Goal: Task Accomplishment & Management: Use online tool/utility

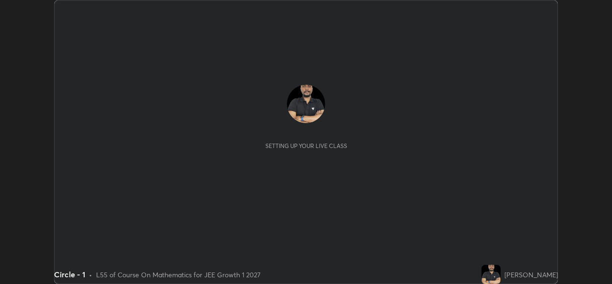
scroll to position [284, 612]
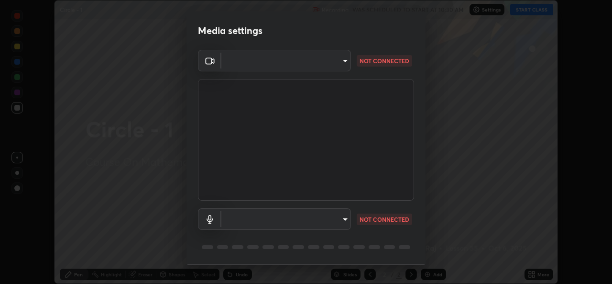
type input "01ba4e230c86726ed3cc2c83bf33541f2a1f81fc79d1918fb88ff4b5df00a70d"
type input "49b0a6df07a429b4aa0e143735b31e2a272de4ae34d33bd193cbc4de7c554cfd"
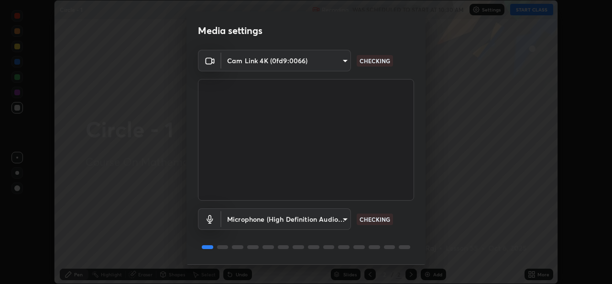
scroll to position [30, 0]
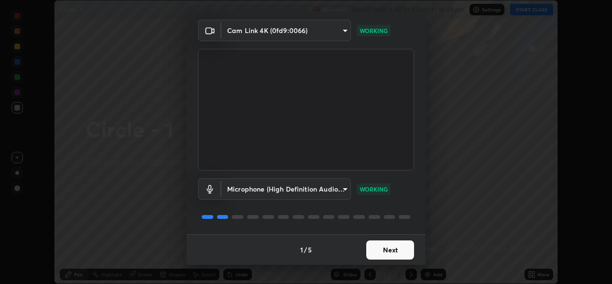
click at [382, 256] on button "Next" at bounding box center [390, 249] width 48 height 19
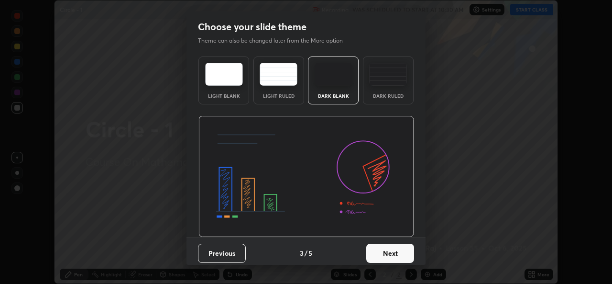
click at [381, 252] on button "Next" at bounding box center [390, 252] width 48 height 19
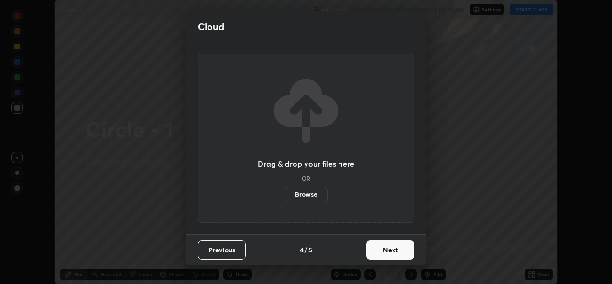
click at [380, 252] on button "Next" at bounding box center [390, 249] width 48 height 19
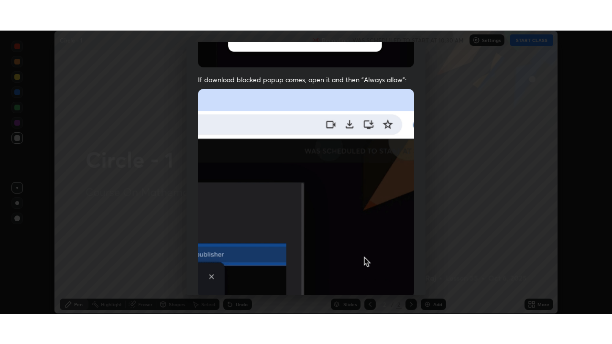
scroll to position [225, 0]
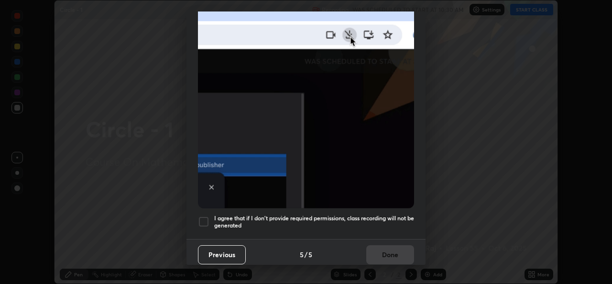
click at [312, 214] on h5 "I agree that if I don't provide required permissions, class recording will not …" at bounding box center [314, 221] width 200 height 15
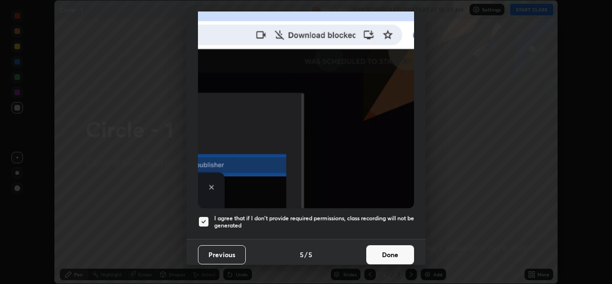
click at [387, 249] on button "Done" at bounding box center [390, 254] width 48 height 19
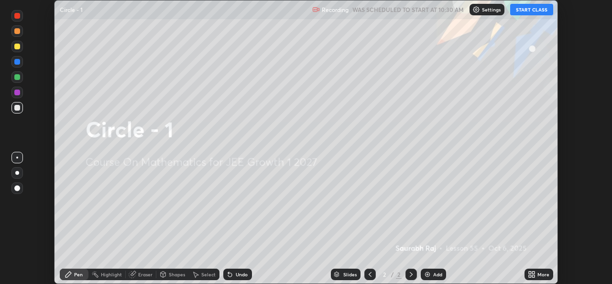
click at [539, 9] on button "START CLASS" at bounding box center [531, 9] width 43 height 11
click at [537, 275] on div "More" at bounding box center [539, 273] width 29 height 11
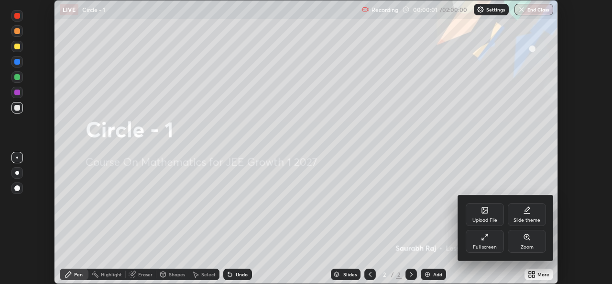
click at [494, 245] on div "Full screen" at bounding box center [485, 246] width 24 height 5
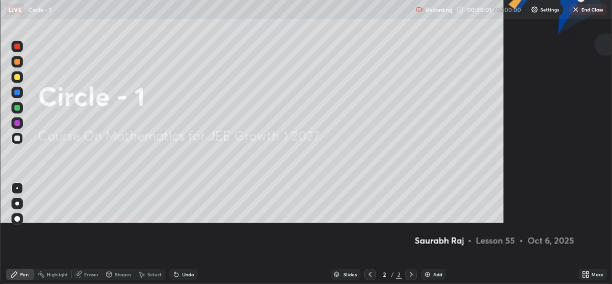
scroll to position [344, 612]
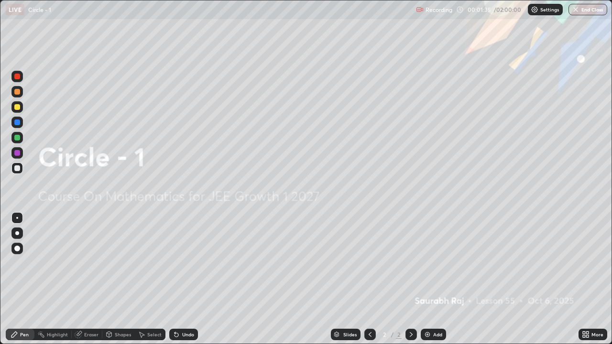
click at [431, 283] on div "Add" at bounding box center [433, 334] width 25 height 11
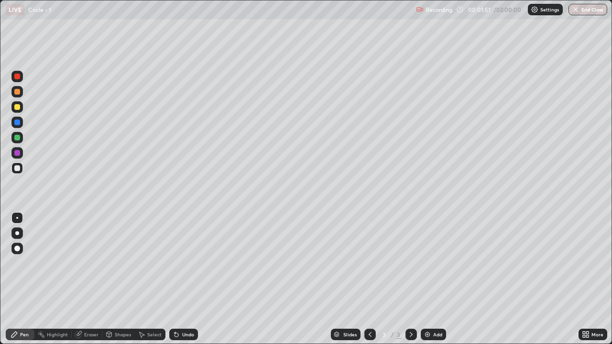
click at [154, 283] on div "Select" at bounding box center [154, 334] width 14 height 5
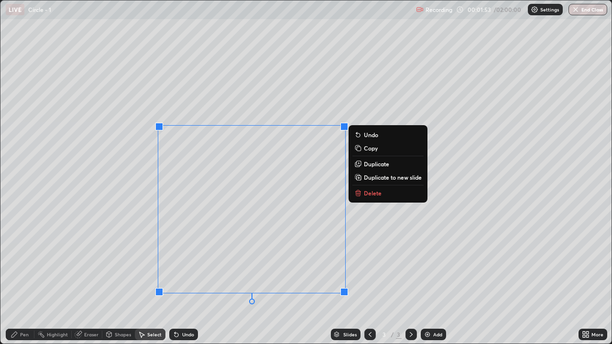
click at [383, 192] on button "Delete" at bounding box center [387, 192] width 71 height 11
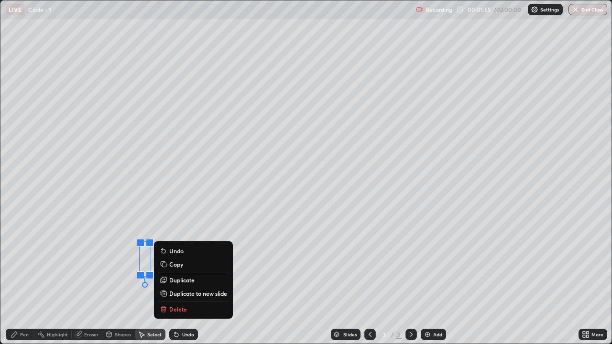
click at [183, 283] on p "Delete" at bounding box center [178, 310] width 18 height 8
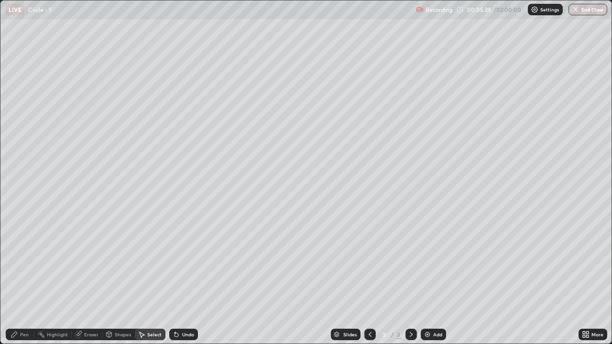
click at [117, 283] on div "Shapes" at bounding box center [123, 334] width 16 height 5
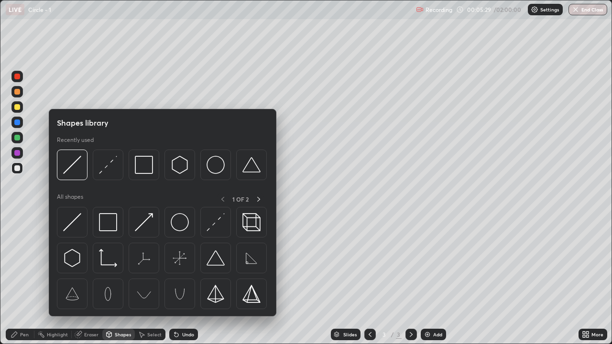
click at [24, 283] on div "Pen" at bounding box center [24, 334] width 9 height 5
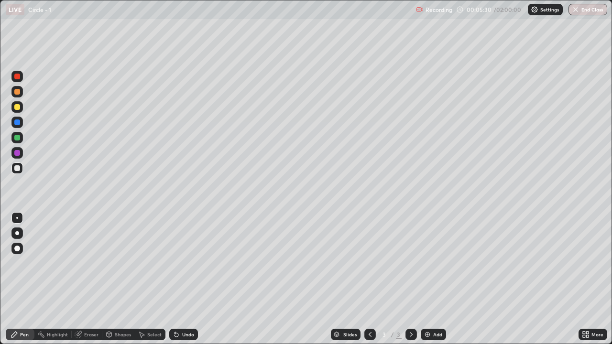
click at [17, 111] on div at bounding box center [16, 106] width 11 height 11
click at [184, 283] on div "Undo" at bounding box center [188, 334] width 12 height 5
click at [182, 283] on div "Undo" at bounding box center [188, 334] width 12 height 5
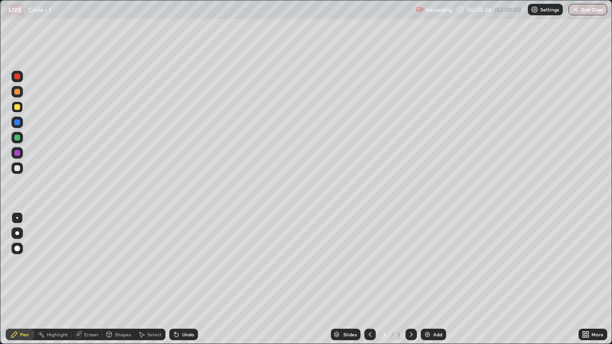
click at [183, 283] on div "Undo" at bounding box center [188, 334] width 12 height 5
click at [16, 234] on div at bounding box center [17, 233] width 4 height 4
click at [16, 109] on div at bounding box center [17, 107] width 6 height 6
click at [185, 283] on div "Undo" at bounding box center [188, 334] width 12 height 5
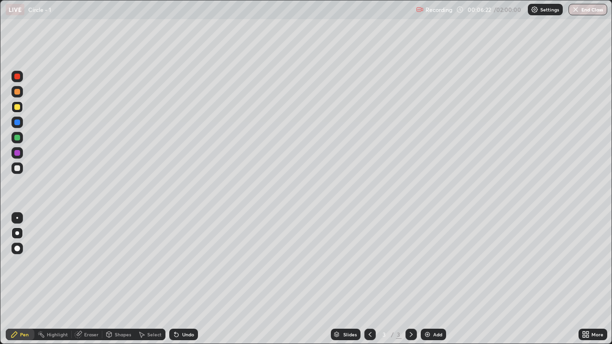
click at [187, 283] on div "Undo" at bounding box center [188, 334] width 12 height 5
click at [187, 283] on div "Undo" at bounding box center [183, 334] width 29 height 11
click at [186, 283] on div "Undo" at bounding box center [183, 334] width 29 height 11
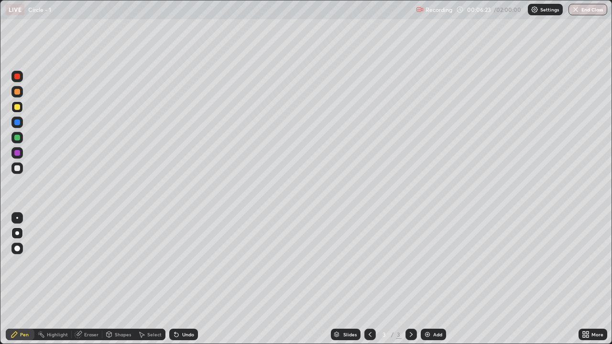
click at [187, 283] on div "Undo" at bounding box center [183, 334] width 29 height 11
click at [120, 283] on div "Shapes" at bounding box center [123, 334] width 16 height 5
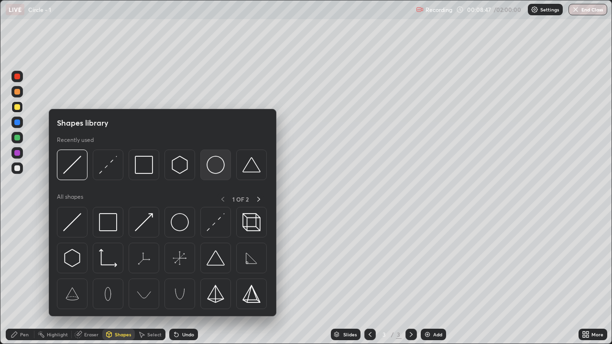
click at [216, 168] on img at bounding box center [216, 165] width 18 height 18
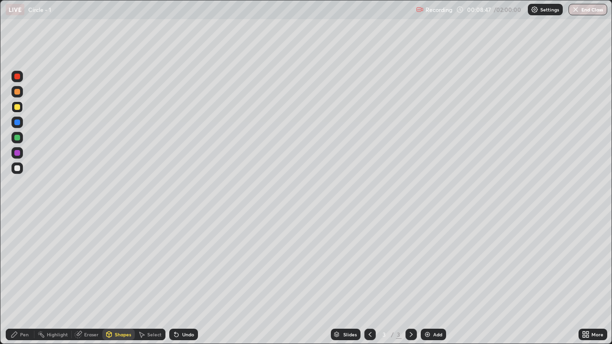
click at [16, 138] on div at bounding box center [17, 138] width 6 height 6
click at [29, 283] on div "Pen" at bounding box center [20, 334] width 29 height 11
click at [21, 168] on div at bounding box center [16, 168] width 11 height 11
click at [187, 283] on div "Undo" at bounding box center [188, 334] width 12 height 5
click at [17, 218] on div at bounding box center [17, 218] width 2 height 2
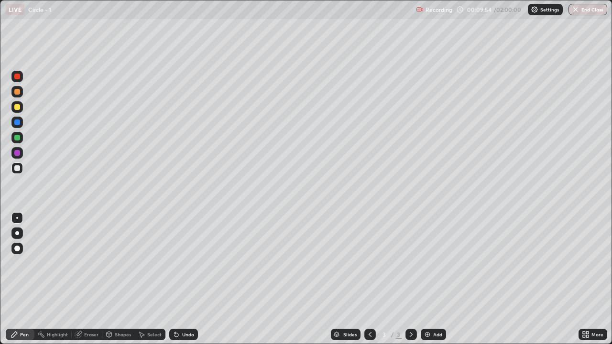
click at [119, 283] on div "Shapes" at bounding box center [123, 334] width 16 height 5
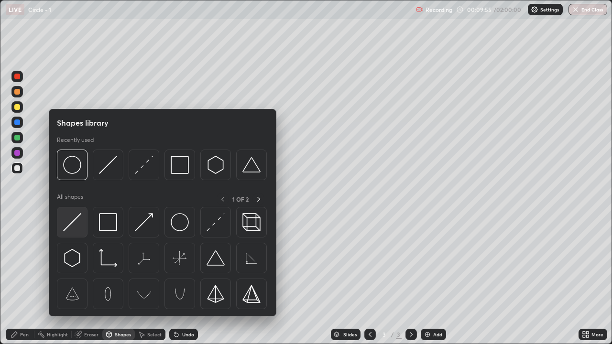
click at [75, 220] on img at bounding box center [72, 222] width 18 height 18
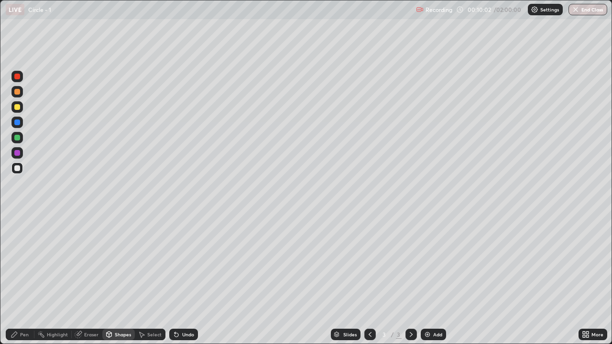
click at [20, 108] on div at bounding box center [17, 107] width 6 height 6
click at [185, 283] on div "Undo" at bounding box center [183, 334] width 29 height 11
click at [17, 283] on icon at bounding box center [15, 335] width 8 height 8
click at [159, 283] on div "Select" at bounding box center [154, 334] width 14 height 5
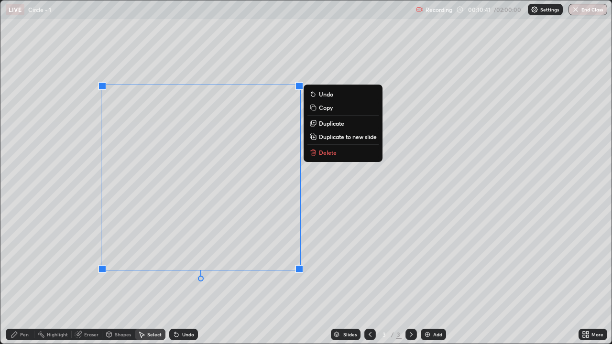
click at [336, 151] on p "Delete" at bounding box center [328, 153] width 18 height 8
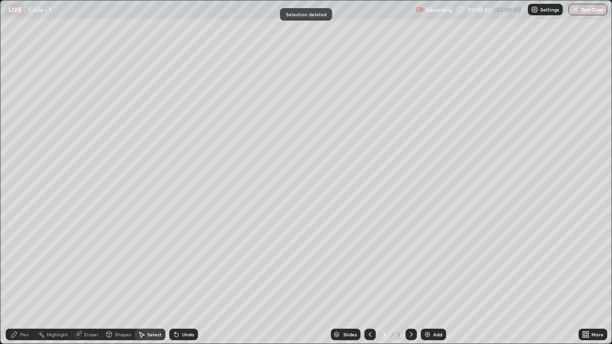
click at [116, 283] on div "Shapes" at bounding box center [123, 334] width 16 height 5
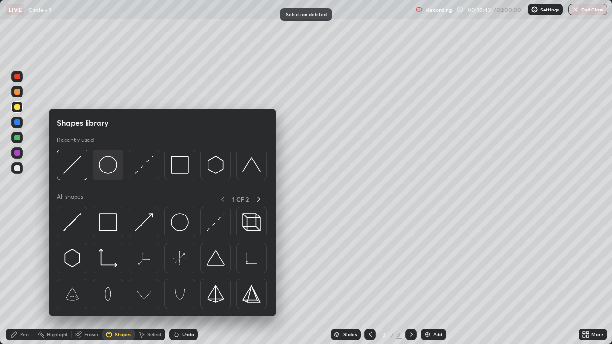
click at [111, 170] on img at bounding box center [108, 165] width 18 height 18
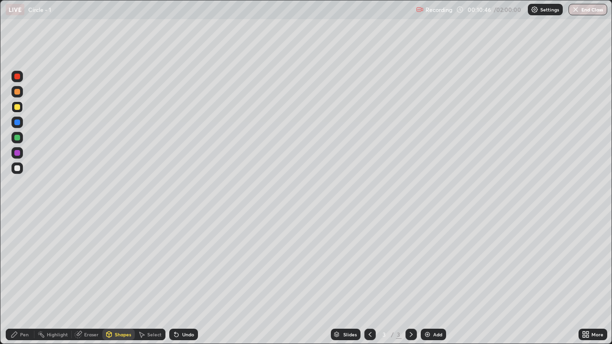
click at [26, 283] on div "Pen" at bounding box center [24, 334] width 9 height 5
click at [19, 170] on div at bounding box center [17, 168] width 6 height 6
click at [117, 283] on div "Shapes" at bounding box center [123, 334] width 16 height 5
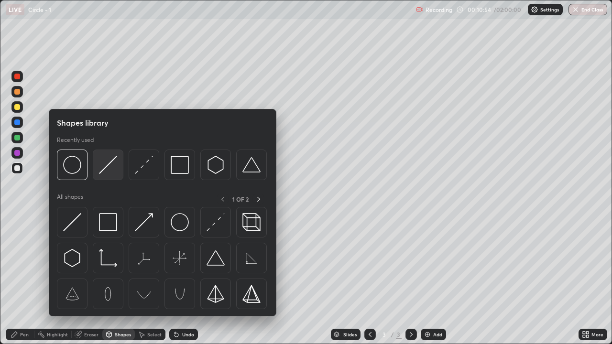
click at [107, 167] on img at bounding box center [108, 165] width 18 height 18
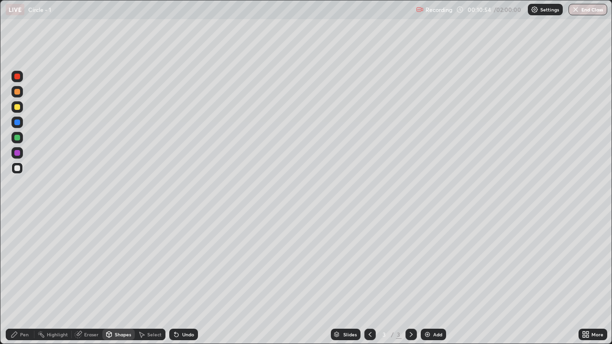
click at [18, 138] on div at bounding box center [17, 138] width 6 height 6
click at [23, 283] on div "Pen" at bounding box center [20, 334] width 29 height 11
click at [16, 152] on div at bounding box center [17, 153] width 6 height 6
click at [17, 168] on div at bounding box center [17, 168] width 6 height 6
click at [407, 215] on button "Undo" at bounding box center [420, 217] width 28 height 11
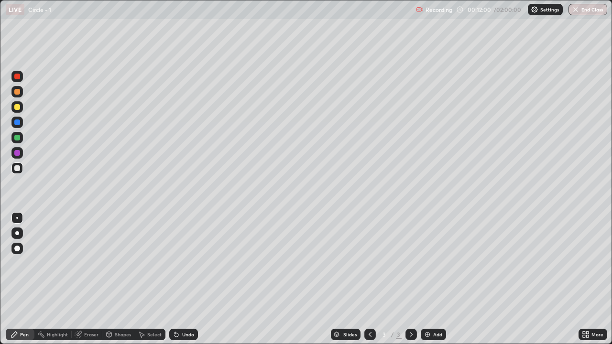
click at [122, 283] on div "Shapes" at bounding box center [123, 334] width 16 height 5
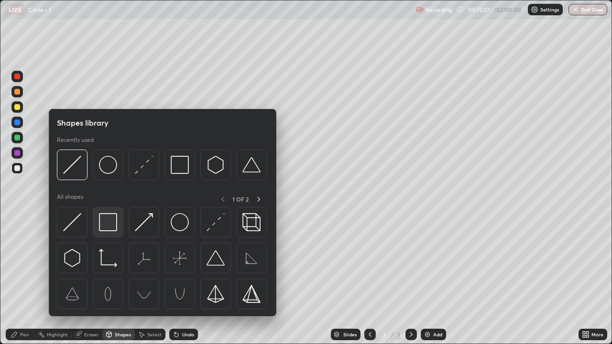
click at [104, 224] on img at bounding box center [108, 222] width 18 height 18
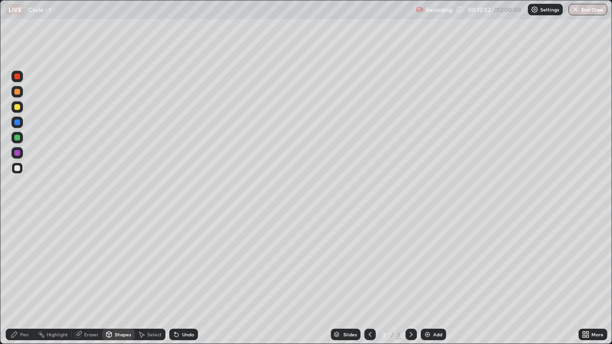
click at [17, 140] on div at bounding box center [17, 138] width 6 height 6
click at [16, 283] on icon at bounding box center [15, 335] width 8 height 8
click at [18, 169] on div at bounding box center [17, 168] width 6 height 6
click at [151, 283] on div "Select" at bounding box center [154, 334] width 14 height 5
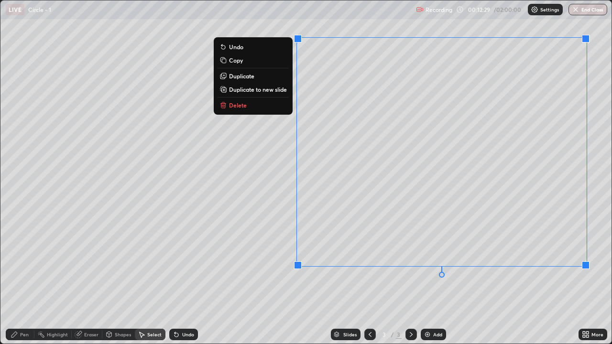
click at [484, 283] on div "0 ° Undo Copy Duplicate Duplicate to new slide Delete" at bounding box center [305, 171] width 611 height 343
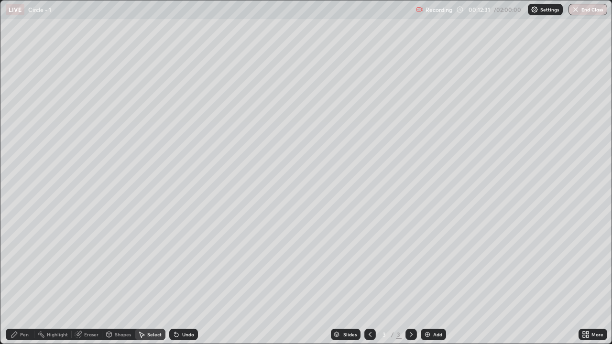
click at [22, 283] on div "Pen" at bounding box center [24, 334] width 9 height 5
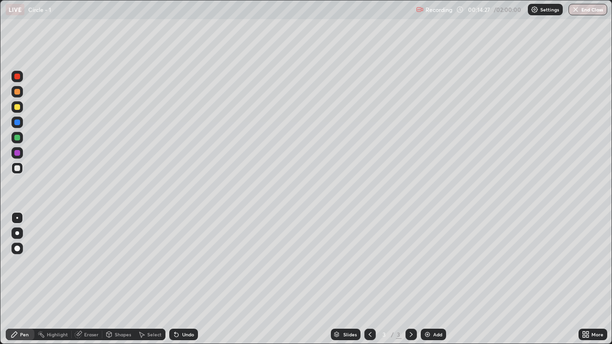
click at [429, 283] on img at bounding box center [428, 335] width 8 height 8
click at [369, 283] on icon at bounding box center [370, 335] width 8 height 8
click at [411, 283] on icon at bounding box center [411, 335] width 8 height 8
click at [18, 108] on div at bounding box center [17, 107] width 6 height 6
click at [117, 283] on div "Shapes" at bounding box center [123, 334] width 16 height 5
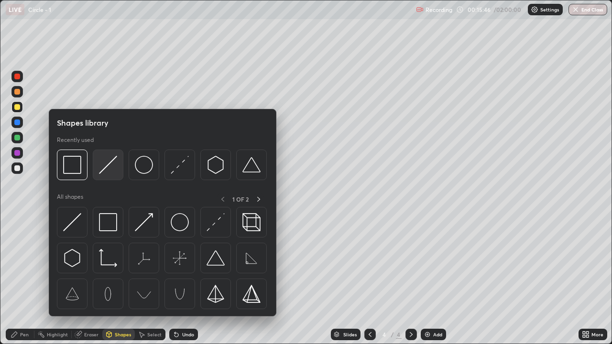
click at [110, 172] on img at bounding box center [108, 165] width 18 height 18
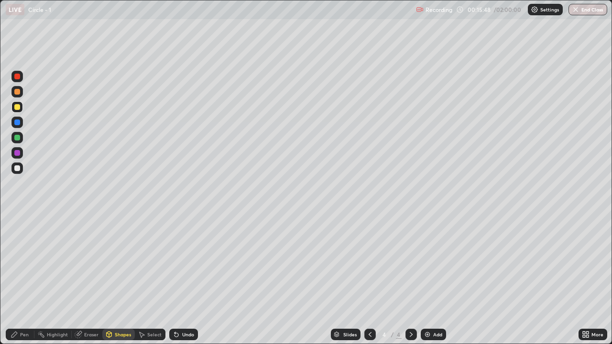
click at [186, 283] on div "Undo" at bounding box center [188, 334] width 12 height 5
click at [17, 169] on div at bounding box center [17, 168] width 6 height 6
click at [115, 283] on div "Shapes" at bounding box center [118, 334] width 33 height 11
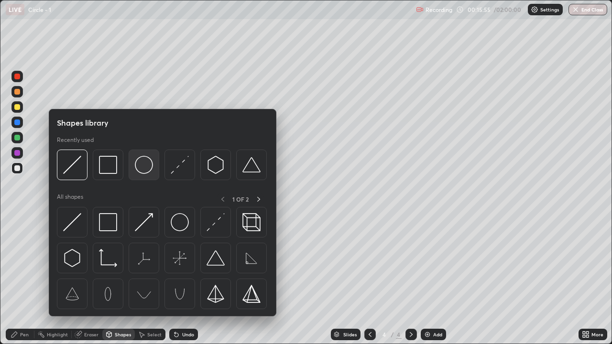
click at [143, 165] on img at bounding box center [144, 165] width 18 height 18
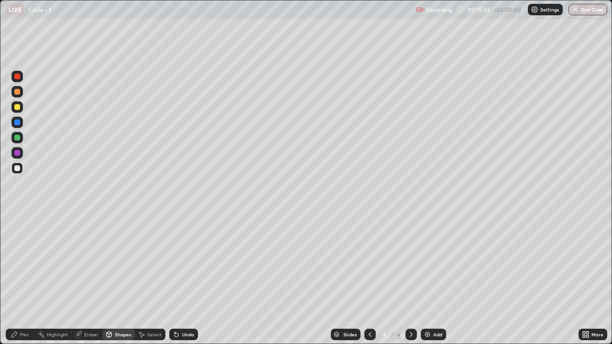
click at [15, 138] on div at bounding box center [17, 138] width 6 height 6
click at [146, 283] on div "Select" at bounding box center [150, 334] width 31 height 11
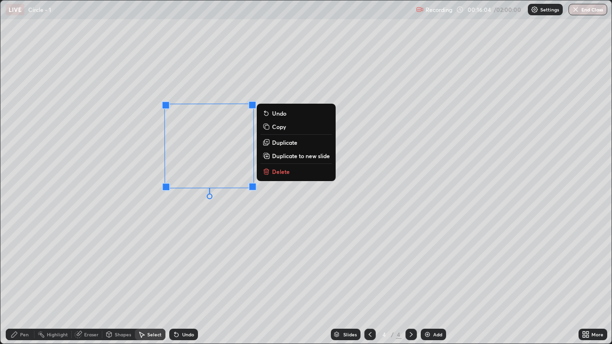
click at [232, 212] on div "0 ° Undo Copy Duplicate Duplicate to new slide Delete" at bounding box center [305, 171] width 611 height 343
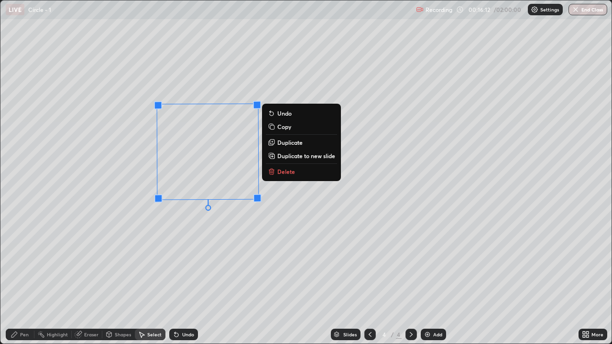
click at [181, 235] on div "0 ° Undo Copy Duplicate Duplicate to new slide Delete" at bounding box center [305, 171] width 611 height 343
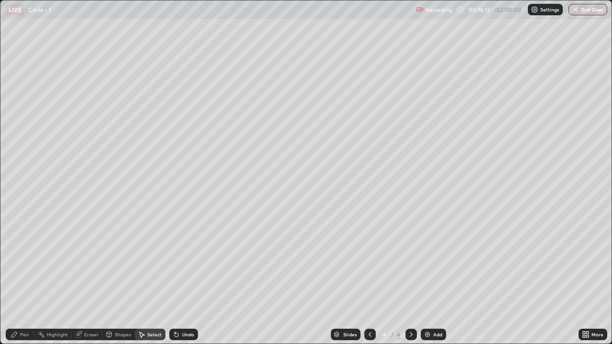
click at [23, 283] on div "Pen" at bounding box center [24, 334] width 9 height 5
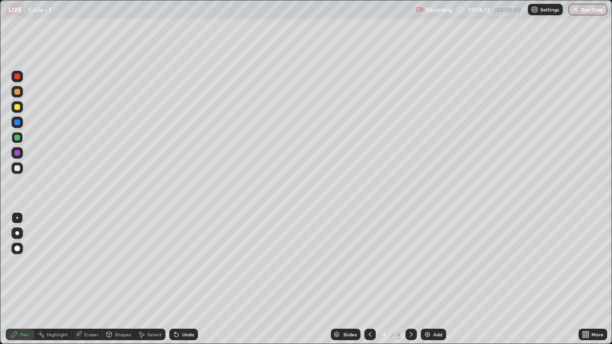
click at [18, 167] on div at bounding box center [17, 168] width 6 height 6
click at [593, 283] on div "More" at bounding box center [598, 334] width 12 height 5
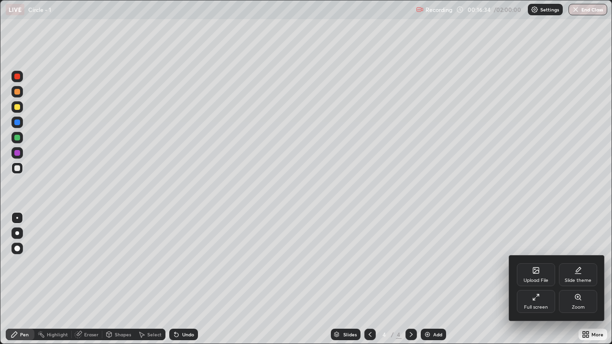
click at [534, 283] on div "Full screen" at bounding box center [536, 307] width 24 height 5
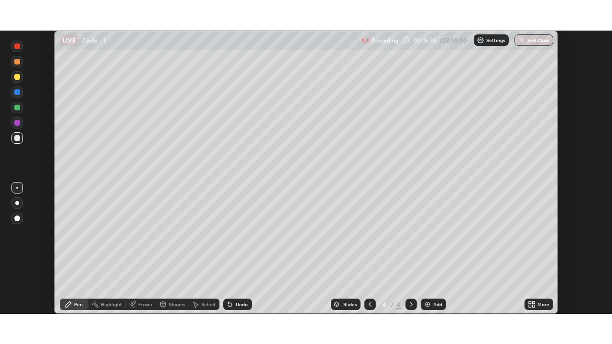
scroll to position [47541, 47213]
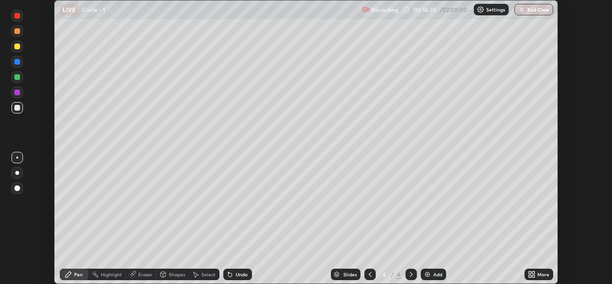
click at [535, 274] on icon at bounding box center [532, 274] width 8 height 8
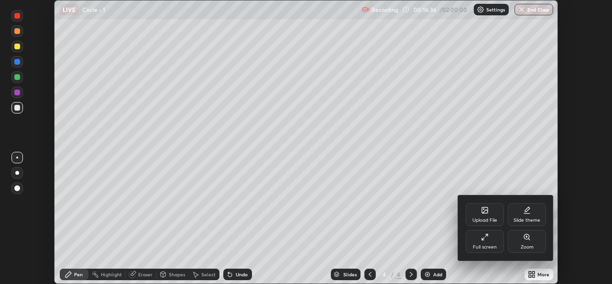
click at [488, 242] on div "Full screen" at bounding box center [485, 241] width 38 height 23
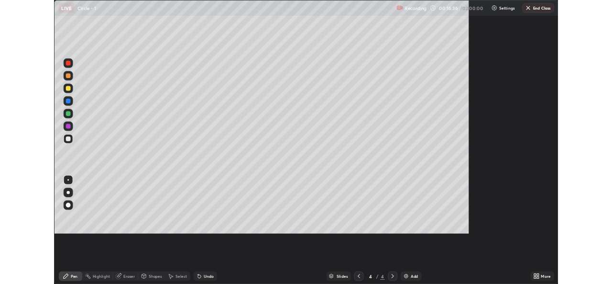
scroll to position [344, 612]
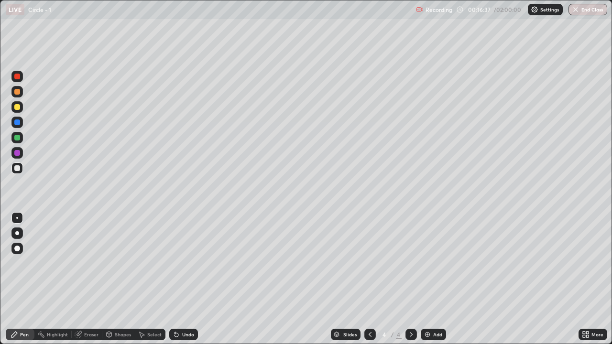
click at [121, 283] on div "Shapes" at bounding box center [123, 334] width 16 height 5
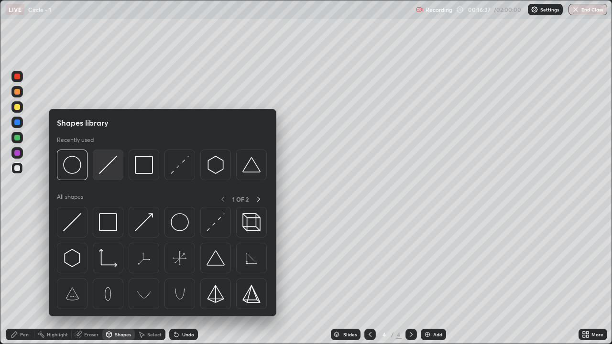
click at [107, 169] on img at bounding box center [108, 165] width 18 height 18
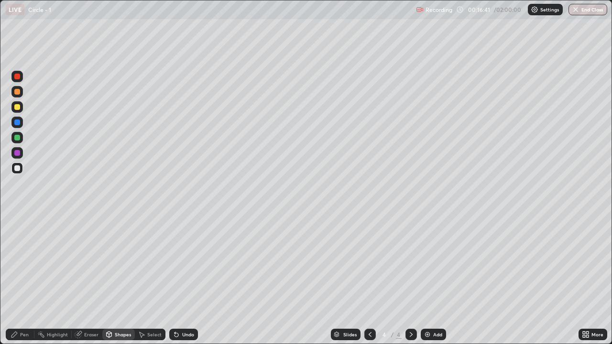
click at [20, 283] on div "Pen" at bounding box center [20, 334] width 29 height 11
click at [17, 167] on div at bounding box center [17, 168] width 6 height 6
click at [152, 283] on div "Select" at bounding box center [154, 334] width 14 height 5
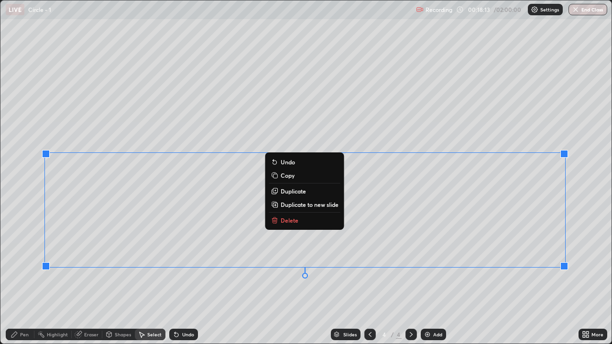
click at [333, 283] on div "0 ° Undo Copy Duplicate Duplicate to new slide Delete" at bounding box center [305, 171] width 611 height 343
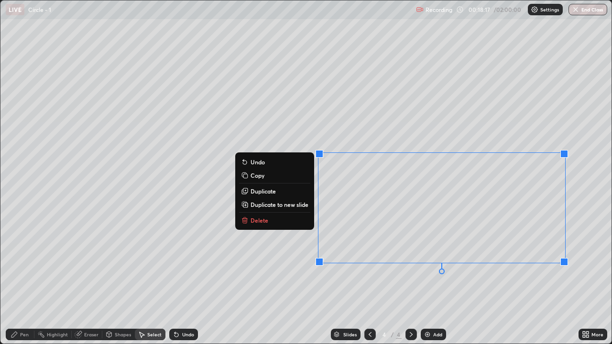
click at [284, 222] on button "Delete" at bounding box center [274, 220] width 71 height 11
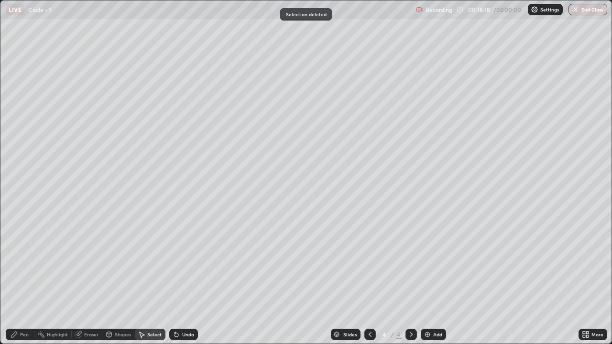
click at [27, 283] on div "Pen" at bounding box center [20, 334] width 29 height 11
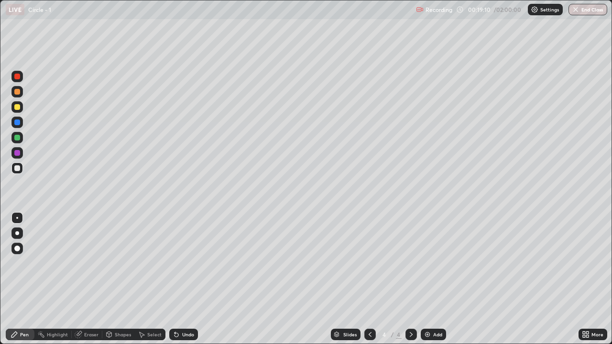
click at [154, 283] on div "Select" at bounding box center [154, 334] width 14 height 5
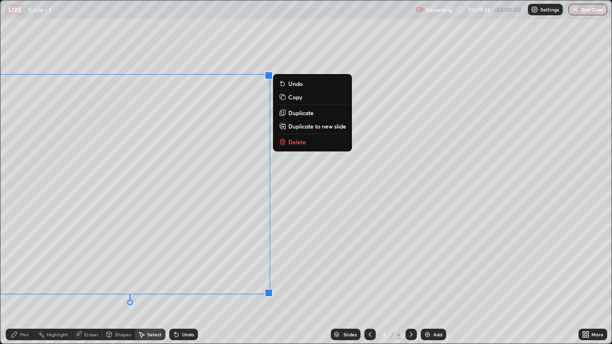
click at [303, 276] on div "0 ° Undo Copy Duplicate Duplicate to new slide Delete" at bounding box center [305, 171] width 611 height 343
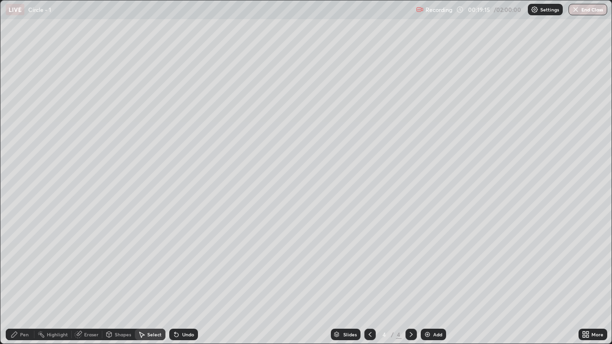
click at [20, 283] on div "Pen" at bounding box center [20, 334] width 29 height 11
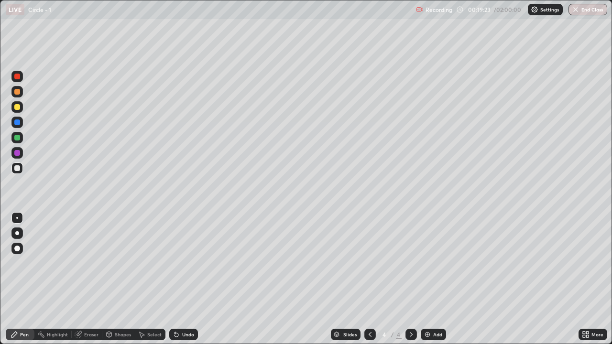
click at [587, 283] on icon at bounding box center [587, 333] width 2 height 2
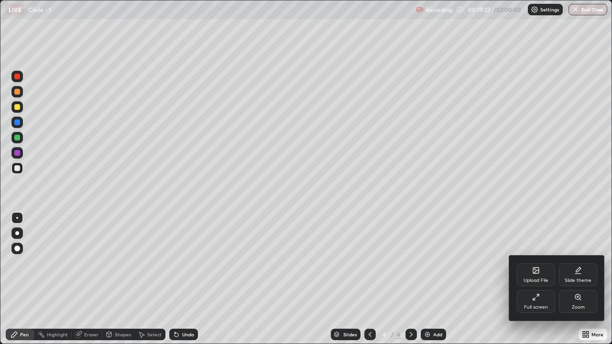
click at [524, 283] on div "Full screen" at bounding box center [536, 301] width 38 height 23
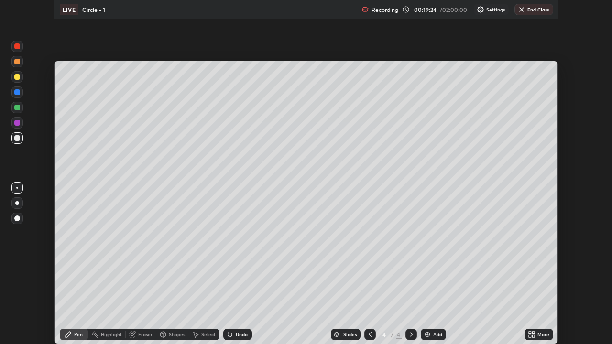
scroll to position [47541, 47213]
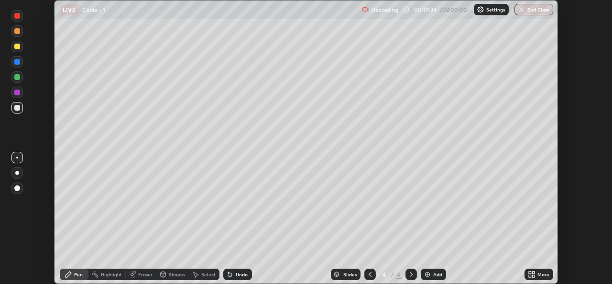
click at [530, 272] on icon at bounding box center [530, 272] width 2 height 2
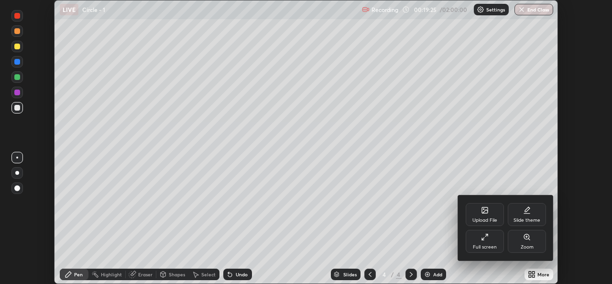
click at [487, 245] on div "Full screen" at bounding box center [485, 246] width 24 height 5
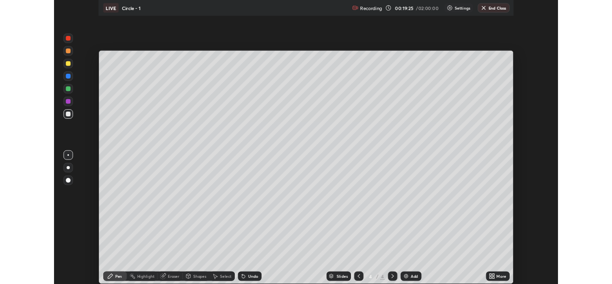
scroll to position [344, 612]
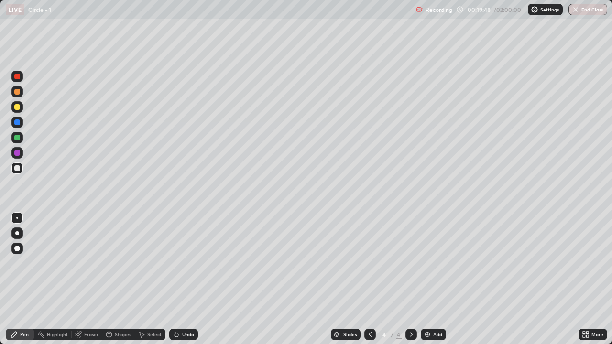
click at [121, 283] on div "Shapes" at bounding box center [118, 334] width 33 height 11
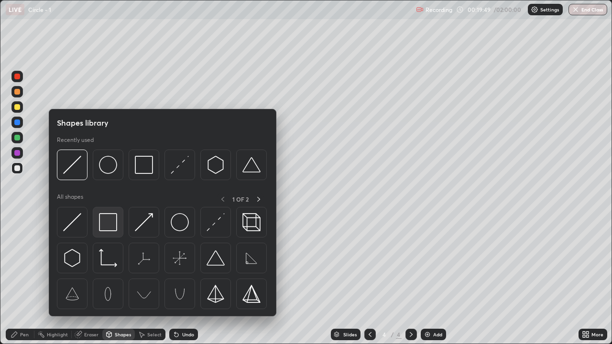
click at [108, 229] on img at bounding box center [108, 222] width 18 height 18
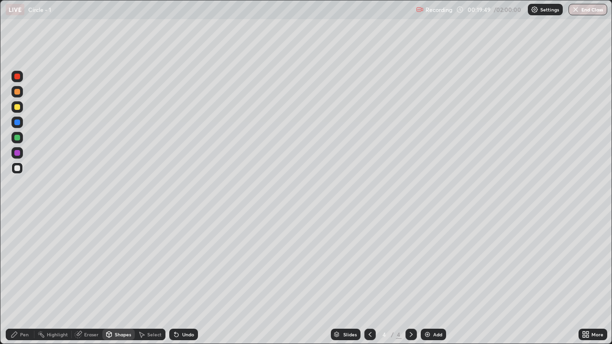
click at [17, 137] on div at bounding box center [17, 138] width 6 height 6
click at [22, 283] on div "Pen" at bounding box center [20, 334] width 29 height 11
click at [17, 173] on div at bounding box center [16, 168] width 11 height 11
click at [440, 283] on div "Add" at bounding box center [437, 334] width 9 height 5
click at [18, 140] on div at bounding box center [17, 138] width 6 height 6
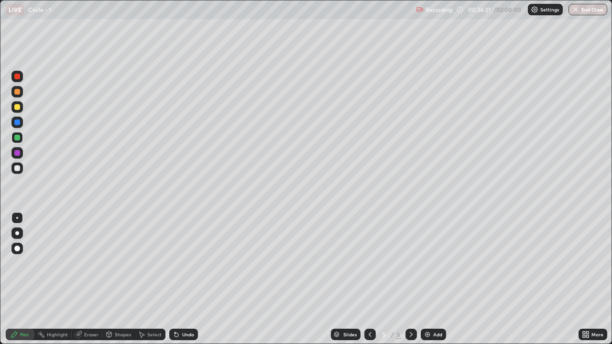
click at [18, 168] on div at bounding box center [17, 168] width 6 height 6
click at [156, 283] on div "Select" at bounding box center [154, 334] width 14 height 5
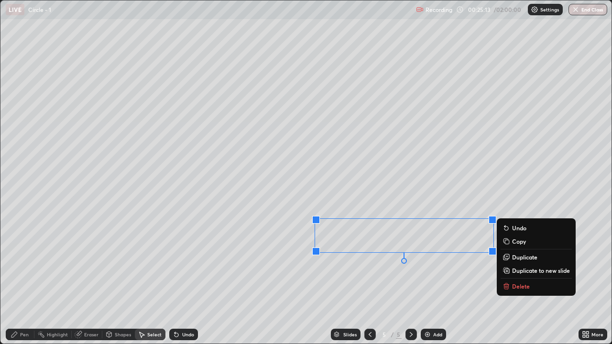
click at [523, 283] on p "Delete" at bounding box center [521, 287] width 18 height 8
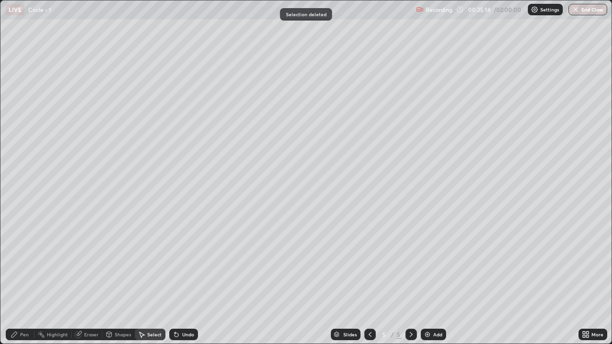
click at [23, 283] on div "Pen" at bounding box center [24, 334] width 9 height 5
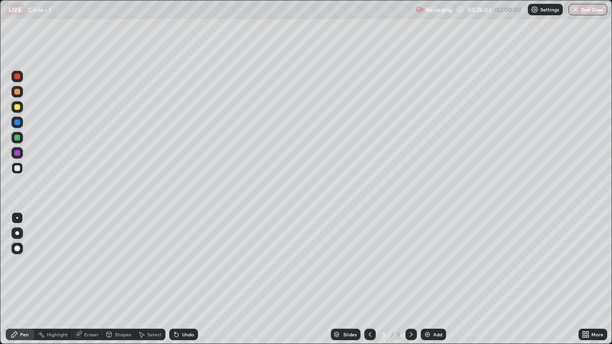
click at [15, 137] on div at bounding box center [17, 138] width 6 height 6
click at [431, 283] on div "Add" at bounding box center [433, 334] width 25 height 11
click at [21, 283] on div "Pen" at bounding box center [24, 334] width 9 height 5
click at [15, 165] on div at bounding box center [16, 168] width 11 height 11
click at [13, 139] on div at bounding box center [16, 137] width 11 height 11
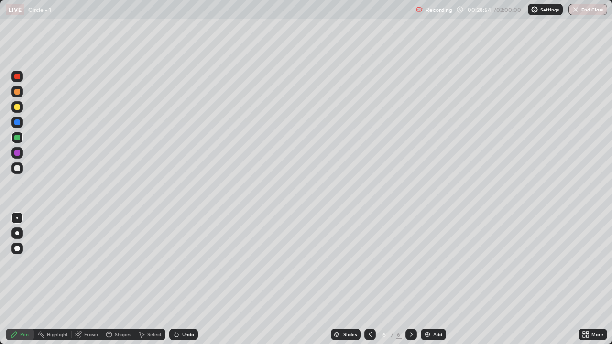
click at [15, 107] on div at bounding box center [17, 107] width 6 height 6
click at [20, 170] on div at bounding box center [17, 168] width 6 height 6
click at [17, 108] on div at bounding box center [17, 107] width 6 height 6
click at [22, 168] on div at bounding box center [16, 168] width 11 height 11
click at [16, 110] on div at bounding box center [17, 107] width 6 height 6
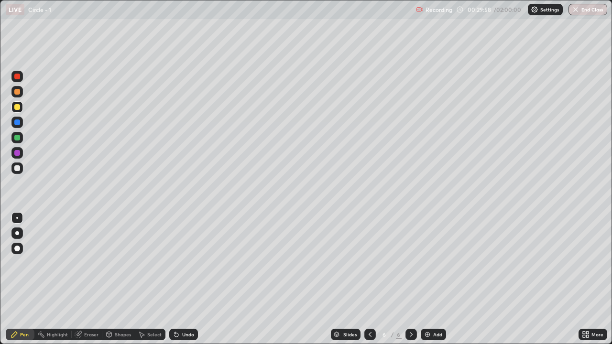
click at [18, 165] on div at bounding box center [17, 168] width 6 height 6
click at [182, 283] on div "Undo" at bounding box center [188, 334] width 12 height 5
click at [183, 283] on div "Undo" at bounding box center [188, 334] width 12 height 5
click at [185, 283] on div "Undo" at bounding box center [188, 334] width 12 height 5
click at [14, 134] on div at bounding box center [16, 137] width 11 height 11
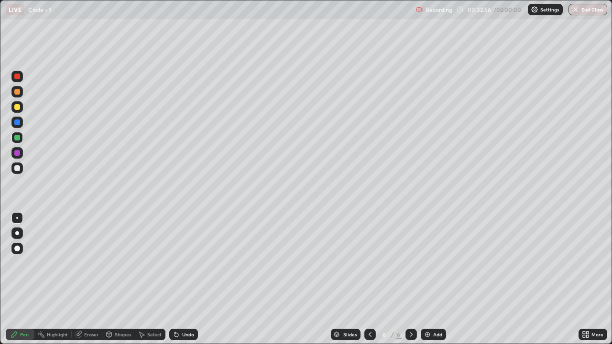
click at [432, 283] on div "Add" at bounding box center [433, 334] width 25 height 11
click at [21, 104] on div at bounding box center [16, 106] width 11 height 11
click at [17, 167] on div at bounding box center [17, 168] width 6 height 6
click at [153, 283] on div "Select" at bounding box center [150, 334] width 31 height 11
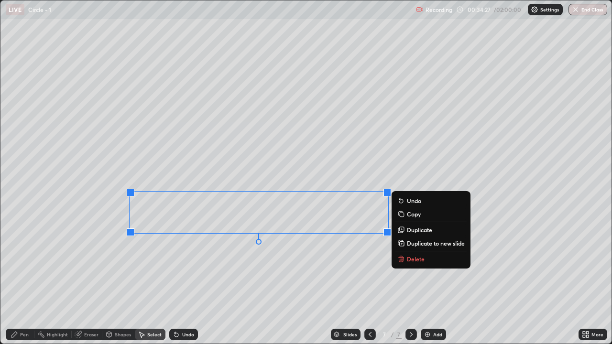
click at [426, 260] on button "Delete" at bounding box center [431, 258] width 71 height 11
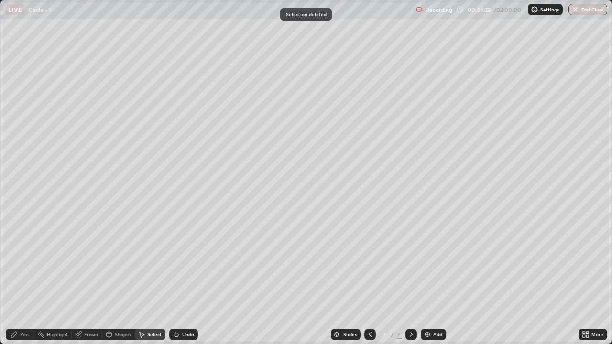
click at [20, 283] on div "Pen" at bounding box center [24, 334] width 9 height 5
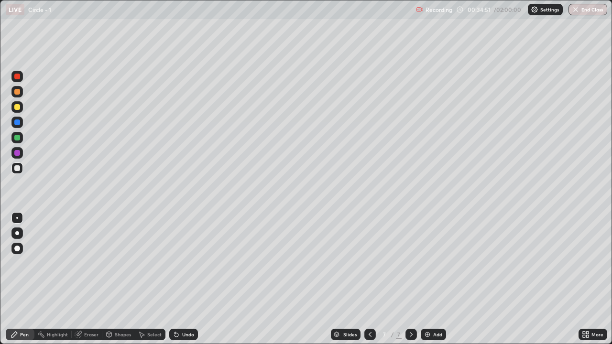
click at [147, 283] on div "Select" at bounding box center [150, 334] width 31 height 11
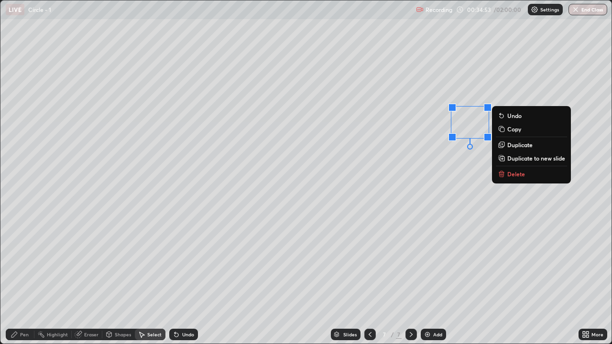
click at [510, 174] on p "Delete" at bounding box center [516, 174] width 18 height 8
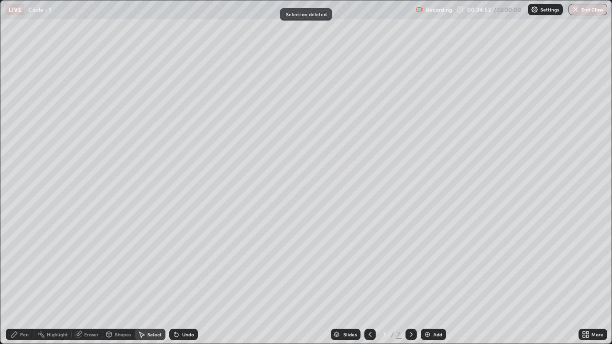
click at [24, 283] on div "Pen" at bounding box center [24, 334] width 9 height 5
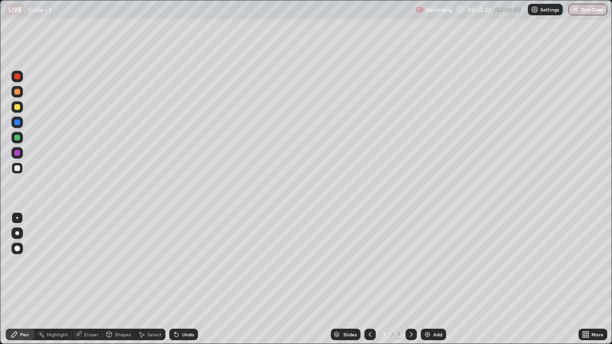
click at [176, 283] on icon at bounding box center [177, 335] width 8 height 8
click at [434, 283] on div "Add" at bounding box center [437, 334] width 9 height 5
click at [26, 283] on div "Pen" at bounding box center [20, 334] width 29 height 11
click at [15, 108] on div at bounding box center [17, 107] width 6 height 6
click at [183, 283] on div "Undo" at bounding box center [183, 334] width 29 height 11
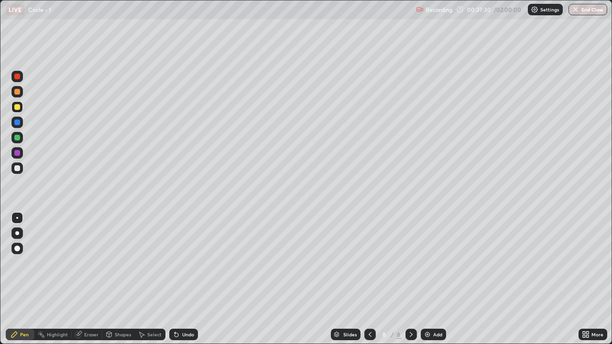
click at [181, 283] on div "Undo" at bounding box center [183, 334] width 29 height 11
click at [185, 283] on div "Undo" at bounding box center [188, 334] width 12 height 5
click at [183, 283] on div "Undo" at bounding box center [183, 334] width 29 height 11
click at [17, 167] on div at bounding box center [17, 168] width 6 height 6
click at [178, 283] on div "Undo" at bounding box center [183, 334] width 29 height 11
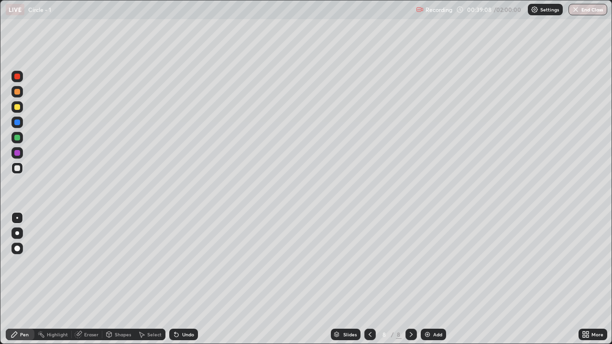
click at [179, 283] on div "Undo" at bounding box center [183, 334] width 29 height 11
click at [193, 283] on div "Undo" at bounding box center [183, 334] width 29 height 11
click at [157, 283] on div "Select" at bounding box center [150, 334] width 31 height 11
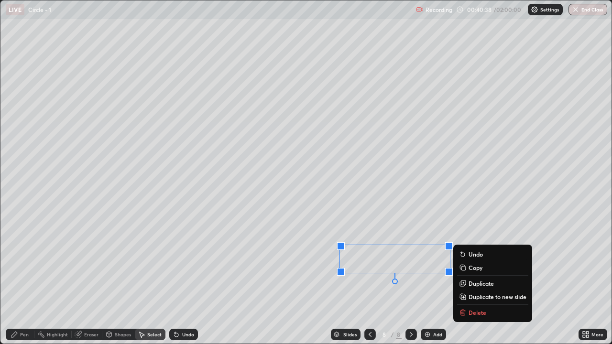
click at [474, 283] on p "Delete" at bounding box center [478, 313] width 18 height 8
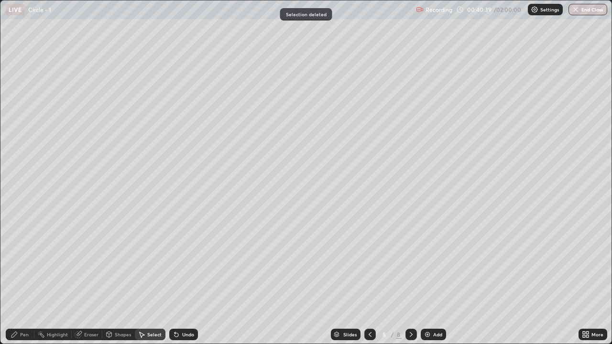
click at [26, 283] on div "Pen" at bounding box center [24, 334] width 9 height 5
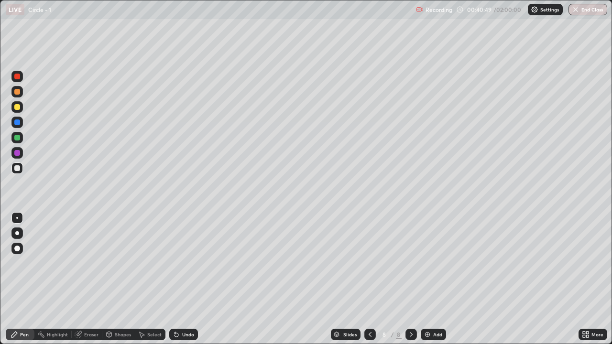
click at [421, 283] on div "Add" at bounding box center [433, 334] width 25 height 11
click at [14, 283] on icon at bounding box center [15, 335] width 8 height 8
click at [21, 105] on div at bounding box center [16, 106] width 11 height 11
click at [20, 165] on div at bounding box center [16, 168] width 11 height 11
click at [15, 165] on div at bounding box center [17, 168] width 6 height 6
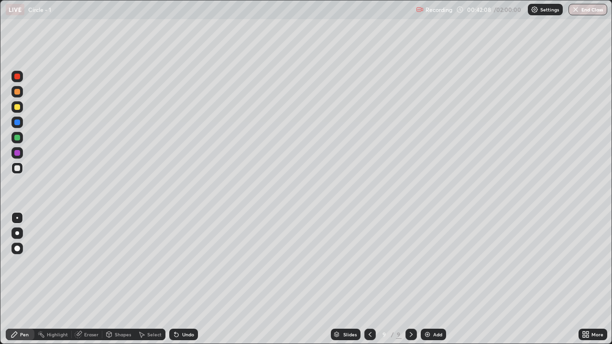
click at [187, 283] on div "Undo" at bounding box center [188, 334] width 12 height 5
click at [150, 283] on div "Select" at bounding box center [150, 334] width 31 height 11
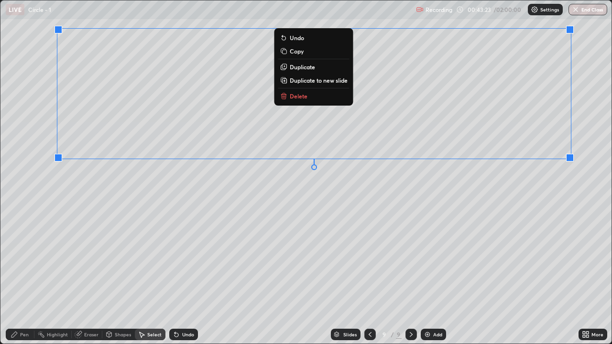
click at [558, 186] on div "0 ° Undo Copy Duplicate Duplicate to new slide Delete" at bounding box center [305, 171] width 611 height 343
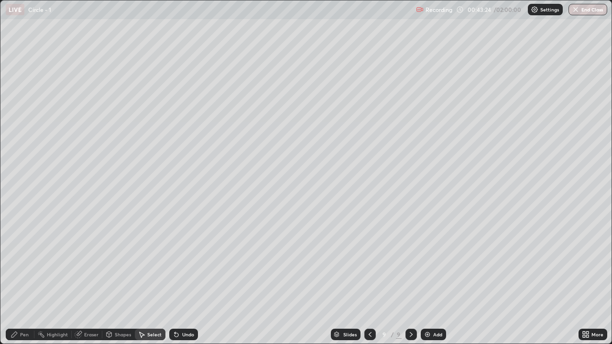
click at [19, 283] on div "Pen" at bounding box center [20, 334] width 29 height 11
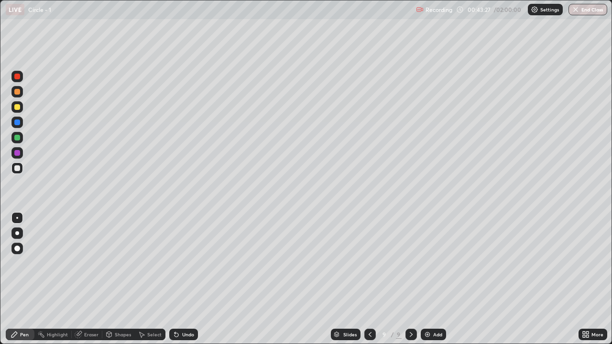
click at [17, 109] on div at bounding box center [17, 107] width 6 height 6
click at [189, 283] on div "Undo" at bounding box center [188, 334] width 12 height 5
click at [180, 283] on div "Undo" at bounding box center [183, 334] width 29 height 11
click at [369, 283] on icon at bounding box center [370, 335] width 8 height 8
click at [410, 283] on icon at bounding box center [411, 334] width 3 height 5
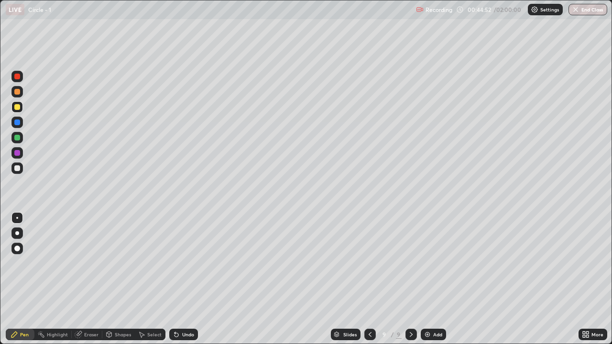
click at [18, 173] on div at bounding box center [16, 168] width 11 height 11
click at [186, 283] on div "Undo" at bounding box center [188, 334] width 12 height 5
click at [431, 283] on div "Add" at bounding box center [433, 334] width 25 height 11
click at [22, 283] on div "Pen" at bounding box center [20, 334] width 29 height 11
click at [15, 105] on div at bounding box center [17, 107] width 6 height 6
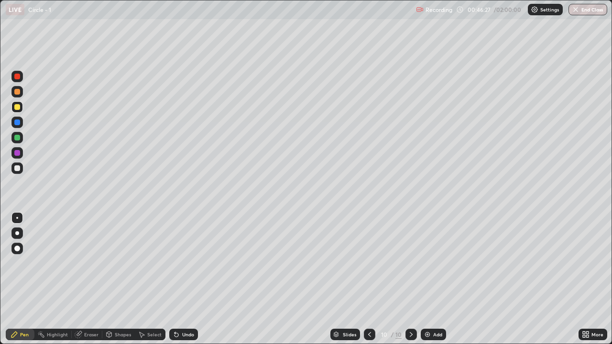
click at [186, 283] on div "Undo" at bounding box center [183, 334] width 29 height 11
click at [21, 170] on div at bounding box center [16, 168] width 11 height 11
click at [79, 283] on icon at bounding box center [78, 335] width 6 height 6
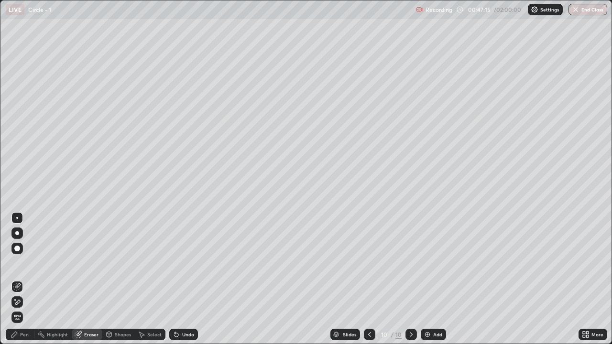
click at [18, 283] on div "Pen" at bounding box center [20, 334] width 29 height 11
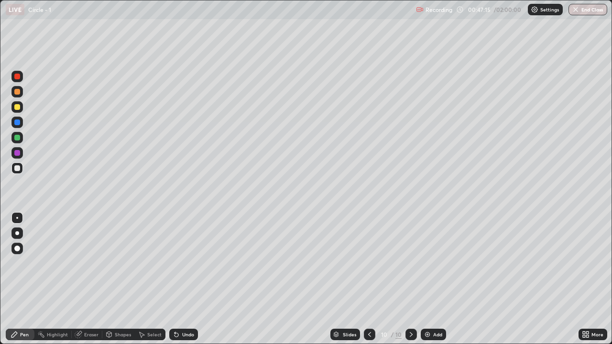
click at [18, 110] on div at bounding box center [16, 106] width 11 height 11
click at [18, 173] on div at bounding box center [16, 168] width 11 height 11
click at [17, 108] on div at bounding box center [17, 107] width 6 height 6
click at [188, 283] on div "Undo" at bounding box center [188, 334] width 12 height 5
click at [16, 171] on div at bounding box center [17, 168] width 6 height 6
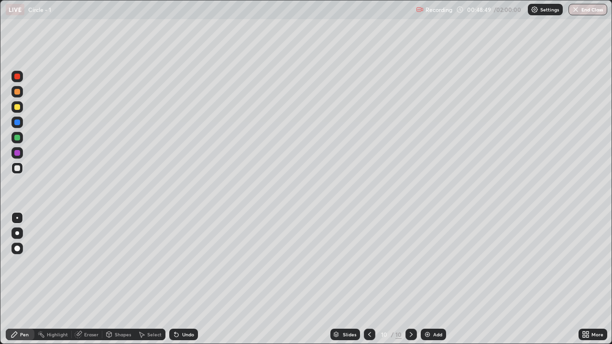
click at [178, 283] on icon at bounding box center [177, 335] width 8 height 8
click at [176, 283] on icon at bounding box center [177, 335] width 8 height 8
click at [184, 283] on div "Undo" at bounding box center [188, 334] width 12 height 5
click at [185, 283] on div "Undo" at bounding box center [183, 334] width 29 height 11
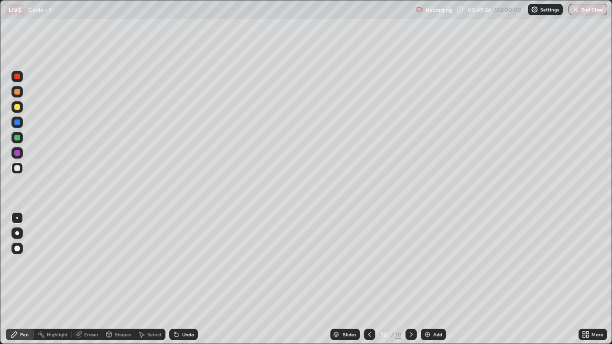
click at [436, 283] on div "Add" at bounding box center [437, 334] width 9 height 5
click at [370, 283] on div at bounding box center [369, 334] width 11 height 11
click at [91, 283] on div "Eraser" at bounding box center [91, 334] width 14 height 5
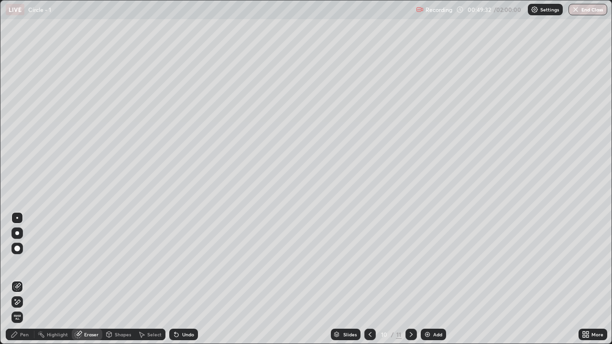
click at [410, 283] on icon at bounding box center [411, 335] width 8 height 8
click at [12, 283] on icon at bounding box center [14, 335] width 6 height 6
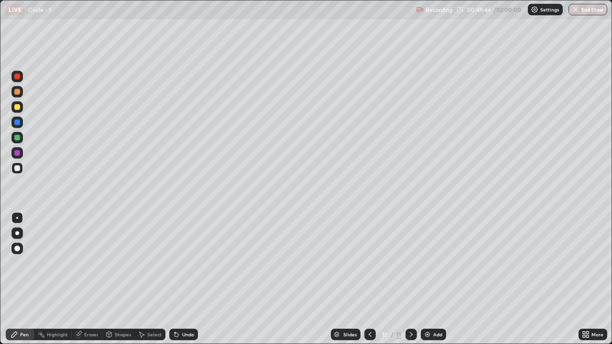
click at [17, 108] on div at bounding box center [17, 107] width 6 height 6
click at [18, 170] on div at bounding box center [17, 168] width 6 height 6
click at [16, 174] on div at bounding box center [16, 168] width 11 height 11
click at [18, 110] on div at bounding box center [17, 107] width 6 height 6
click at [16, 173] on div at bounding box center [16, 168] width 11 height 11
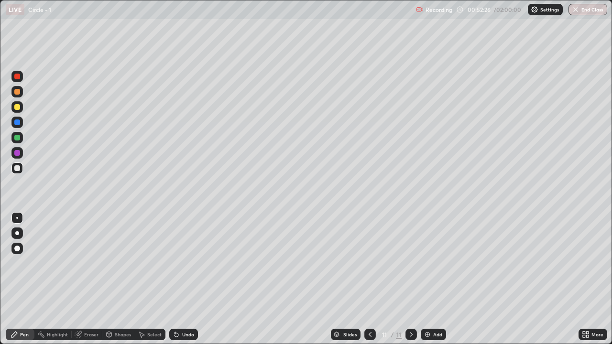
click at [180, 283] on div "Undo" at bounding box center [183, 334] width 29 height 11
click at [426, 283] on img at bounding box center [428, 335] width 8 height 8
click at [22, 166] on div at bounding box center [16, 168] width 11 height 11
click at [153, 283] on div "Select" at bounding box center [154, 334] width 14 height 5
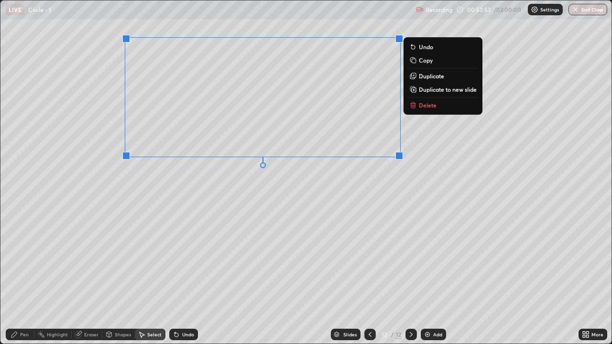
click at [424, 106] on p "Delete" at bounding box center [428, 105] width 18 height 8
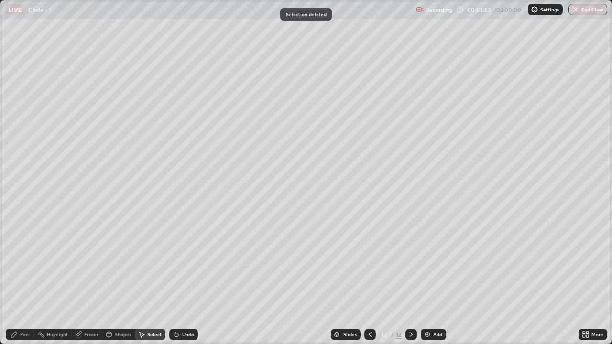
click at [25, 283] on div "Pen" at bounding box center [20, 334] width 29 height 19
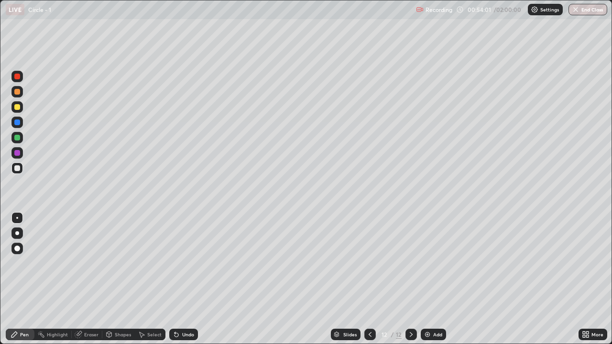
click at [17, 108] on div at bounding box center [17, 107] width 6 height 6
click at [17, 169] on div at bounding box center [17, 168] width 6 height 6
click at [184, 283] on div "Undo" at bounding box center [183, 334] width 29 height 11
click at [187, 283] on div "Undo" at bounding box center [188, 334] width 12 height 5
click at [189, 283] on div "Undo" at bounding box center [183, 334] width 29 height 11
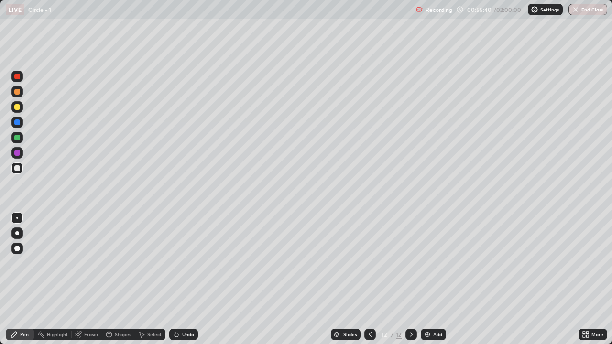
click at [187, 283] on div "Undo" at bounding box center [188, 334] width 12 height 5
click at [431, 283] on div "Add" at bounding box center [433, 334] width 25 height 11
click at [25, 283] on div "Pen" at bounding box center [24, 334] width 9 height 5
click at [19, 107] on div at bounding box center [17, 107] width 6 height 6
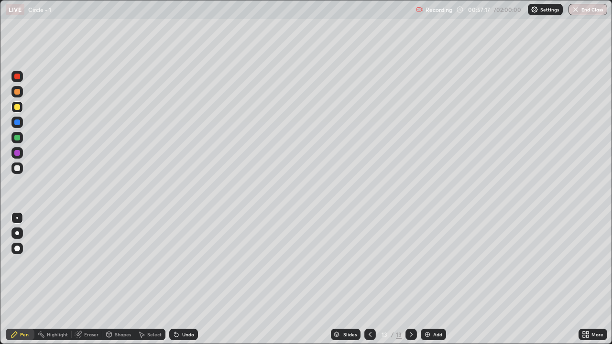
click at [154, 283] on div "Select" at bounding box center [154, 334] width 14 height 5
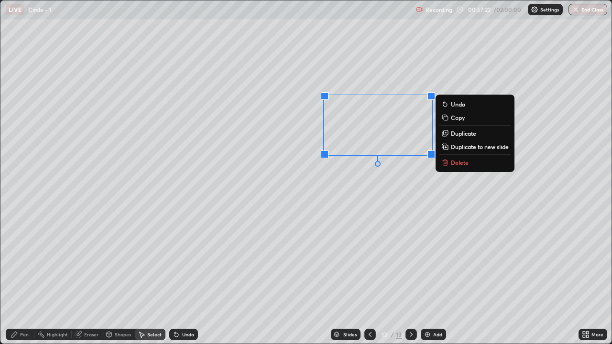
click at [465, 165] on p "Delete" at bounding box center [460, 163] width 18 height 8
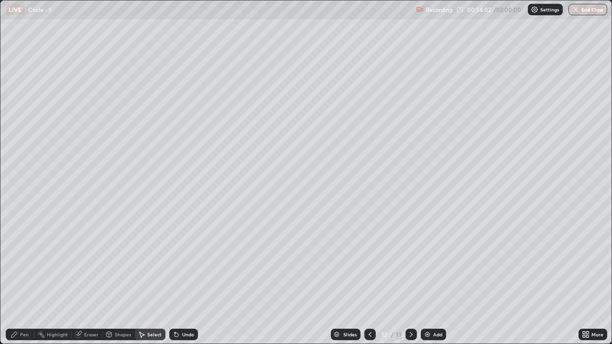
click at [312, 223] on div "0 ° Undo Copy Duplicate Duplicate to new slide Delete" at bounding box center [305, 171] width 611 height 343
click at [404, 225] on div "0 ° Undo Copy Duplicate Duplicate to new slide Delete" at bounding box center [305, 171] width 611 height 343
click at [13, 283] on icon at bounding box center [14, 335] width 6 height 6
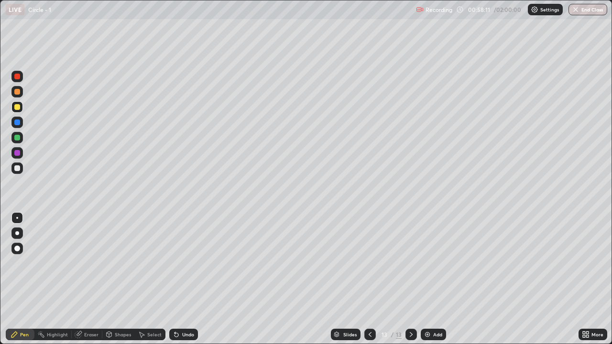
click at [187, 283] on div "Undo" at bounding box center [183, 334] width 29 height 11
click at [149, 283] on div "Select" at bounding box center [150, 334] width 31 height 11
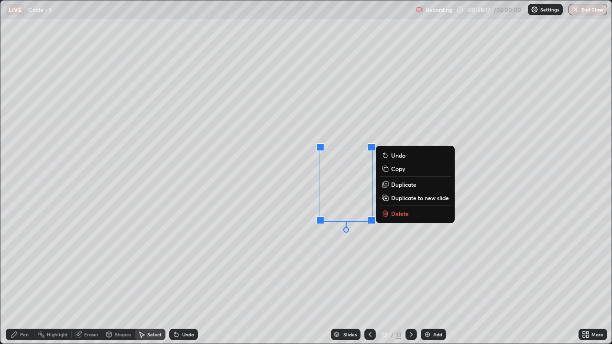
click at [399, 215] on p "Delete" at bounding box center [400, 214] width 18 height 8
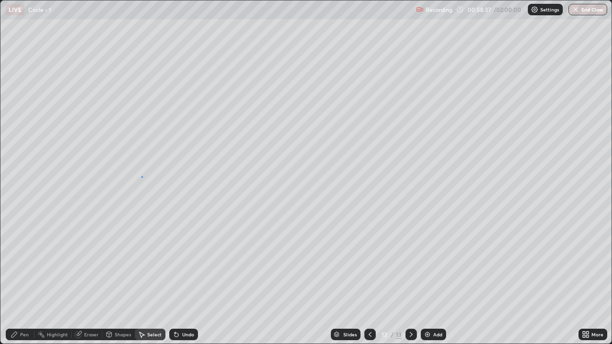
click at [142, 176] on div "0 ° Undo Copy Duplicate Duplicate to new slide Delete" at bounding box center [305, 171] width 611 height 343
click at [16, 283] on icon at bounding box center [15, 335] width 8 height 8
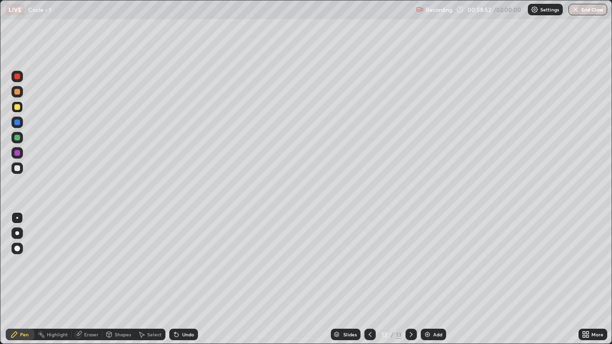
click at [185, 283] on div "Undo" at bounding box center [183, 334] width 29 height 11
click at [182, 283] on div "Undo" at bounding box center [188, 334] width 12 height 5
click at [175, 283] on icon at bounding box center [175, 332] width 1 height 1
click at [175, 283] on icon at bounding box center [177, 335] width 4 height 4
click at [175, 283] on icon at bounding box center [175, 332] width 1 height 1
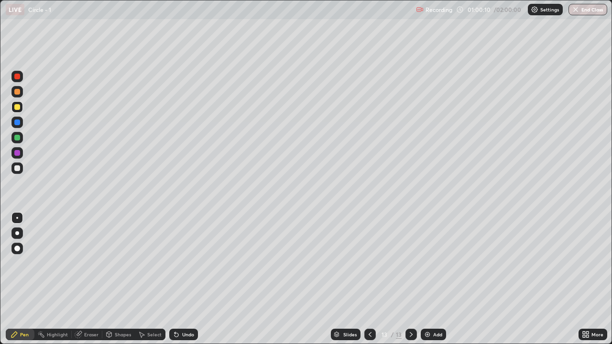
click at [24, 283] on div "Pen" at bounding box center [24, 334] width 9 height 5
click at [184, 283] on div "Undo" at bounding box center [183, 334] width 29 height 11
click at [183, 283] on div "Undo" at bounding box center [188, 334] width 12 height 5
click at [114, 283] on div "Shapes" at bounding box center [118, 334] width 33 height 11
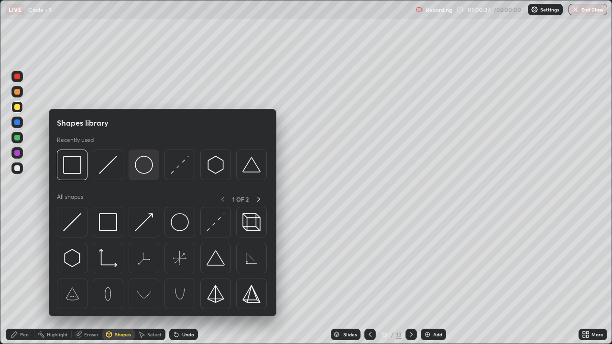
click at [143, 167] on img at bounding box center [144, 165] width 18 height 18
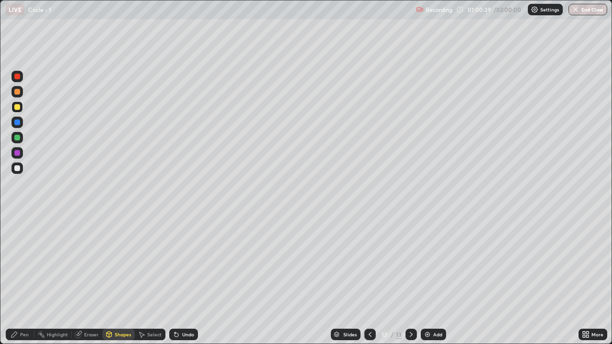
click at [184, 283] on div "Undo" at bounding box center [188, 334] width 12 height 5
click at [17, 138] on div at bounding box center [17, 138] width 6 height 6
click at [17, 168] on div at bounding box center [17, 168] width 6 height 6
click at [23, 283] on div "Pen" at bounding box center [24, 334] width 9 height 5
click at [112, 283] on div "Shapes" at bounding box center [118, 334] width 33 height 11
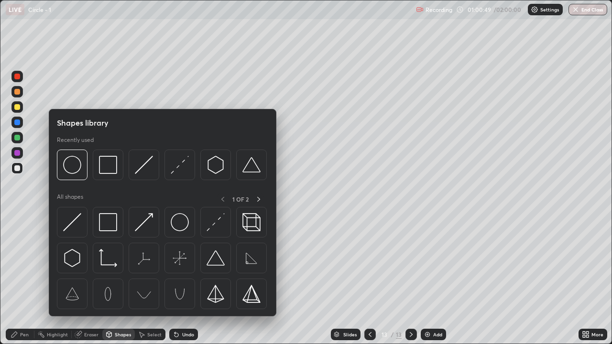
click at [118, 283] on div "Shapes" at bounding box center [123, 334] width 16 height 5
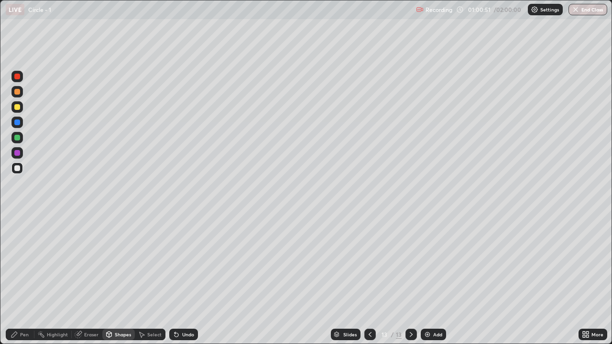
click at [180, 283] on div "Undo" at bounding box center [183, 334] width 29 height 11
click at [149, 283] on div "Select" at bounding box center [154, 334] width 14 height 5
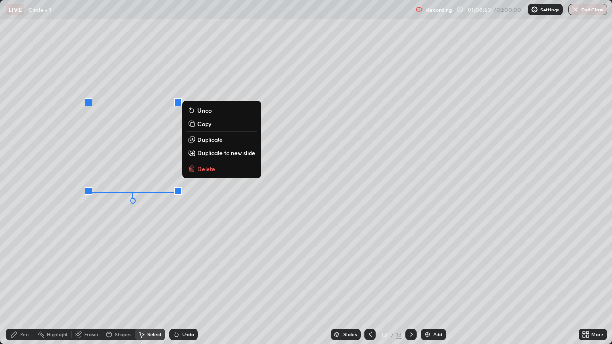
click at [212, 150] on p "Duplicate to new slide" at bounding box center [227, 153] width 58 height 8
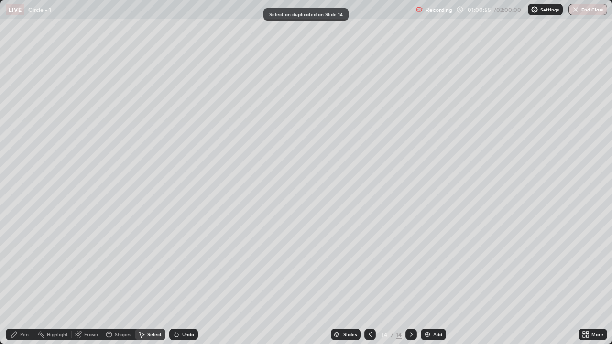
click at [369, 283] on icon at bounding box center [370, 335] width 8 height 8
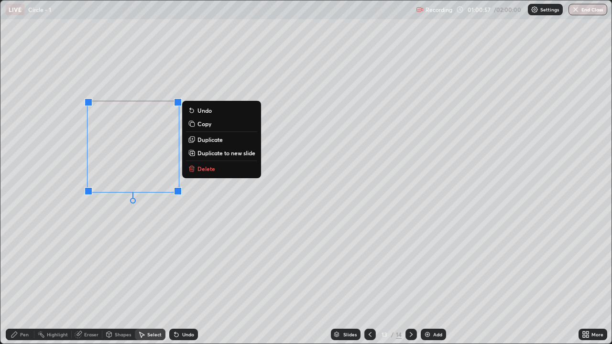
click at [207, 139] on p "Duplicate" at bounding box center [210, 140] width 25 height 8
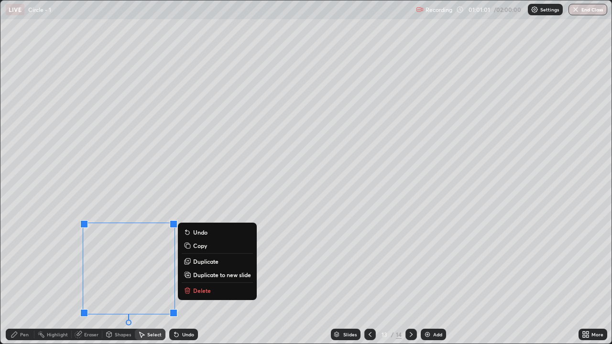
click at [206, 262] on p "Duplicate" at bounding box center [205, 262] width 25 height 8
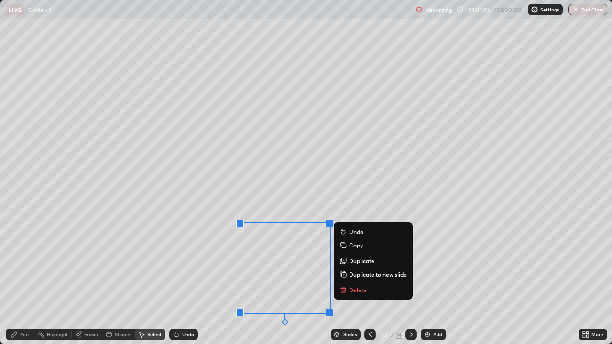
click at [356, 259] on p "Duplicate" at bounding box center [361, 261] width 25 height 8
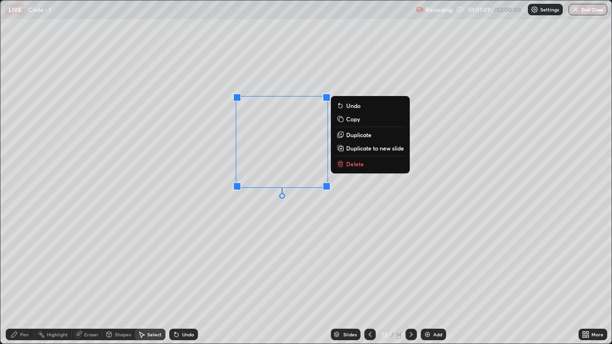
click at [350, 134] on p "Duplicate" at bounding box center [358, 135] width 25 height 8
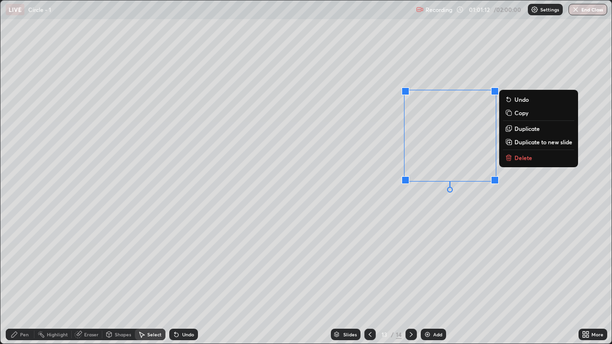
click at [515, 129] on p "Duplicate" at bounding box center [527, 129] width 25 height 8
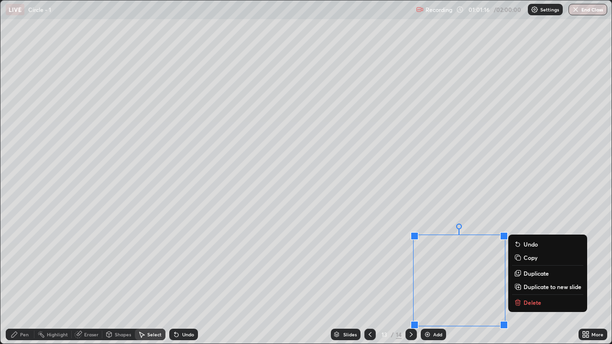
click at [26, 283] on div "Pen" at bounding box center [24, 334] width 9 height 5
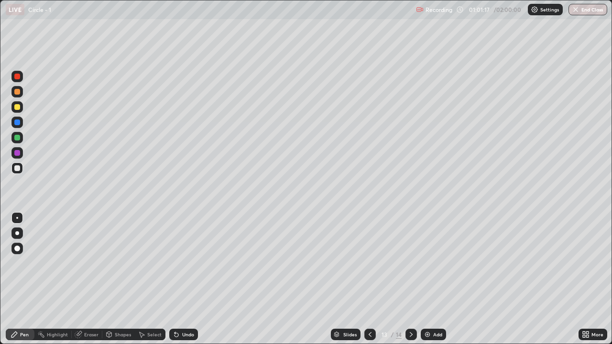
click at [18, 108] on div at bounding box center [17, 107] width 6 height 6
click at [16, 171] on div at bounding box center [17, 168] width 6 height 6
click at [18, 139] on div at bounding box center [17, 138] width 6 height 6
click at [15, 168] on div at bounding box center [17, 168] width 6 height 6
click at [124, 283] on div "Shapes" at bounding box center [123, 334] width 16 height 5
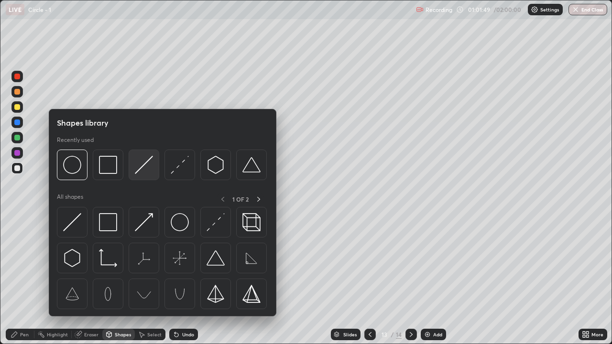
click at [136, 167] on img at bounding box center [144, 165] width 18 height 18
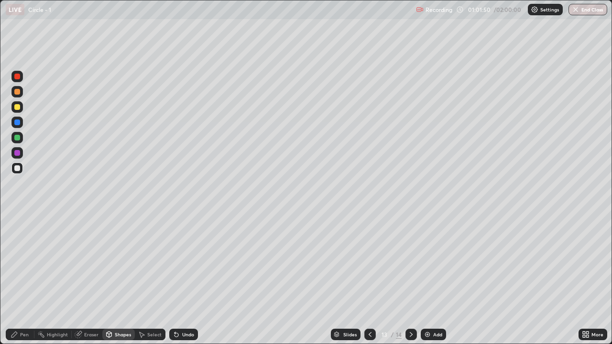
click at [17, 138] on div at bounding box center [17, 138] width 6 height 6
click at [28, 283] on div "Pen" at bounding box center [24, 334] width 9 height 5
click at [15, 172] on div at bounding box center [16, 168] width 11 height 11
click at [120, 283] on div "Shapes" at bounding box center [123, 334] width 16 height 5
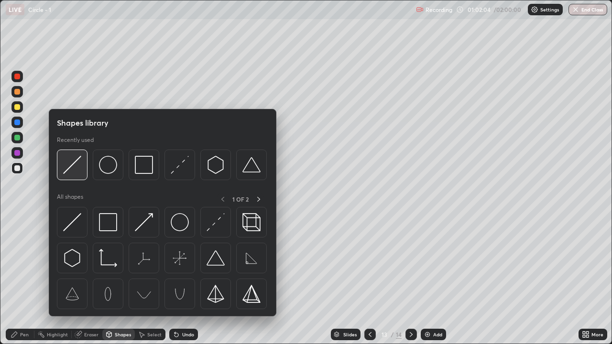
click at [79, 176] on div at bounding box center [72, 165] width 31 height 31
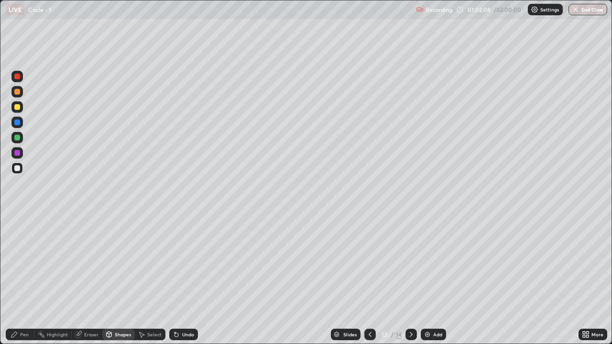
click at [17, 283] on icon at bounding box center [14, 335] width 6 height 6
click at [182, 283] on div "Undo" at bounding box center [188, 334] width 12 height 5
click at [14, 142] on div at bounding box center [16, 137] width 11 height 11
click at [17, 168] on div at bounding box center [17, 168] width 6 height 6
click at [17, 143] on div at bounding box center [16, 137] width 11 height 11
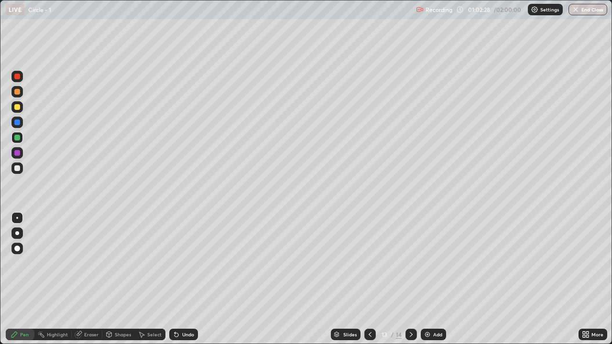
click at [180, 283] on div "Undo" at bounding box center [183, 334] width 29 height 11
click at [118, 283] on div "Shapes" at bounding box center [123, 334] width 16 height 5
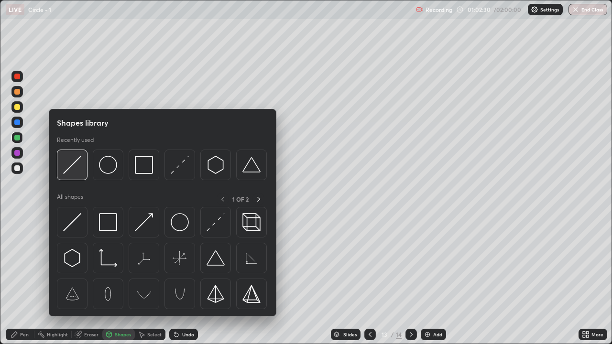
click at [77, 171] on img at bounding box center [72, 165] width 18 height 18
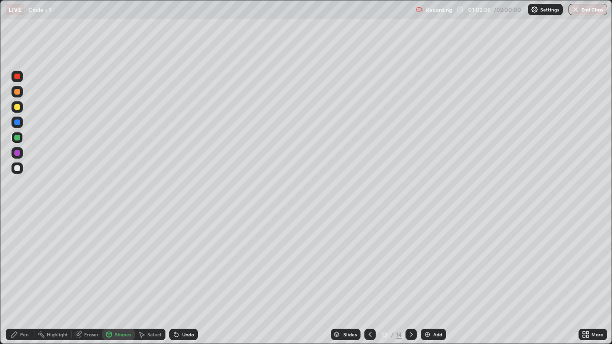
click at [182, 283] on div "Undo" at bounding box center [188, 334] width 12 height 5
click at [23, 283] on div "Pen" at bounding box center [24, 334] width 9 height 5
click at [16, 167] on div at bounding box center [17, 168] width 6 height 6
click at [124, 283] on div "Shapes" at bounding box center [123, 334] width 16 height 5
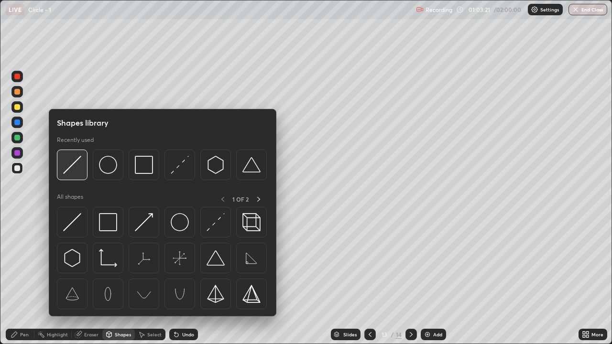
click at [76, 174] on img at bounding box center [72, 165] width 18 height 18
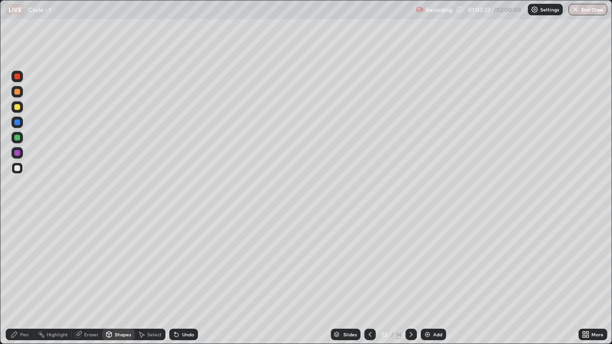
click at [16, 138] on div at bounding box center [17, 138] width 6 height 6
click at [15, 283] on icon at bounding box center [15, 335] width 8 height 8
click at [182, 283] on div "Undo" at bounding box center [188, 334] width 12 height 5
click at [149, 283] on div "Select" at bounding box center [154, 334] width 14 height 5
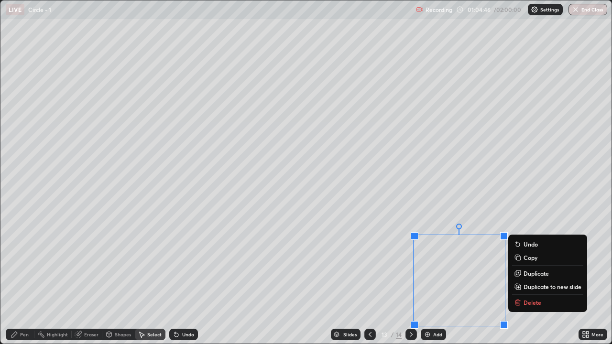
click at [537, 283] on p "Delete" at bounding box center [533, 303] width 18 height 8
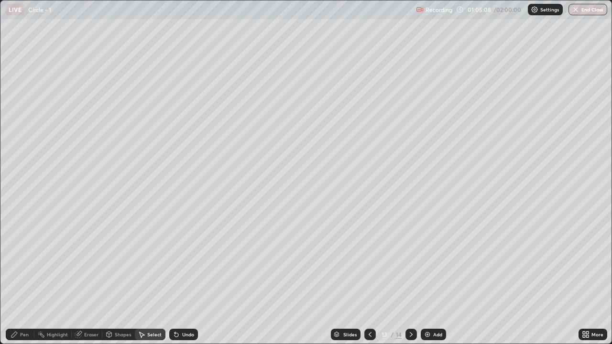
click at [24, 283] on div "Pen" at bounding box center [24, 334] width 9 height 5
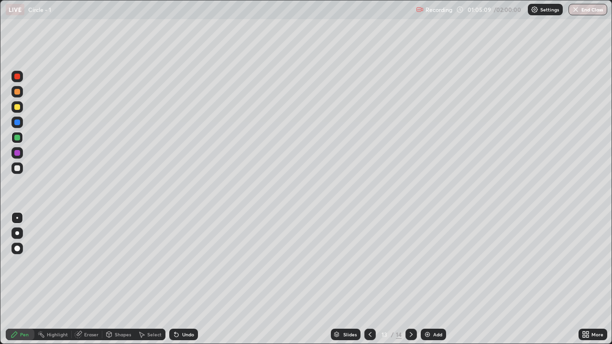
click at [22, 169] on div at bounding box center [16, 168] width 11 height 11
click at [16, 109] on div at bounding box center [17, 107] width 6 height 6
click at [15, 138] on div at bounding box center [17, 138] width 6 height 6
click at [119, 283] on div "Shapes" at bounding box center [118, 334] width 33 height 11
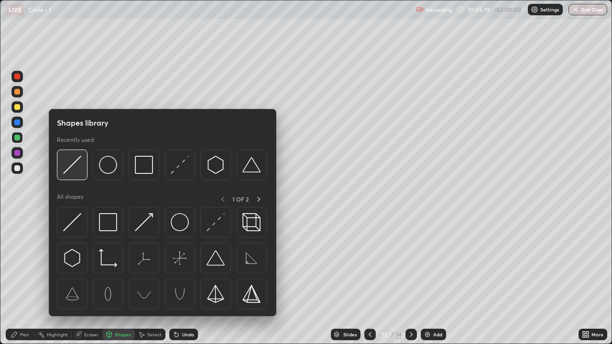
click at [76, 180] on div at bounding box center [72, 165] width 31 height 31
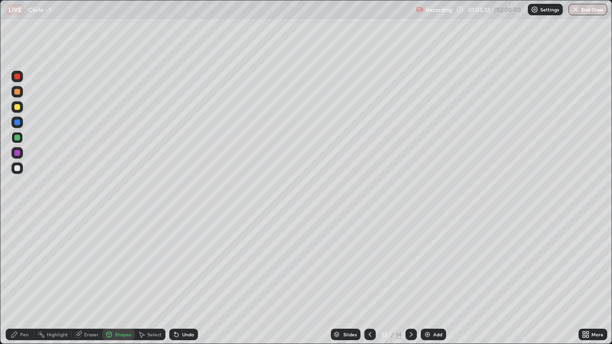
click at [22, 283] on div "Pen" at bounding box center [24, 334] width 9 height 5
click at [16, 168] on div at bounding box center [17, 168] width 6 height 6
click at [185, 283] on div "Undo" at bounding box center [188, 334] width 12 height 5
click at [18, 173] on div at bounding box center [16, 168] width 11 height 11
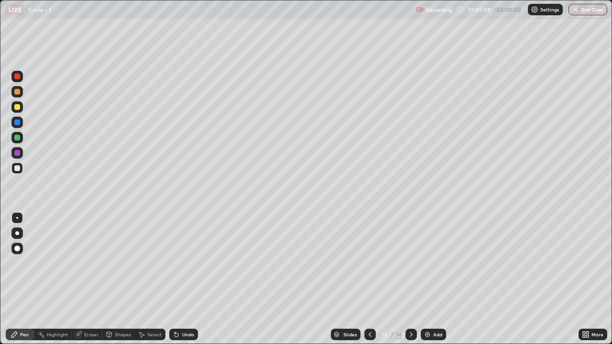
click at [18, 138] on div at bounding box center [17, 138] width 6 height 6
click at [429, 283] on img at bounding box center [428, 335] width 8 height 8
click at [17, 283] on icon at bounding box center [15, 335] width 8 height 8
click at [13, 107] on div at bounding box center [16, 106] width 11 height 11
click at [583, 283] on icon at bounding box center [584, 336] width 2 height 2
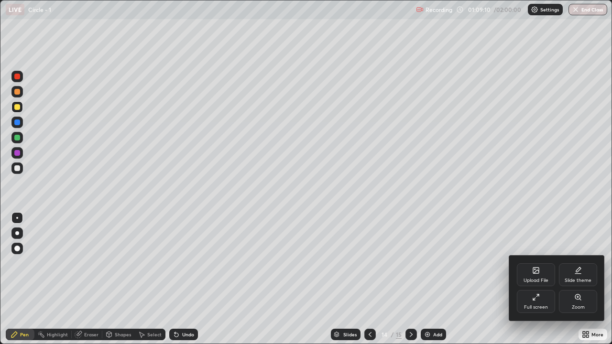
click at [532, 283] on div "Full screen" at bounding box center [536, 307] width 24 height 5
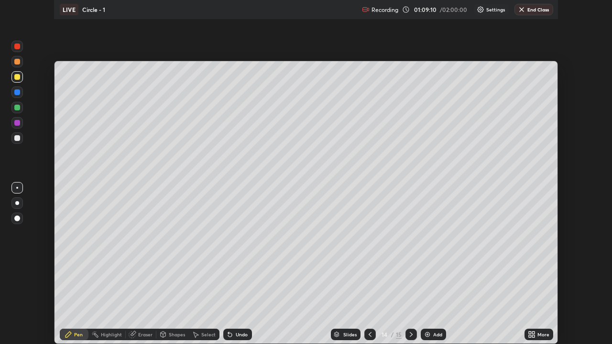
scroll to position [47541, 47213]
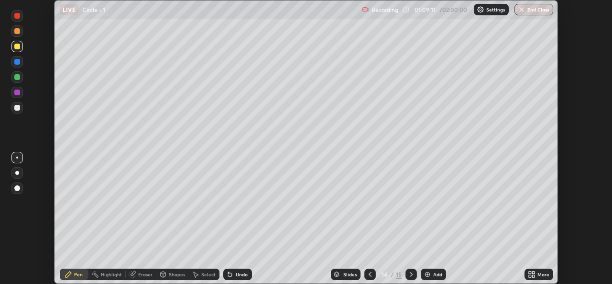
click at [534, 276] on icon at bounding box center [533, 276] width 2 height 2
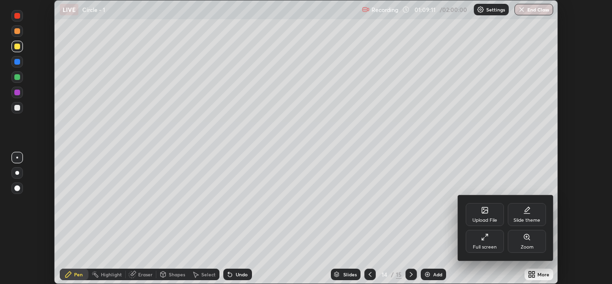
click at [488, 244] on div "Full screen" at bounding box center [485, 246] width 24 height 5
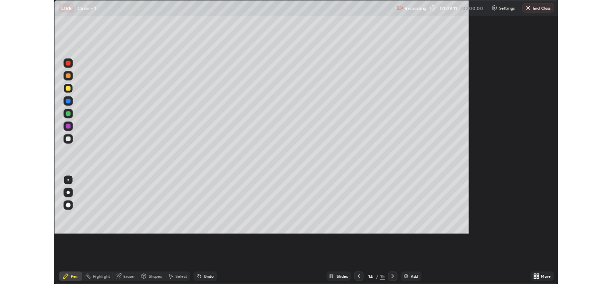
scroll to position [344, 612]
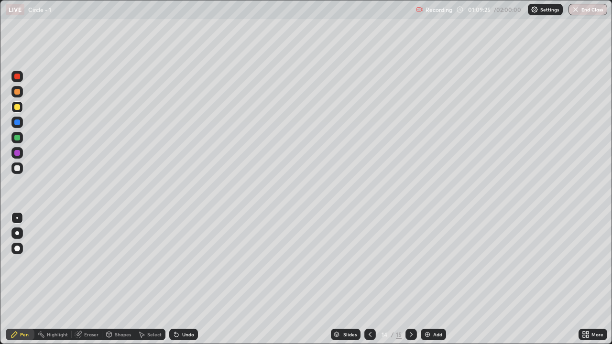
click at [14, 166] on div at bounding box center [17, 168] width 6 height 6
click at [153, 283] on div "Select" at bounding box center [150, 334] width 31 height 11
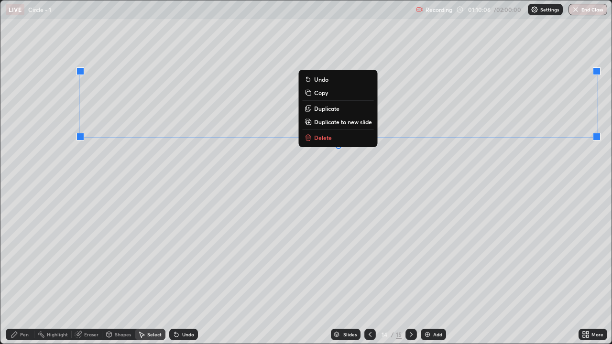
click at [346, 111] on button "Duplicate" at bounding box center [338, 108] width 71 height 11
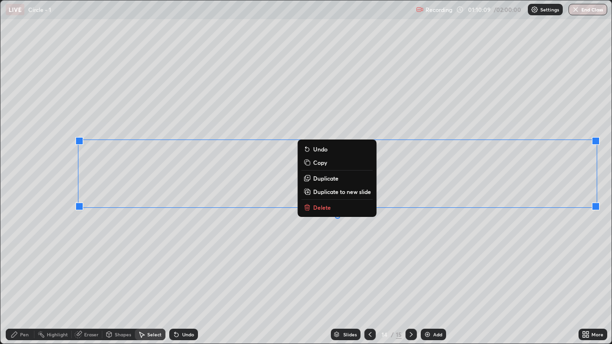
click at [348, 177] on button "Duplicate" at bounding box center [337, 178] width 71 height 11
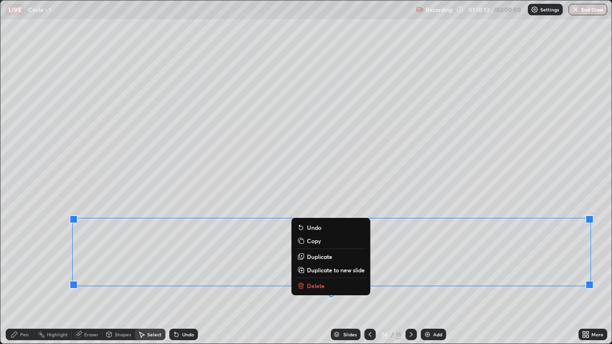
click at [16, 283] on icon at bounding box center [15, 335] width 8 height 8
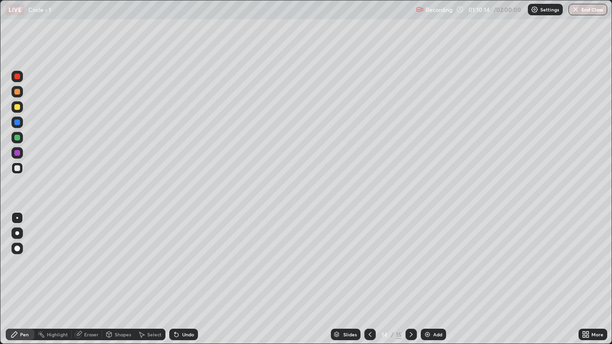
click at [87, 283] on div "Eraser" at bounding box center [87, 334] width 31 height 11
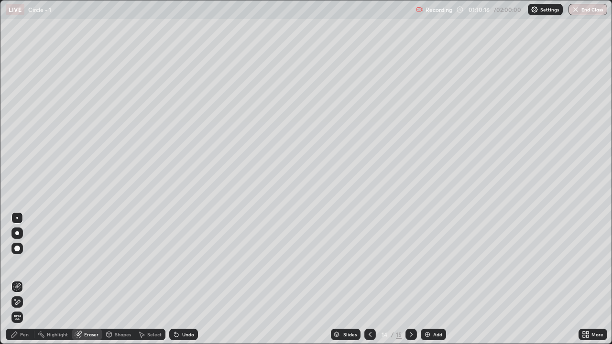
click at [19, 283] on div "Pen" at bounding box center [20, 334] width 29 height 11
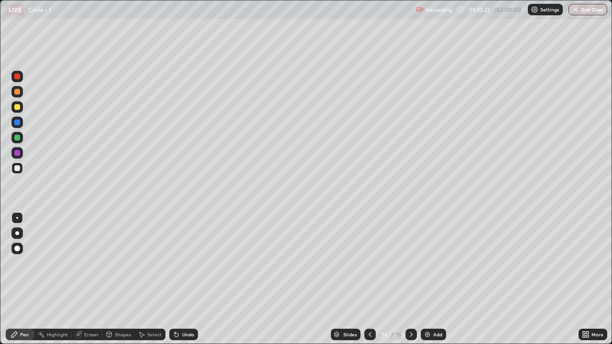
click at [92, 283] on div "Eraser" at bounding box center [91, 334] width 14 height 5
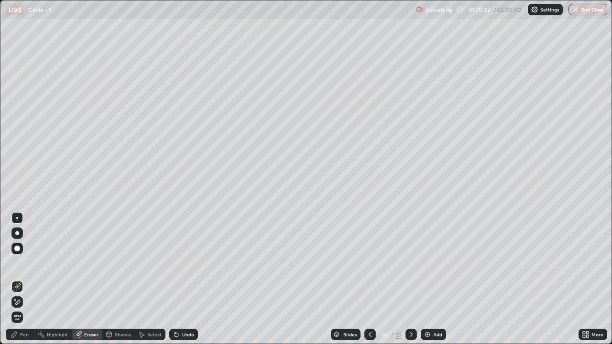
click at [19, 283] on div "Pen" at bounding box center [20, 334] width 29 height 11
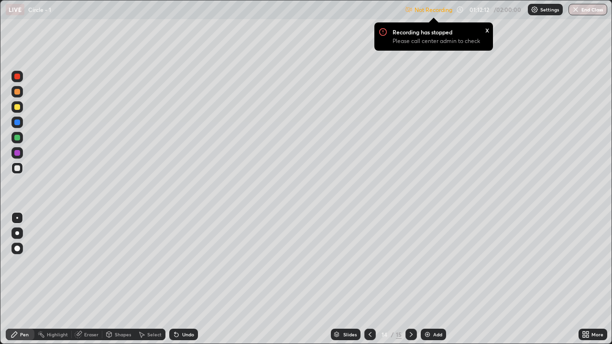
click at [589, 283] on icon at bounding box center [587, 336] width 2 height 2
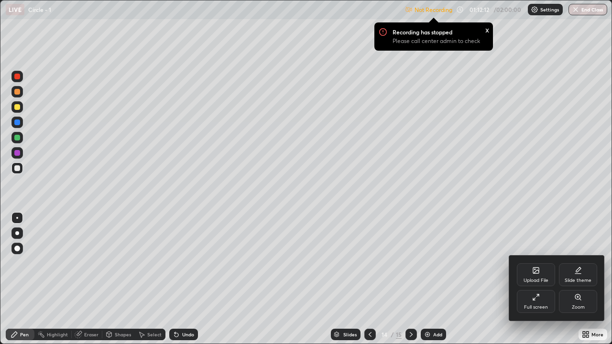
click at [541, 283] on div "Full screen" at bounding box center [536, 301] width 38 height 23
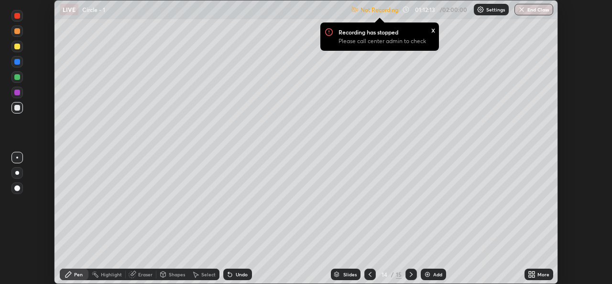
scroll to position [47541, 47213]
click at [490, 13] on div "Settings" at bounding box center [491, 9] width 35 height 11
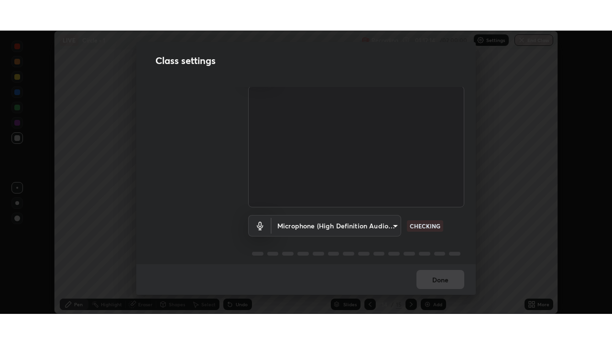
scroll to position [40, 0]
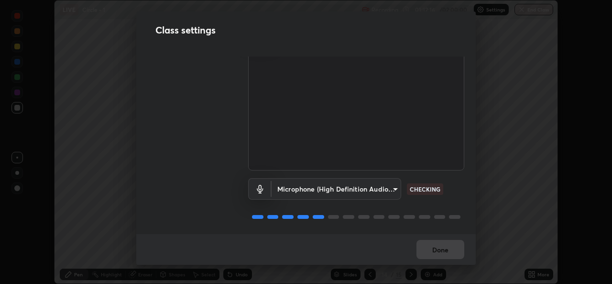
click at [454, 251] on div "Done" at bounding box center [306, 249] width 340 height 31
click at [447, 259] on div "Done" at bounding box center [306, 249] width 340 height 31
click at [449, 253] on div "Done" at bounding box center [306, 249] width 340 height 31
click at [444, 258] on div "Done" at bounding box center [306, 249] width 340 height 31
click at [453, 253] on div "Done" at bounding box center [306, 249] width 340 height 31
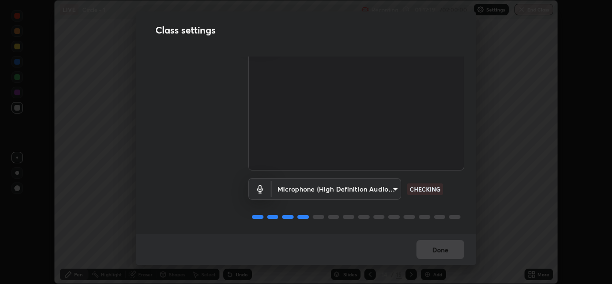
click at [454, 250] on div "Done" at bounding box center [306, 249] width 340 height 31
click at [424, 250] on div "Done" at bounding box center [306, 249] width 340 height 31
click at [422, 249] on div "Done" at bounding box center [306, 249] width 340 height 31
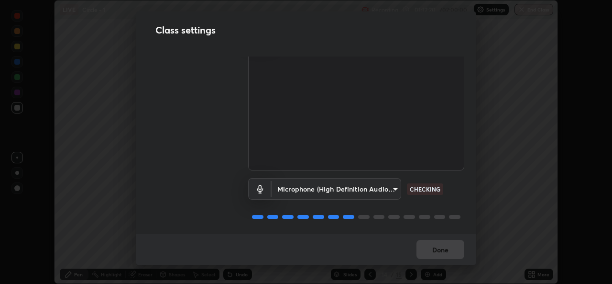
click at [422, 249] on div "Done" at bounding box center [306, 249] width 340 height 31
click at [425, 248] on div "Done" at bounding box center [306, 249] width 340 height 31
click at [430, 245] on div "Done" at bounding box center [306, 249] width 340 height 31
click at [430, 247] on div "Done" at bounding box center [306, 249] width 340 height 31
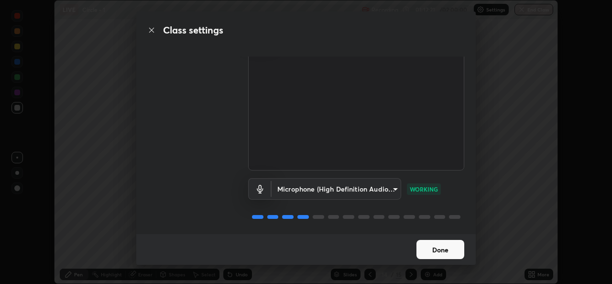
click at [442, 252] on button "Done" at bounding box center [441, 249] width 48 height 19
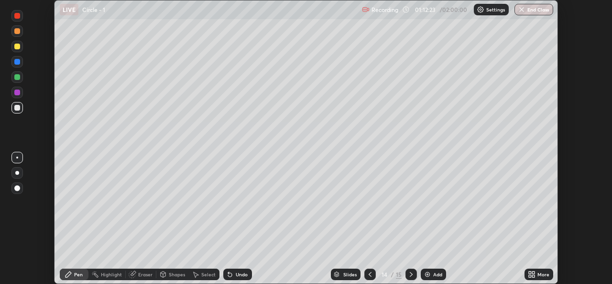
click at [533, 272] on icon at bounding box center [533, 272] width 2 height 2
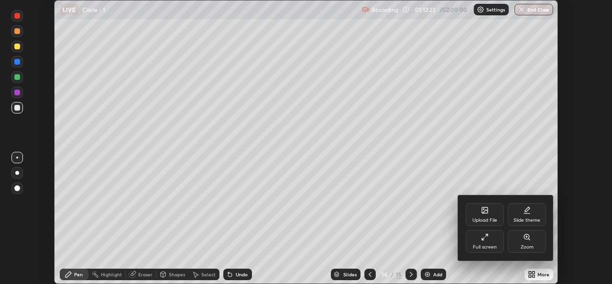
click at [494, 249] on div "Full screen" at bounding box center [485, 246] width 24 height 5
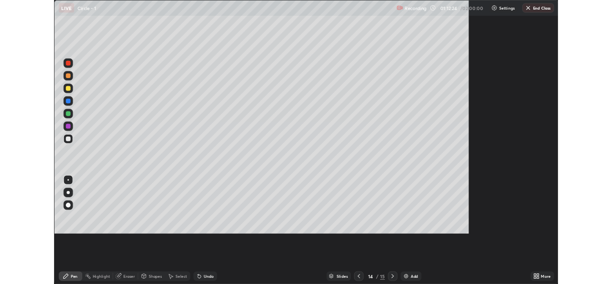
scroll to position [344, 612]
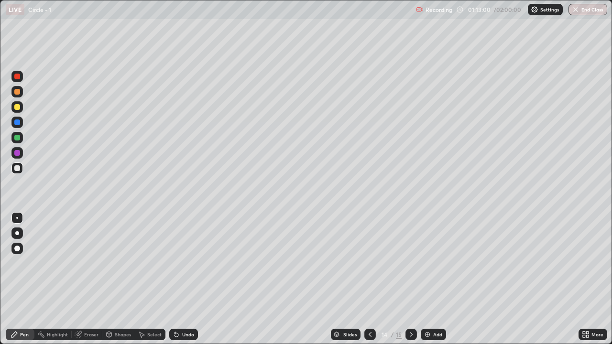
click at [370, 283] on icon at bounding box center [370, 335] width 8 height 8
click at [410, 283] on icon at bounding box center [411, 335] width 8 height 8
click at [411, 283] on icon at bounding box center [411, 334] width 3 height 5
click at [25, 283] on div "Pen" at bounding box center [24, 334] width 9 height 5
click at [155, 283] on div "Select" at bounding box center [154, 334] width 14 height 5
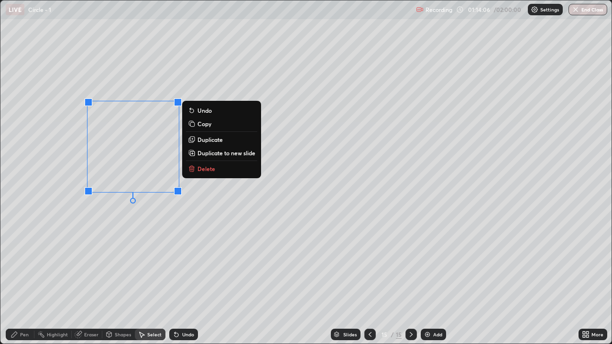
click at [215, 171] on button "Delete" at bounding box center [221, 168] width 71 height 11
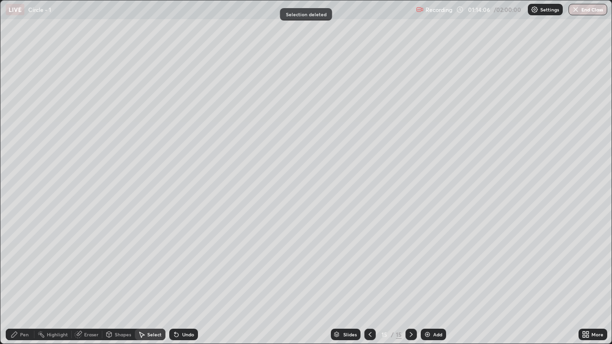
click at [21, 283] on div "Pen" at bounding box center [24, 334] width 9 height 5
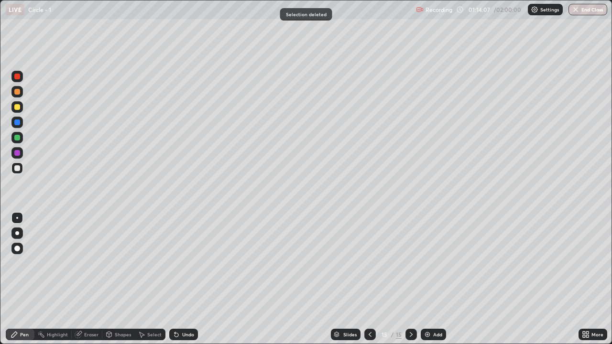
click at [18, 110] on div at bounding box center [17, 107] width 6 height 6
click at [188, 283] on div "Undo" at bounding box center [188, 334] width 12 height 5
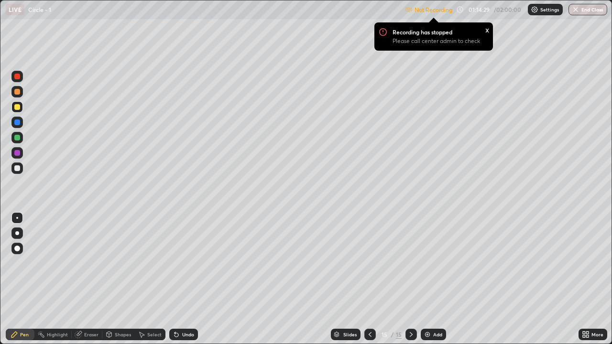
click at [584, 283] on icon at bounding box center [584, 336] width 2 height 2
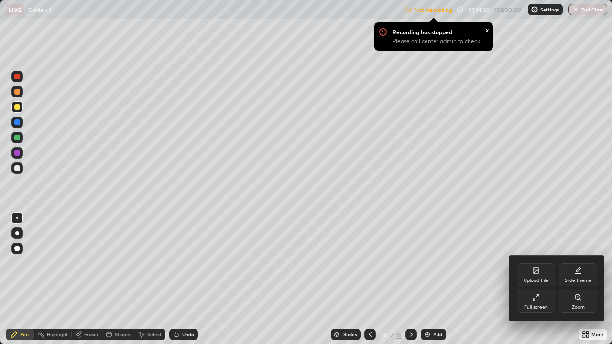
click at [525, 283] on div "Full screen" at bounding box center [536, 301] width 38 height 23
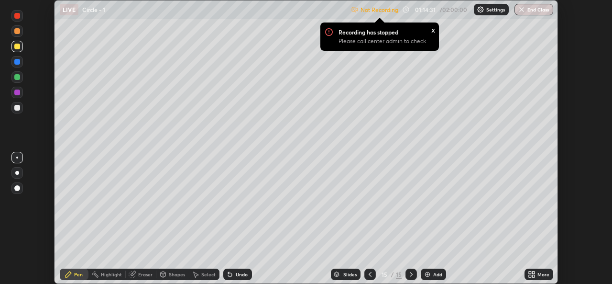
scroll to position [47541, 47213]
click at [484, 9] on img at bounding box center [481, 10] width 8 height 8
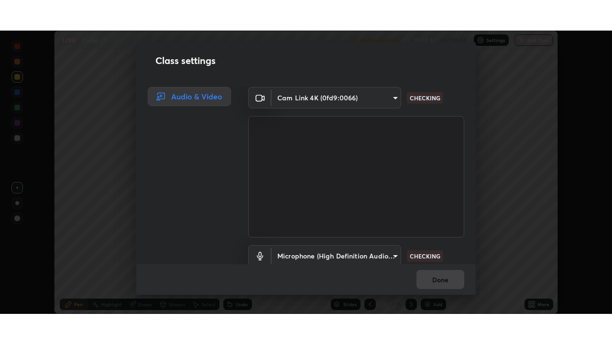
scroll to position [40, 0]
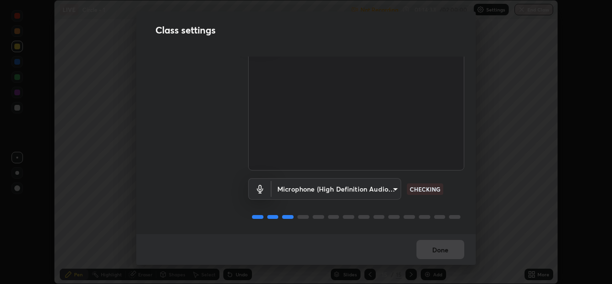
click at [431, 248] on div "Done" at bounding box center [306, 249] width 340 height 31
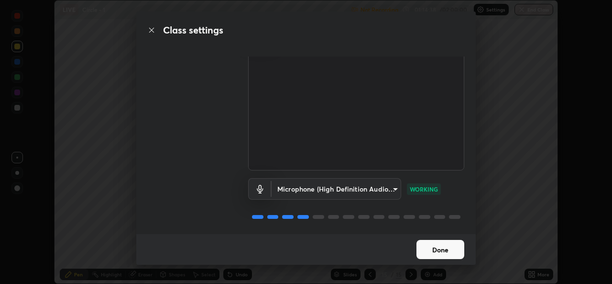
click at [444, 246] on button "Done" at bounding box center [441, 249] width 48 height 19
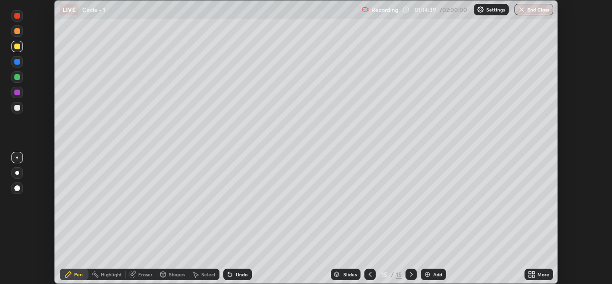
click at [538, 272] on div "More" at bounding box center [544, 274] width 12 height 5
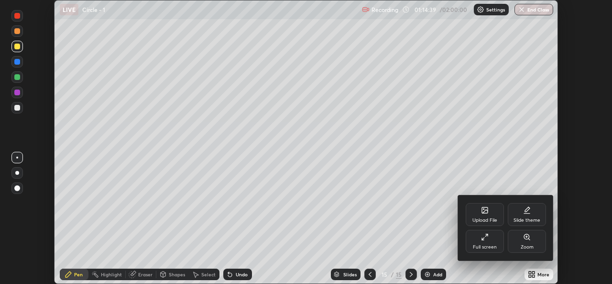
click at [484, 246] on div "Full screen" at bounding box center [485, 246] width 24 height 5
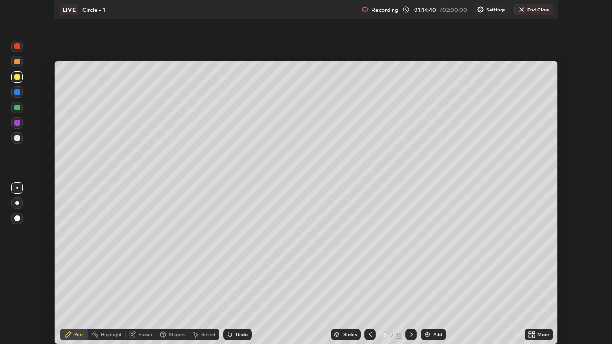
scroll to position [344, 612]
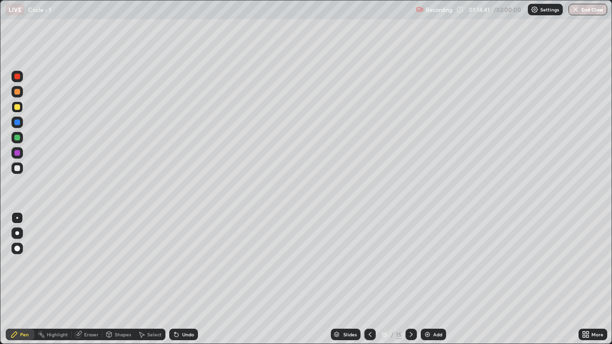
click at [21, 170] on div at bounding box center [16, 168] width 11 height 11
click at [151, 283] on div "Select" at bounding box center [154, 334] width 14 height 5
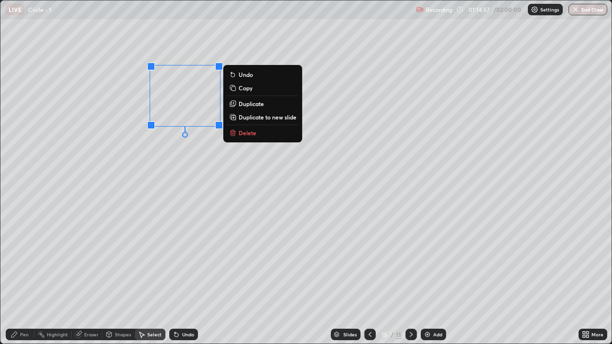
click at [244, 136] on p "Delete" at bounding box center [248, 133] width 18 height 8
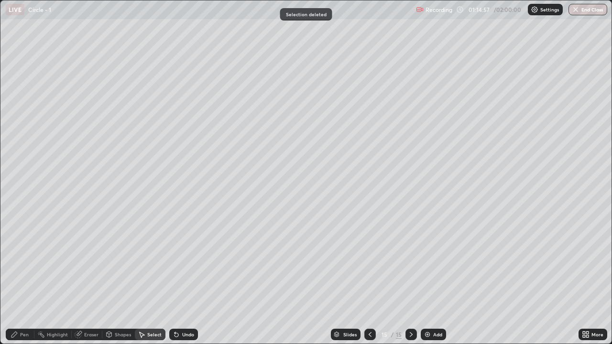
click at [25, 283] on div "Pen" at bounding box center [24, 334] width 9 height 5
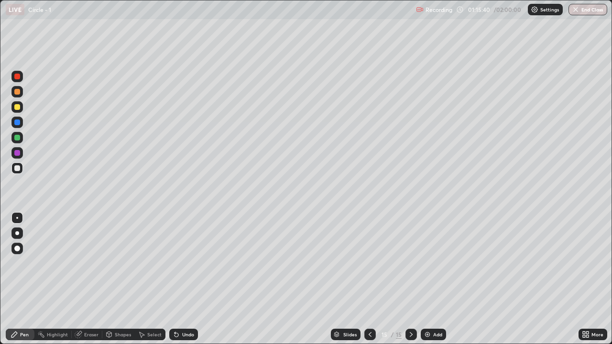
click at [154, 283] on div "Select" at bounding box center [154, 334] width 14 height 5
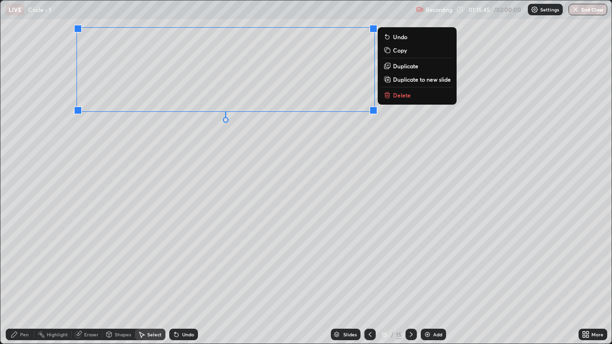
click at [352, 132] on div "0 ° Undo Copy Duplicate Duplicate to new slide Delete" at bounding box center [305, 171] width 611 height 343
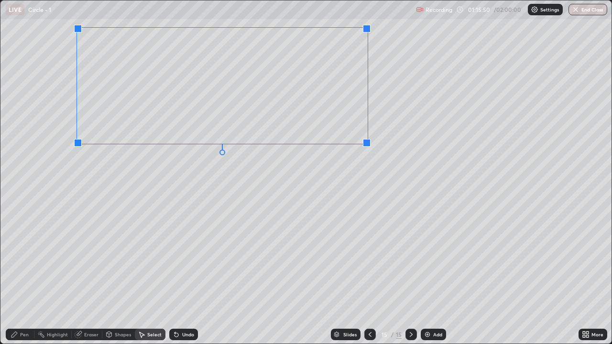
click at [353, 156] on div "0 ° Undo Copy Duplicate Duplicate to new slide Delete" at bounding box center [305, 171] width 611 height 343
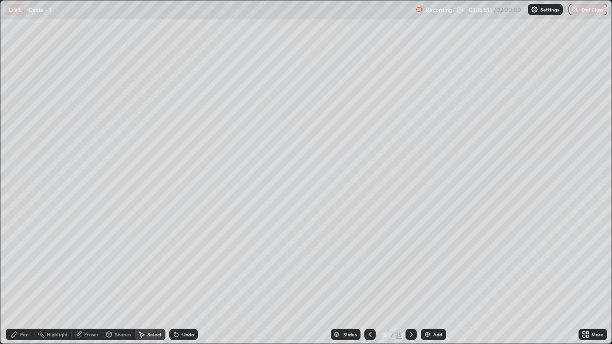
click at [18, 283] on div "Pen" at bounding box center [20, 334] width 29 height 11
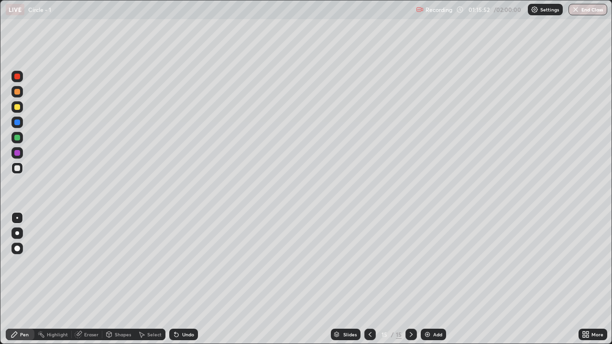
click at [17, 106] on div at bounding box center [17, 107] width 6 height 6
click at [182, 283] on div "Undo" at bounding box center [188, 334] width 12 height 5
click at [183, 283] on div "Undo" at bounding box center [188, 334] width 12 height 5
click at [145, 283] on div "Select" at bounding box center [150, 334] width 31 height 11
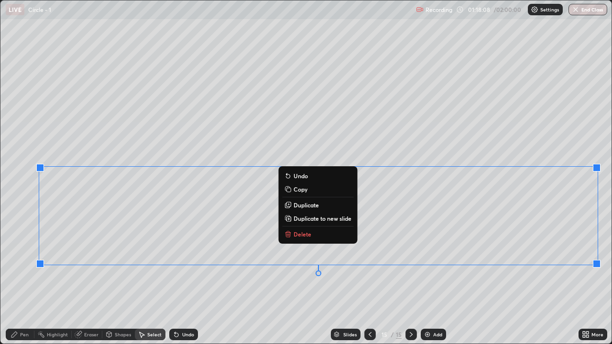
click at [333, 216] on p "Duplicate to new slide" at bounding box center [323, 219] width 58 height 8
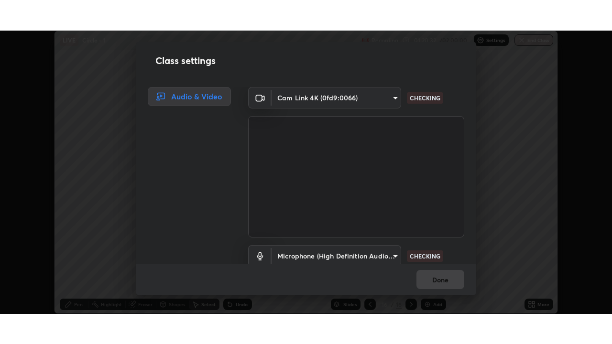
scroll to position [40, 0]
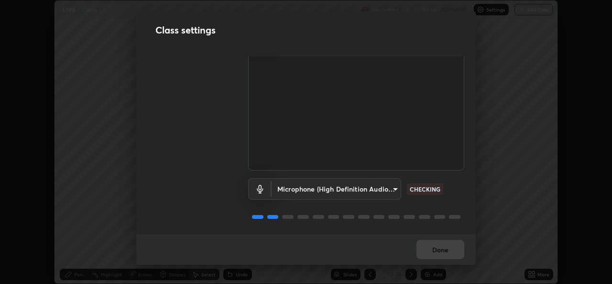
click at [439, 250] on div "Done" at bounding box center [306, 249] width 340 height 31
click at [442, 249] on div "Done" at bounding box center [306, 249] width 340 height 31
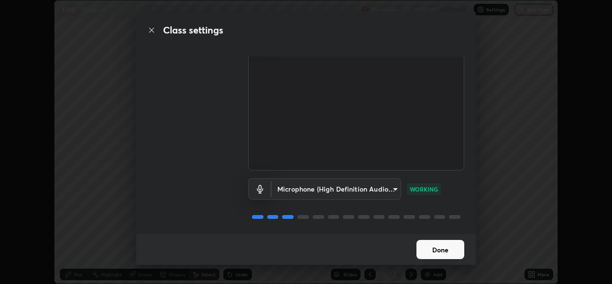
click at [451, 244] on button "Done" at bounding box center [441, 249] width 48 height 19
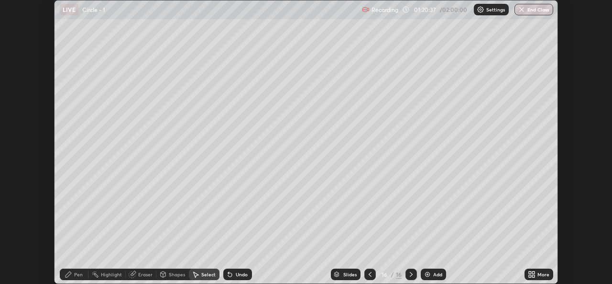
click at [538, 272] on div "More" at bounding box center [544, 274] width 12 height 5
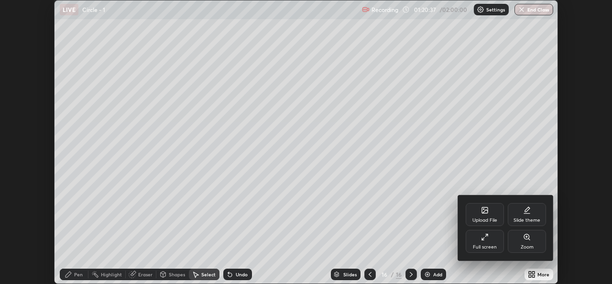
click at [496, 244] on div "Full screen" at bounding box center [485, 246] width 24 height 5
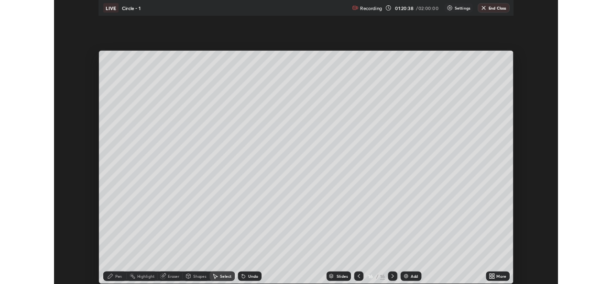
scroll to position [344, 612]
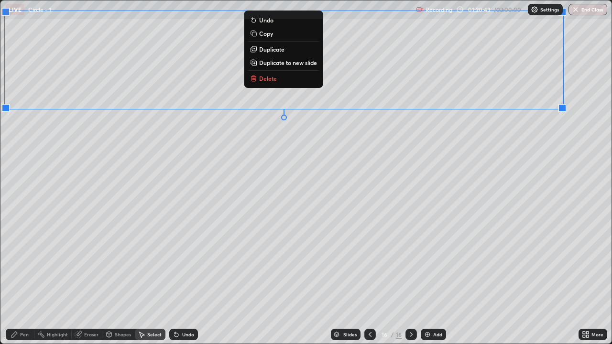
click at [338, 152] on div "0 ° Undo Copy Duplicate Duplicate to new slide Delete" at bounding box center [305, 171] width 611 height 343
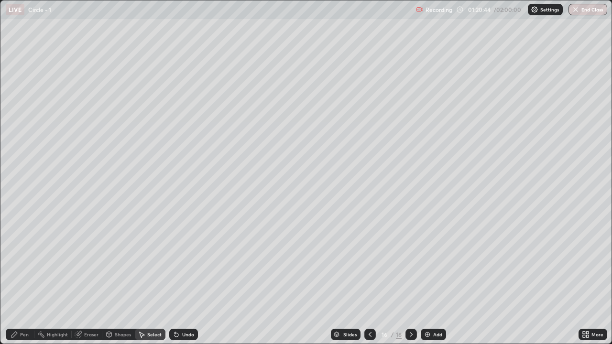
click at [23, 283] on div "Pen" at bounding box center [20, 334] width 29 height 11
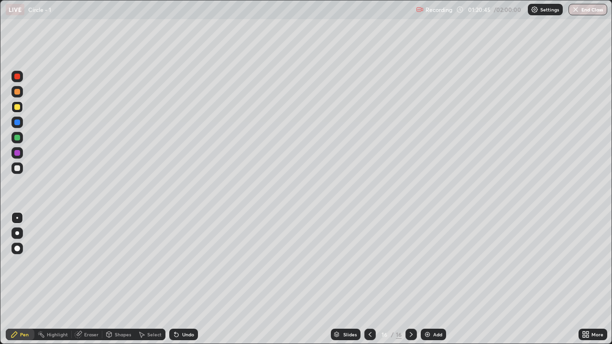
click at [17, 169] on div at bounding box center [17, 168] width 6 height 6
click at [87, 283] on div "Eraser" at bounding box center [91, 334] width 14 height 5
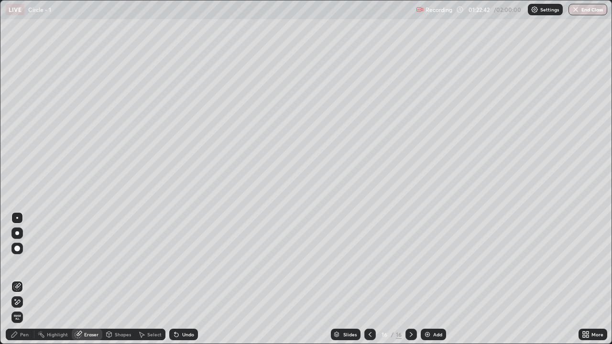
click at [23, 283] on div "Pen" at bounding box center [24, 334] width 9 height 5
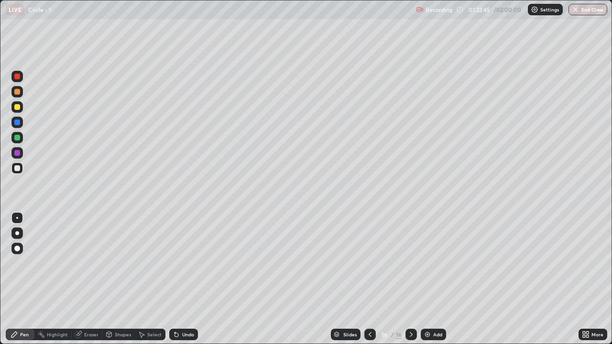
click at [95, 283] on div "Eraser" at bounding box center [91, 334] width 14 height 5
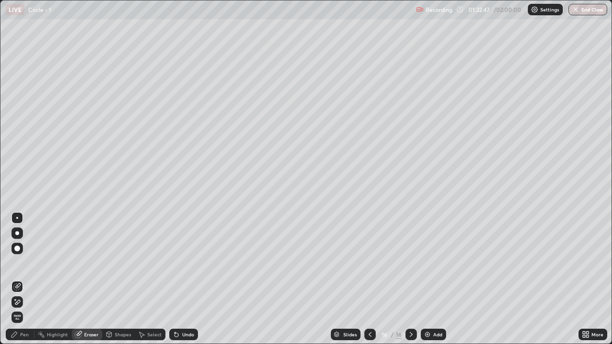
click at [21, 283] on div "Pen" at bounding box center [24, 334] width 9 height 5
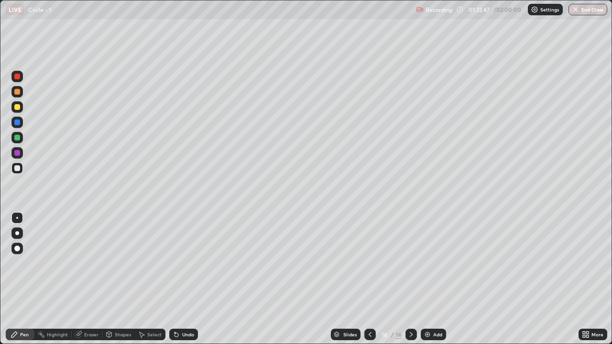
click at [121, 283] on div "Shapes" at bounding box center [118, 334] width 33 height 11
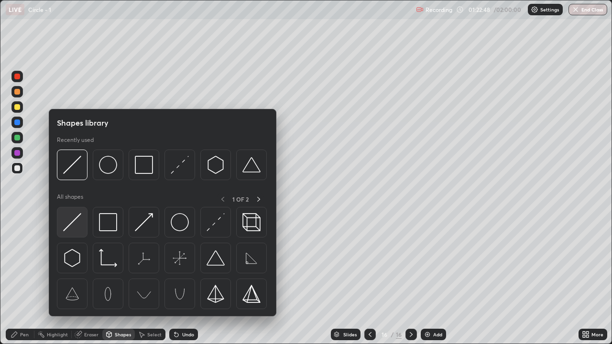
click at [85, 223] on div at bounding box center [72, 222] width 31 height 31
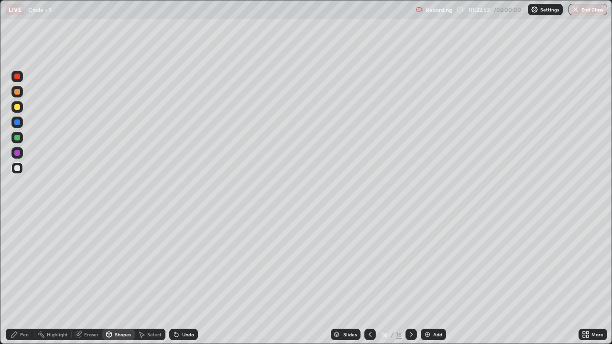
click at [21, 283] on div "Pen" at bounding box center [20, 334] width 29 height 11
click at [440, 283] on div "Add" at bounding box center [437, 334] width 9 height 5
click at [18, 110] on div at bounding box center [17, 107] width 6 height 6
click at [146, 283] on div "Select" at bounding box center [150, 334] width 31 height 11
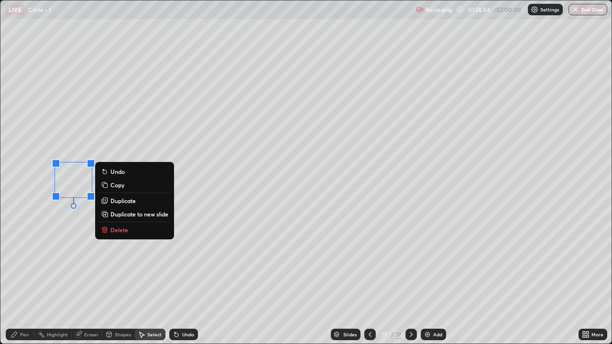
click at [132, 231] on button "Delete" at bounding box center [134, 229] width 71 height 11
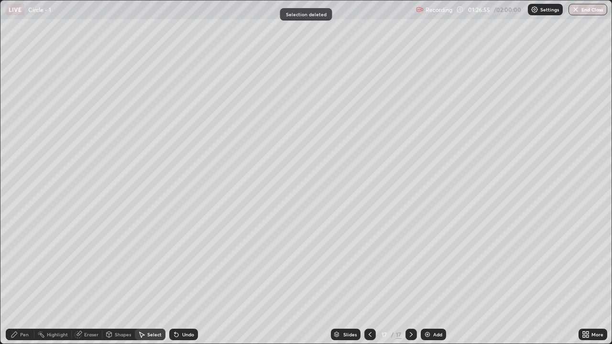
click at [23, 283] on div "Pen" at bounding box center [20, 334] width 29 height 11
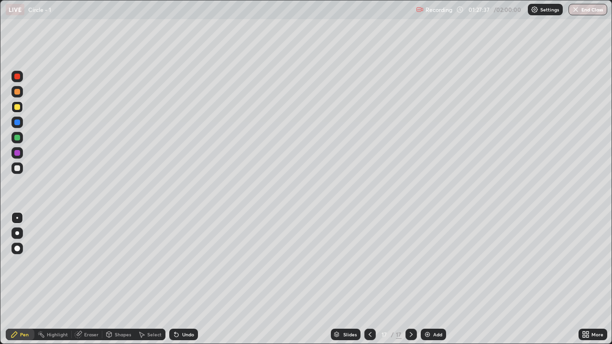
click at [187, 283] on div "Undo" at bounding box center [188, 334] width 12 height 5
click at [188, 283] on div "Undo" at bounding box center [188, 334] width 12 height 5
click at [17, 168] on div at bounding box center [17, 168] width 6 height 6
click at [93, 283] on div "Eraser" at bounding box center [91, 334] width 14 height 5
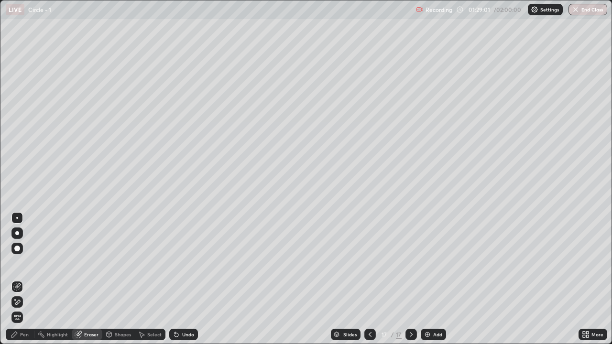
click at [24, 283] on div "Pen" at bounding box center [24, 334] width 9 height 5
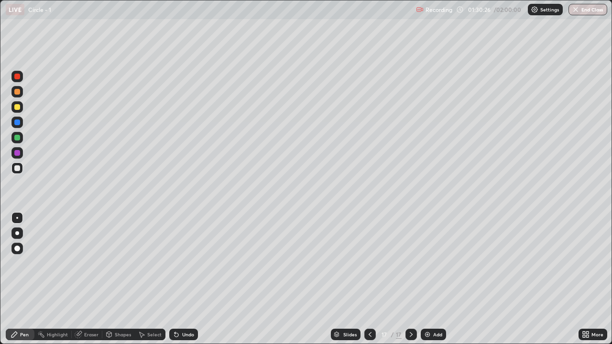
click at [426, 283] on img at bounding box center [428, 335] width 8 height 8
click at [370, 283] on icon at bounding box center [370, 335] width 8 height 8
click at [435, 283] on div "Add" at bounding box center [437, 334] width 9 height 5
click at [19, 109] on div at bounding box center [17, 107] width 6 height 6
click at [17, 167] on div at bounding box center [17, 168] width 6 height 6
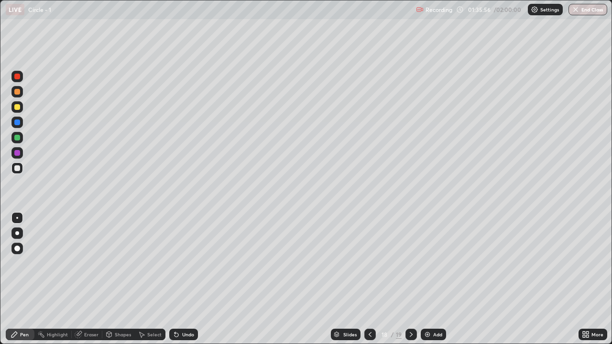
click at [151, 283] on div "Select" at bounding box center [150, 334] width 31 height 11
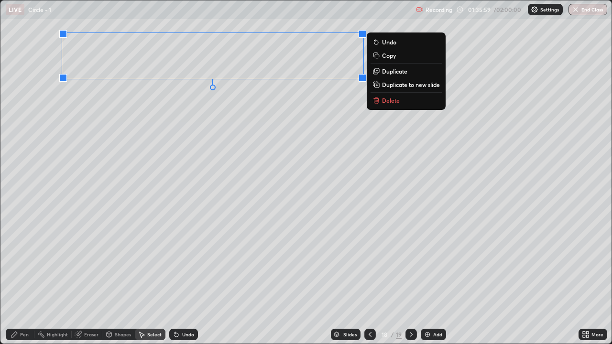
click at [401, 103] on button "Delete" at bounding box center [406, 100] width 71 height 11
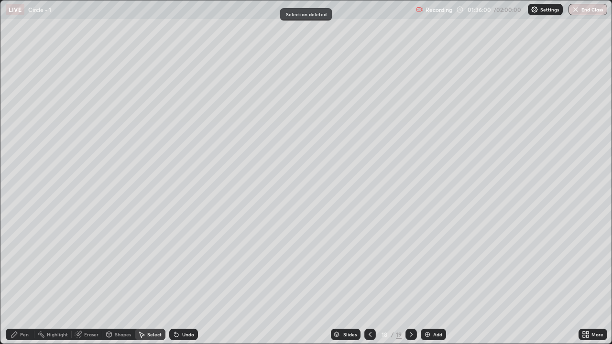
click at [28, 283] on div "Pen" at bounding box center [24, 334] width 9 height 5
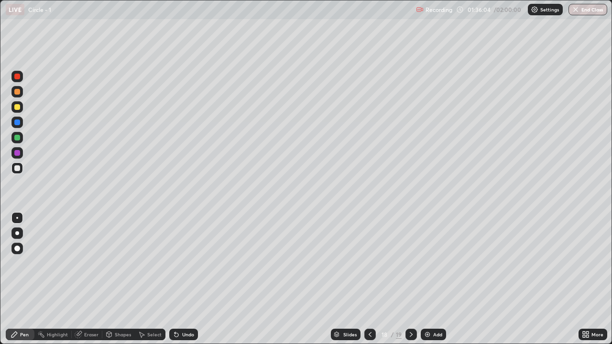
click at [18, 108] on div at bounding box center [17, 107] width 6 height 6
click at [14, 283] on icon at bounding box center [14, 335] width 6 height 6
click at [18, 169] on div at bounding box center [17, 168] width 6 height 6
click at [185, 283] on div "Undo" at bounding box center [188, 334] width 12 height 5
click at [182, 283] on div "Undo" at bounding box center [183, 334] width 29 height 11
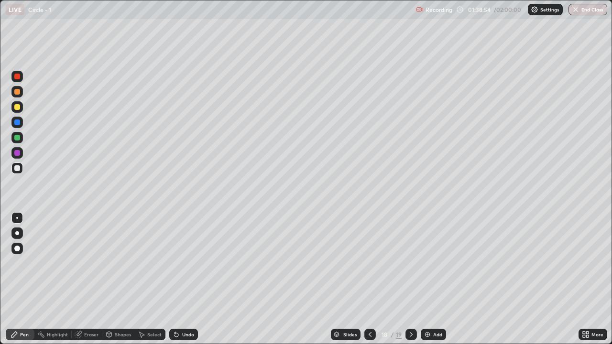
click at [187, 283] on div "Undo" at bounding box center [183, 334] width 29 height 11
click at [187, 283] on div "Undo" at bounding box center [188, 334] width 12 height 5
click at [155, 283] on div "Select" at bounding box center [154, 334] width 14 height 5
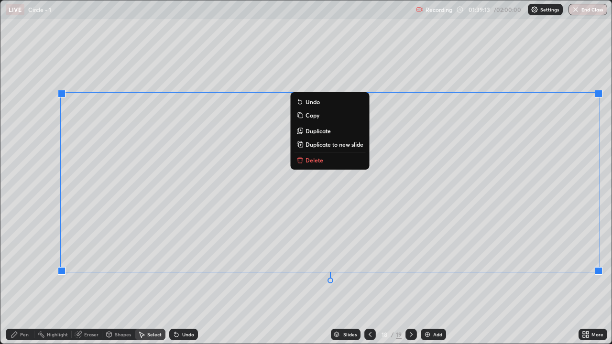
click at [406, 283] on div "0 ° Undo Copy Duplicate Duplicate to new slide Delete" at bounding box center [305, 171] width 611 height 343
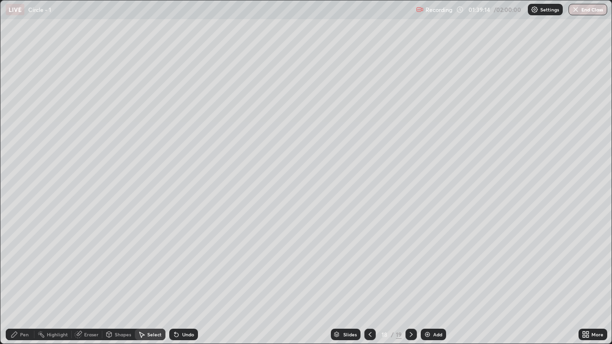
click at [21, 283] on div "Pen" at bounding box center [24, 334] width 9 height 5
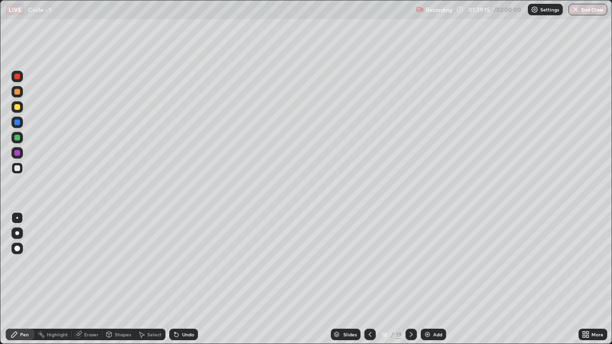
click at [14, 170] on div at bounding box center [17, 168] width 6 height 6
click at [584, 283] on icon at bounding box center [584, 333] width 2 height 2
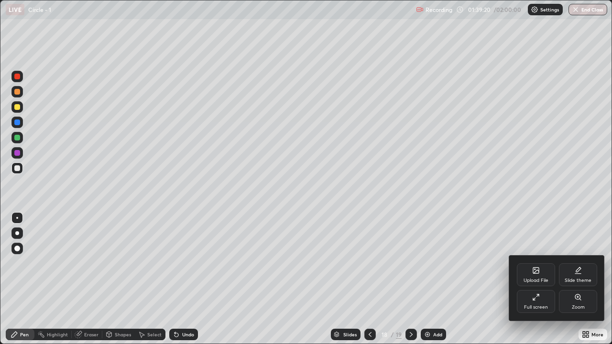
click at [528, 283] on div "Full screen" at bounding box center [536, 307] width 24 height 5
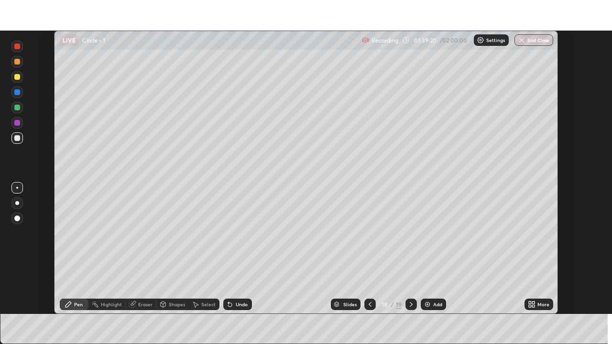
scroll to position [47541, 47213]
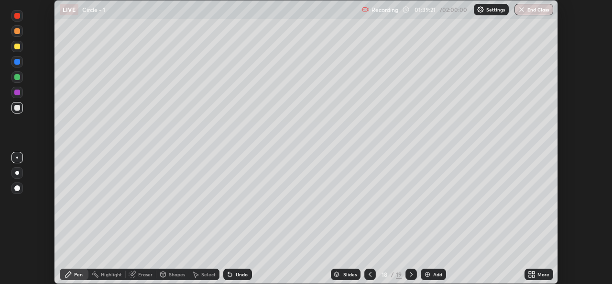
click at [534, 275] on icon at bounding box center [533, 276] width 2 height 2
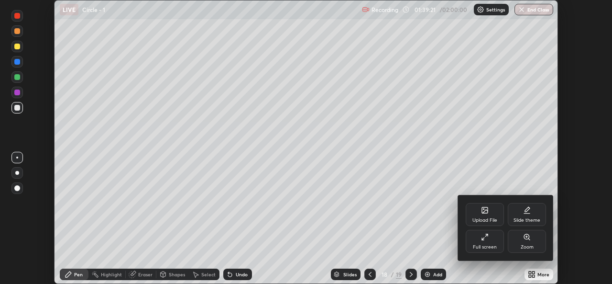
click at [486, 244] on div "Full screen" at bounding box center [485, 246] width 24 height 5
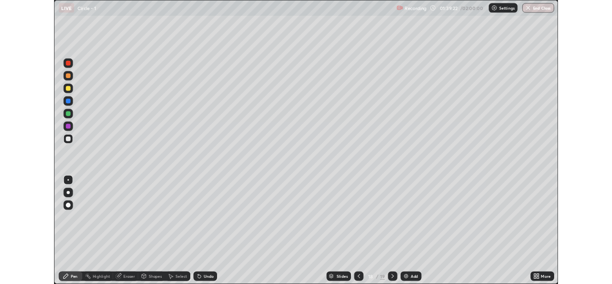
scroll to position [344, 612]
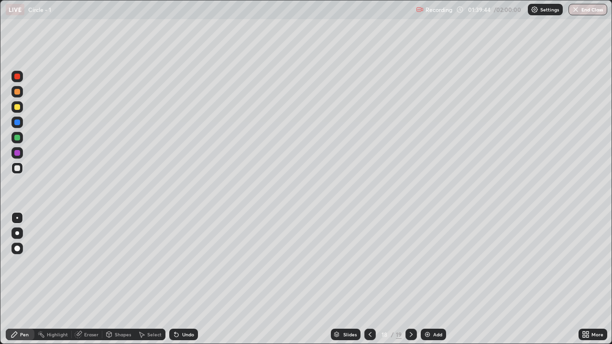
click at [184, 283] on div "Undo" at bounding box center [183, 334] width 29 height 11
click at [189, 283] on div "Undo" at bounding box center [188, 334] width 12 height 5
click at [410, 283] on icon at bounding box center [411, 335] width 8 height 8
click at [154, 283] on div "Select" at bounding box center [150, 334] width 31 height 11
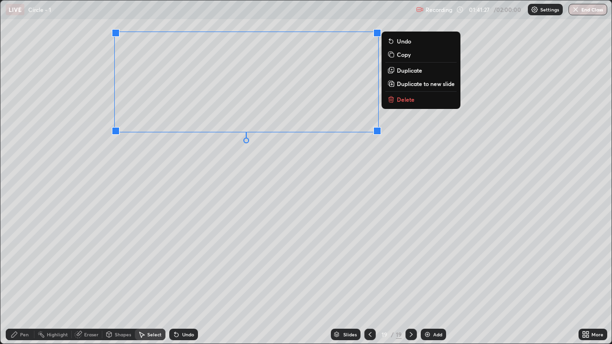
click at [398, 101] on p "Delete" at bounding box center [406, 100] width 18 height 8
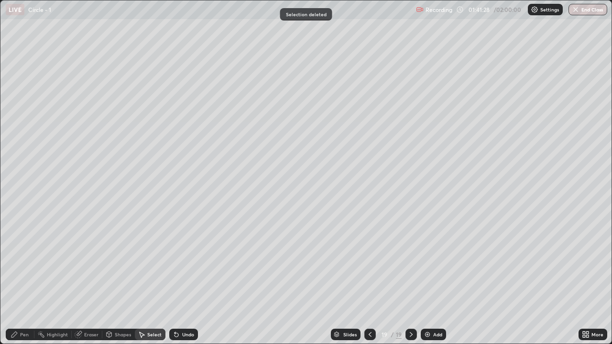
click at [24, 283] on div "Pen" at bounding box center [24, 334] width 9 height 5
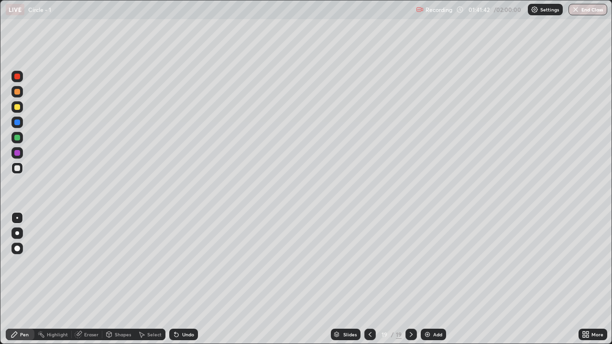
click at [126, 283] on div "Shapes" at bounding box center [118, 334] width 33 height 11
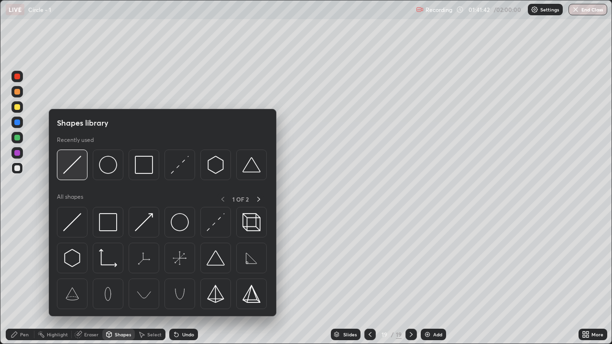
click at [72, 174] on img at bounding box center [72, 165] width 18 height 18
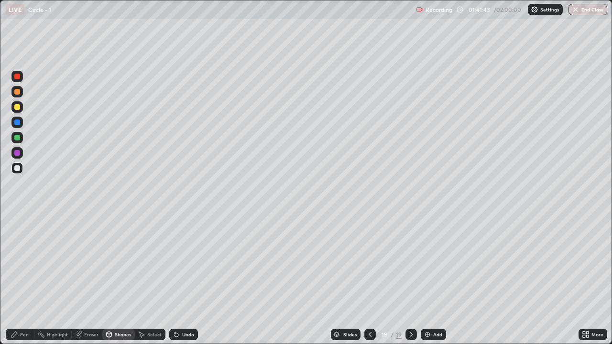
click at [18, 142] on div at bounding box center [16, 137] width 11 height 11
click at [22, 283] on div "Pen" at bounding box center [24, 334] width 9 height 5
click at [14, 168] on div at bounding box center [17, 168] width 6 height 6
click at [120, 283] on div "Shapes" at bounding box center [118, 334] width 33 height 11
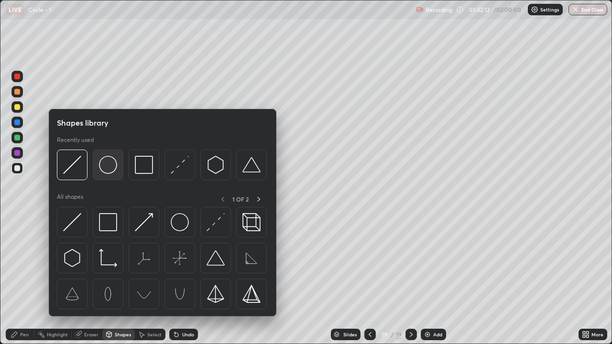
click at [109, 174] on img at bounding box center [108, 165] width 18 height 18
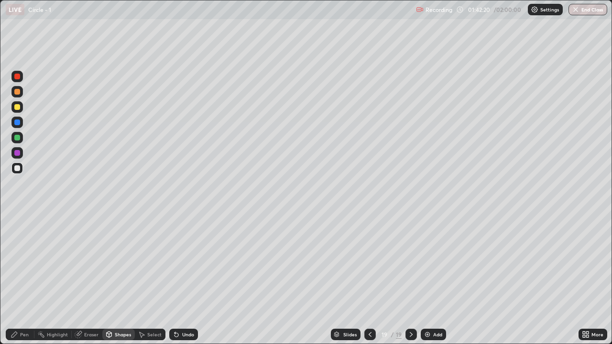
click at [152, 283] on div "Select" at bounding box center [154, 334] width 14 height 5
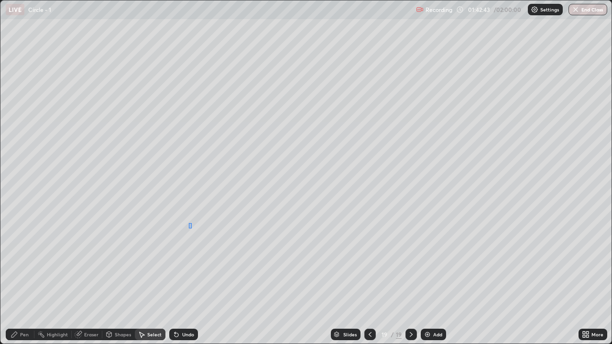
click at [189, 228] on div "0 ° Undo Copy Duplicate Duplicate to new slide Delete" at bounding box center [305, 171] width 611 height 343
click at [197, 283] on div "1 ° Undo Copy Duplicate Duplicate to new slide Delete" at bounding box center [305, 171] width 611 height 343
click at [26, 283] on div "Pen" at bounding box center [20, 334] width 29 height 11
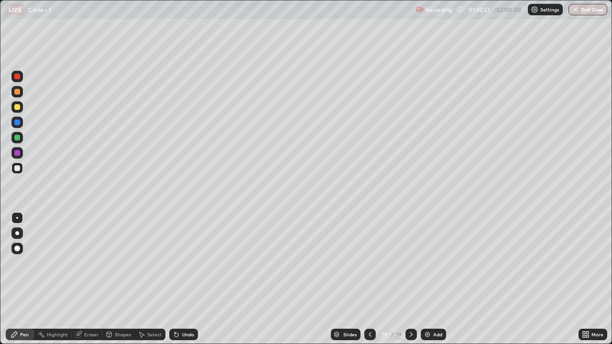
click at [93, 283] on div "Eraser" at bounding box center [91, 334] width 14 height 5
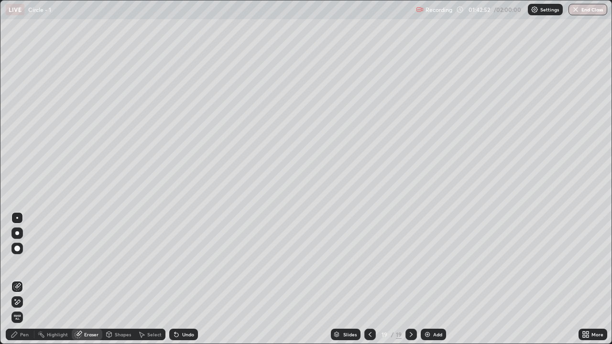
click at [19, 283] on div "Pen" at bounding box center [20, 334] width 29 height 11
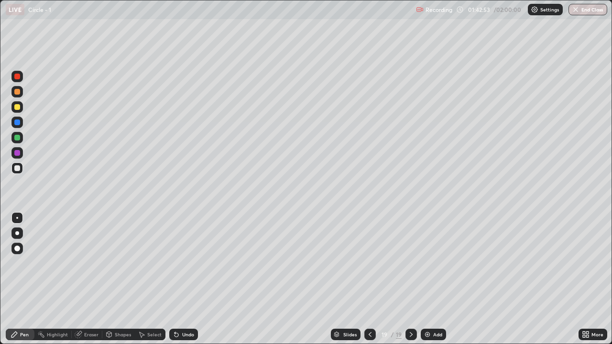
click at [15, 137] on div at bounding box center [17, 138] width 6 height 6
click at [124, 283] on div "Shapes" at bounding box center [123, 334] width 16 height 5
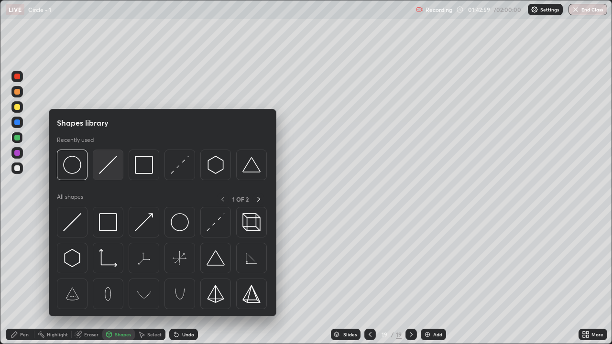
click at [104, 171] on img at bounding box center [108, 165] width 18 height 18
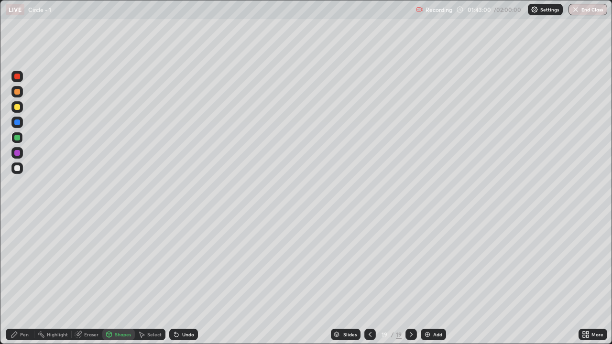
click at [15, 151] on div at bounding box center [17, 153] width 6 height 6
click at [23, 283] on div "Pen" at bounding box center [24, 334] width 9 height 5
click at [19, 167] on div at bounding box center [17, 168] width 6 height 6
click at [586, 283] on icon at bounding box center [586, 335] width 8 height 8
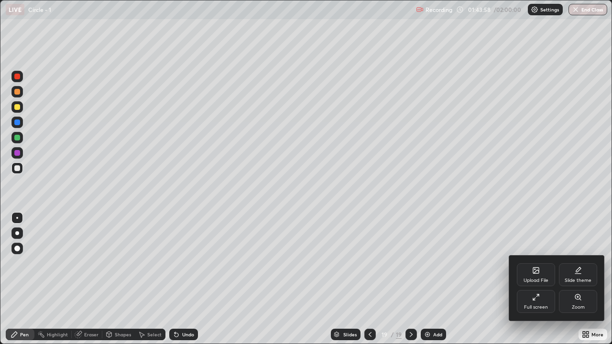
click at [526, 283] on div "Full screen" at bounding box center [536, 301] width 38 height 23
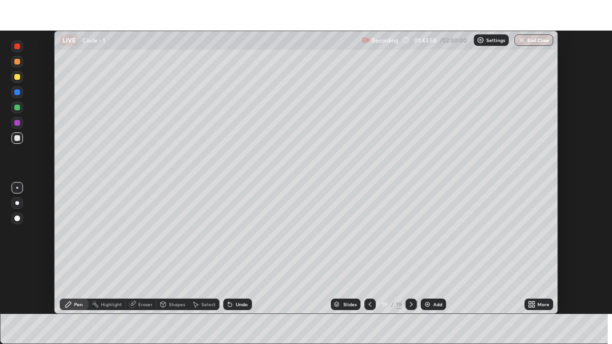
scroll to position [47541, 47213]
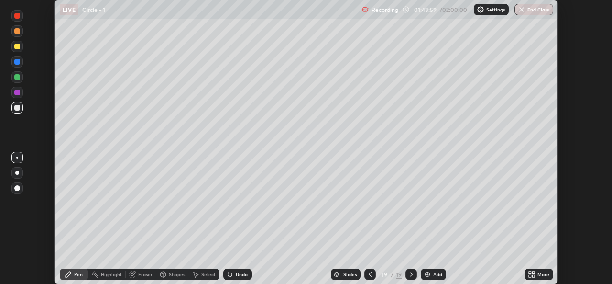
click at [533, 272] on icon at bounding box center [533, 272] width 2 height 2
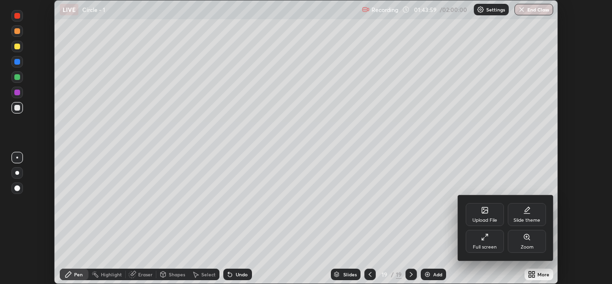
click at [488, 244] on div "Full screen" at bounding box center [485, 246] width 24 height 5
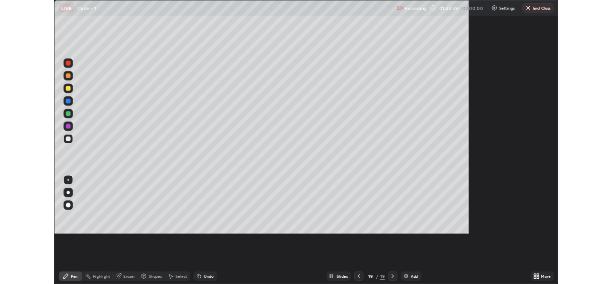
scroll to position [344, 612]
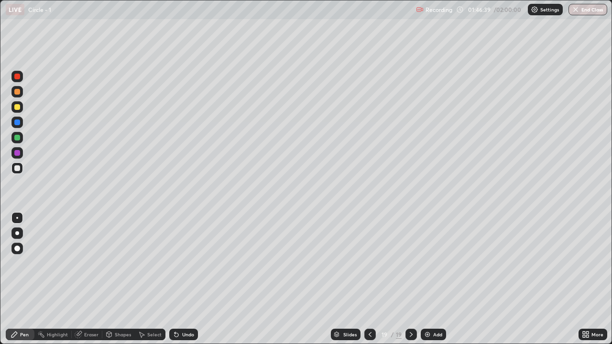
click at [435, 283] on div "Add" at bounding box center [433, 334] width 25 height 11
click at [16, 108] on div at bounding box center [17, 107] width 6 height 6
click at [147, 283] on div "Select" at bounding box center [154, 334] width 14 height 5
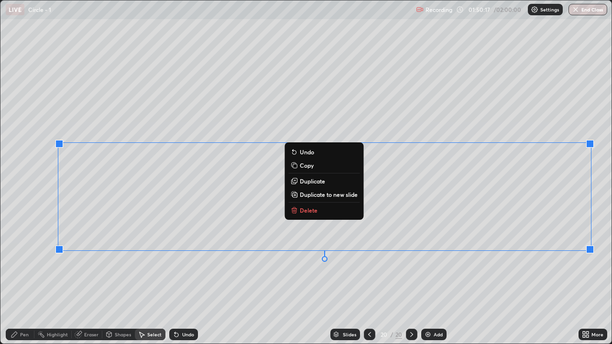
click at [340, 195] on p "Duplicate to new slide" at bounding box center [329, 195] width 58 height 8
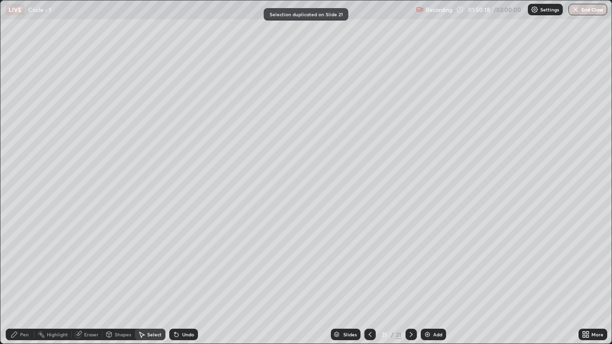
click at [369, 283] on icon at bounding box center [370, 335] width 8 height 8
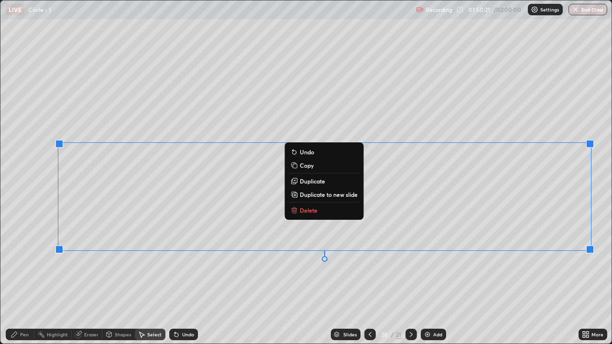
click at [323, 207] on button "Delete" at bounding box center [323, 210] width 71 height 11
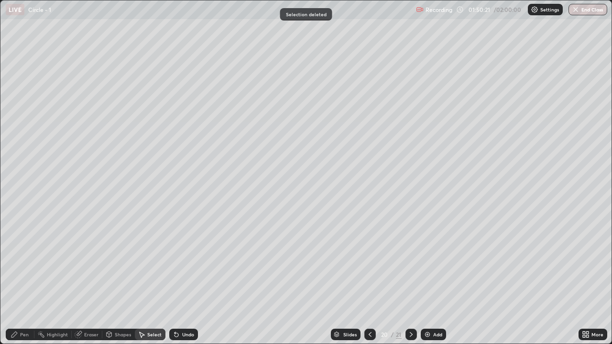
click at [23, 283] on div "Pen" at bounding box center [24, 334] width 9 height 5
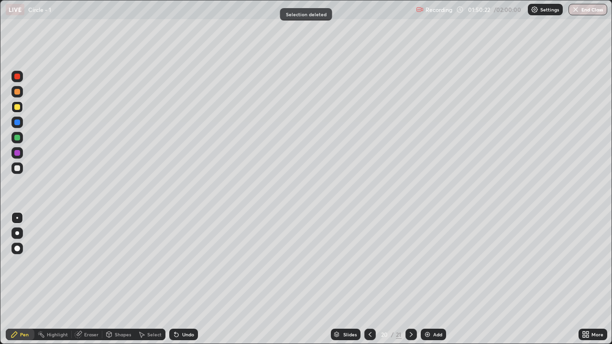
click at [14, 172] on div at bounding box center [16, 168] width 11 height 11
click at [28, 283] on div "Pen" at bounding box center [24, 334] width 9 height 5
click at [178, 283] on icon at bounding box center [177, 335] width 8 height 8
click at [180, 283] on div "Undo" at bounding box center [183, 334] width 29 height 11
click at [121, 283] on div "Shapes" at bounding box center [118, 334] width 33 height 11
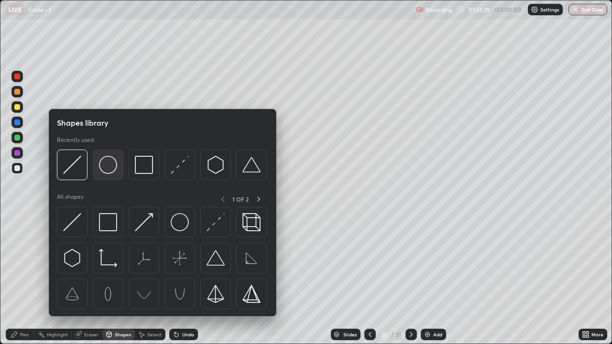
click at [105, 168] on img at bounding box center [108, 165] width 18 height 18
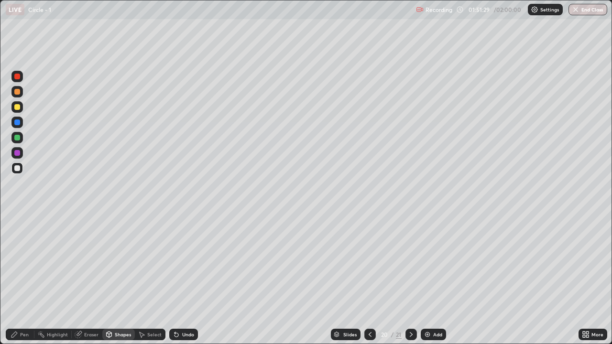
click at [17, 140] on div at bounding box center [17, 138] width 6 height 6
click at [120, 283] on div "Shapes" at bounding box center [123, 334] width 16 height 5
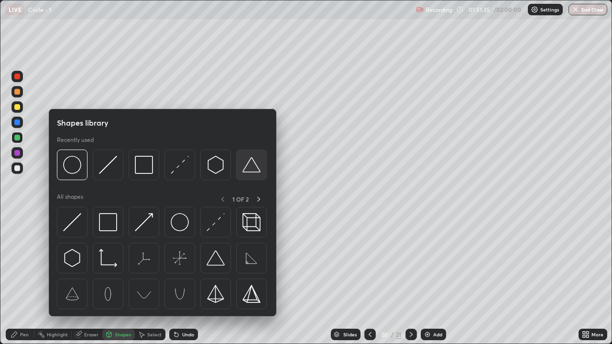
click at [240, 174] on div at bounding box center [251, 165] width 31 height 31
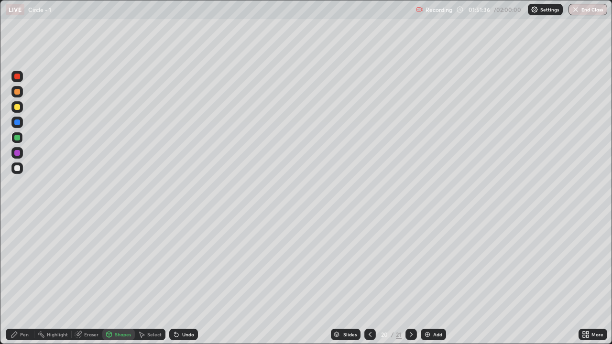
click at [17, 123] on div at bounding box center [17, 123] width 6 height 6
click at [19, 107] on div at bounding box center [17, 107] width 6 height 6
click at [18, 168] on div at bounding box center [17, 168] width 6 height 6
click at [152, 283] on div "Select" at bounding box center [154, 334] width 14 height 5
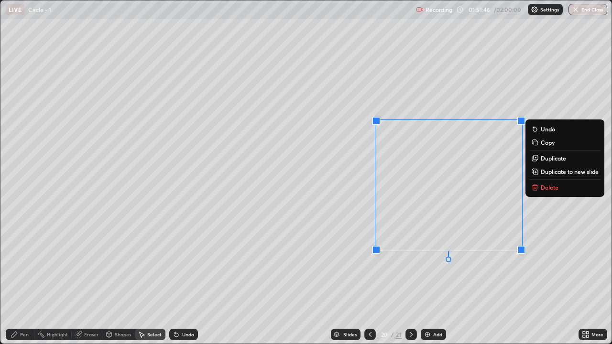
click at [386, 280] on div "0 ° Undo Copy Duplicate Duplicate to new slide Delete" at bounding box center [305, 171] width 611 height 343
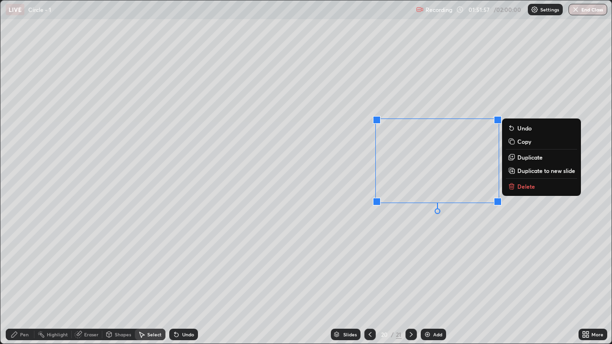
click at [517, 231] on div "0 ° Undo Copy Duplicate Duplicate to new slide Delete" at bounding box center [305, 171] width 611 height 343
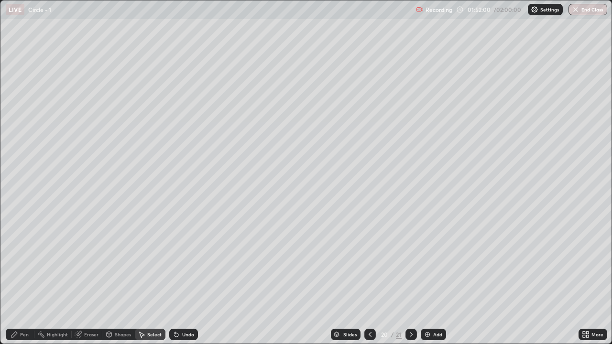
click at [186, 283] on div "Undo" at bounding box center [183, 334] width 29 height 11
click at [501, 273] on div "0 ° Undo Copy Duplicate Duplicate to new slide Delete" at bounding box center [305, 171] width 611 height 343
click at [20, 283] on div "Pen" at bounding box center [24, 334] width 9 height 5
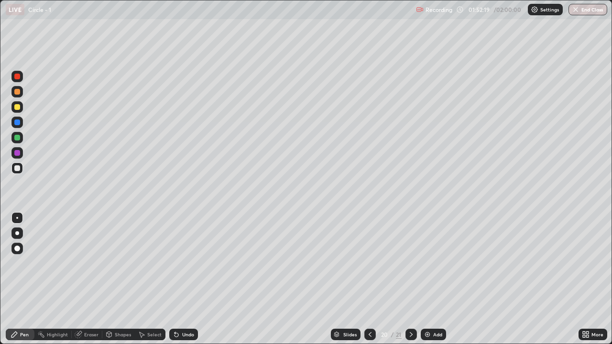
click at [21, 136] on div at bounding box center [16, 137] width 11 height 11
click at [182, 283] on div "Undo" at bounding box center [188, 334] width 12 height 5
click at [183, 283] on div "Undo" at bounding box center [188, 334] width 12 height 5
click at [182, 283] on div "Undo" at bounding box center [188, 334] width 12 height 5
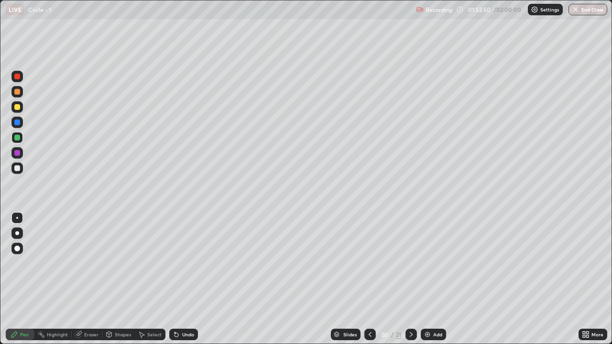
click at [15, 169] on div at bounding box center [17, 168] width 6 height 6
click at [185, 283] on div "Undo" at bounding box center [188, 334] width 12 height 5
click at [188, 283] on div "Undo" at bounding box center [188, 334] width 12 height 5
click at [185, 283] on div "Undo" at bounding box center [188, 334] width 12 height 5
click at [184, 283] on div "Undo" at bounding box center [188, 334] width 12 height 5
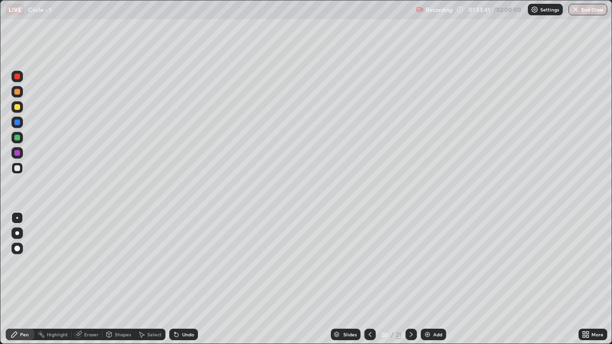
click at [180, 283] on div "Undo" at bounding box center [183, 334] width 29 height 11
click at [87, 283] on div "Eraser" at bounding box center [91, 334] width 14 height 5
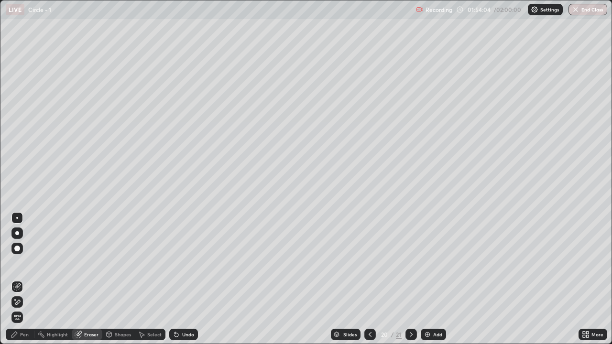
click at [25, 283] on div "Pen" at bounding box center [24, 334] width 9 height 5
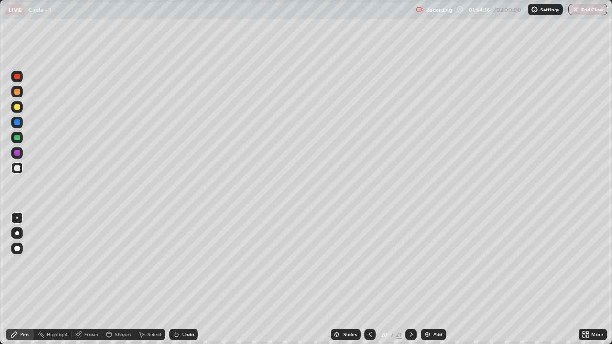
click at [155, 283] on div "Select" at bounding box center [154, 334] width 14 height 5
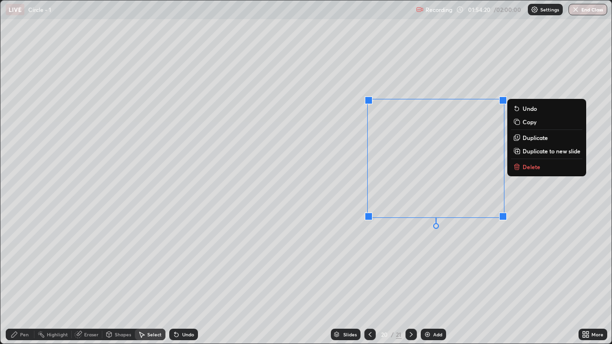
click at [485, 245] on div "0 ° Undo Copy Duplicate Duplicate to new slide Delete" at bounding box center [305, 171] width 611 height 343
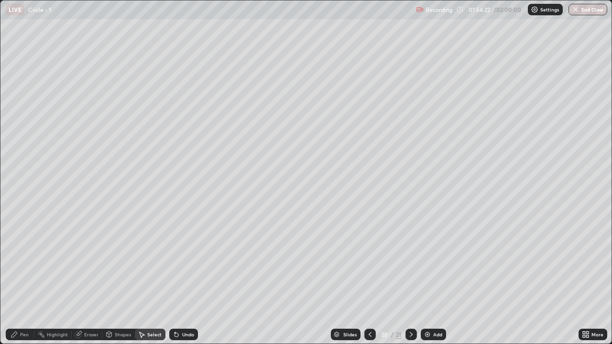
click at [20, 283] on div "Pen" at bounding box center [20, 334] width 29 height 11
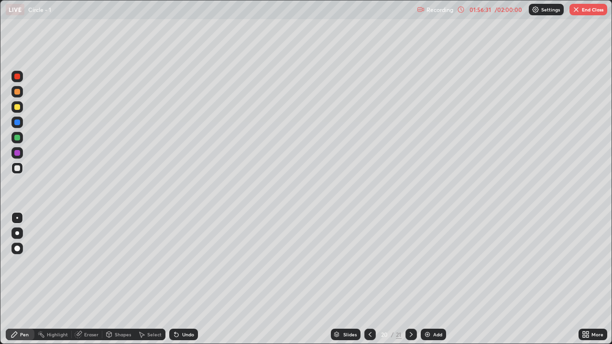
click at [414, 283] on icon at bounding box center [411, 335] width 8 height 8
click at [156, 283] on div "Select" at bounding box center [154, 334] width 14 height 5
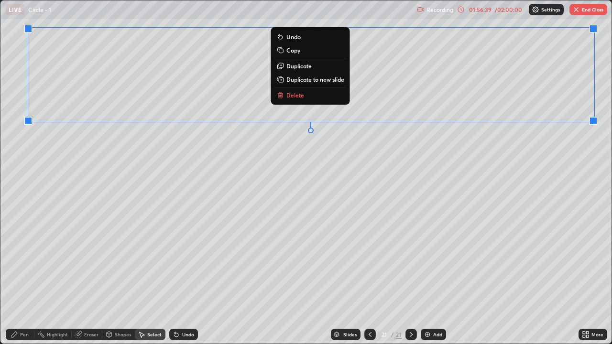
click at [558, 148] on div "0 ° Undo Copy Duplicate Duplicate to new slide Delete" at bounding box center [305, 171] width 611 height 343
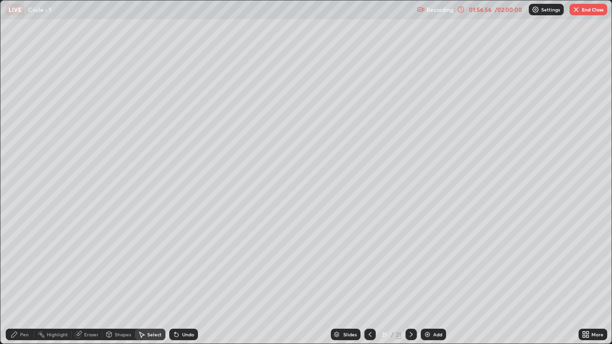
click at [22, 283] on div "Pen" at bounding box center [20, 334] width 29 height 11
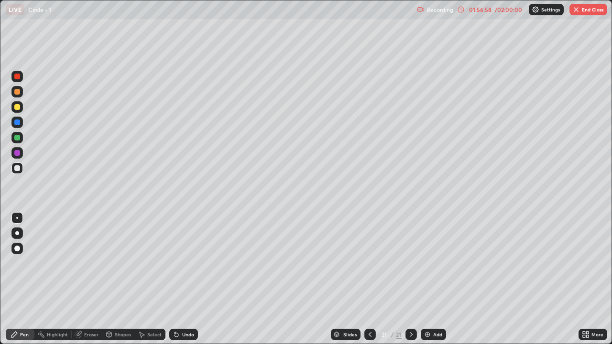
click at [112, 283] on div "Shapes" at bounding box center [118, 334] width 33 height 11
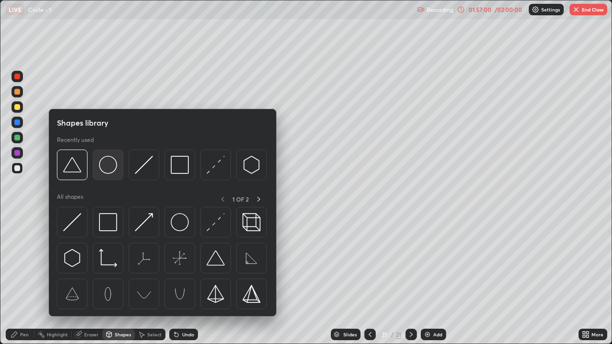
click at [106, 175] on div at bounding box center [108, 165] width 31 height 31
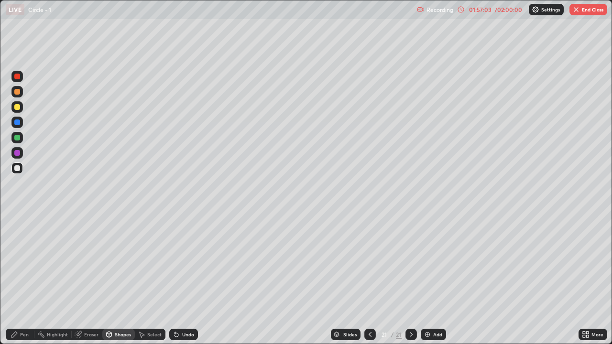
click at [119, 283] on div "Shapes" at bounding box center [123, 334] width 16 height 5
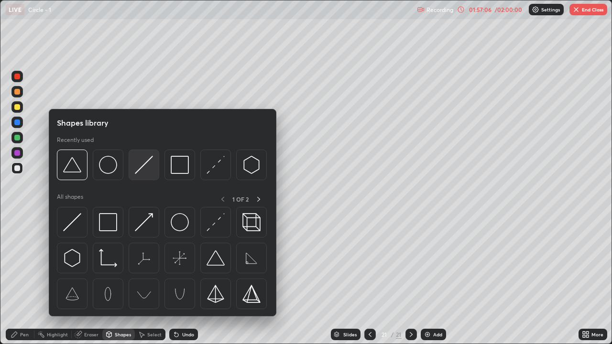
click at [140, 170] on img at bounding box center [144, 165] width 18 height 18
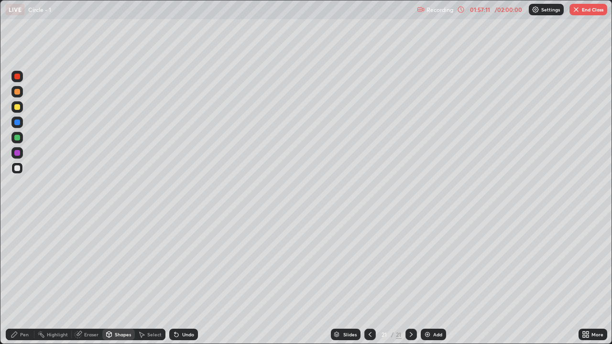
click at [91, 283] on div "Eraser" at bounding box center [91, 334] width 14 height 5
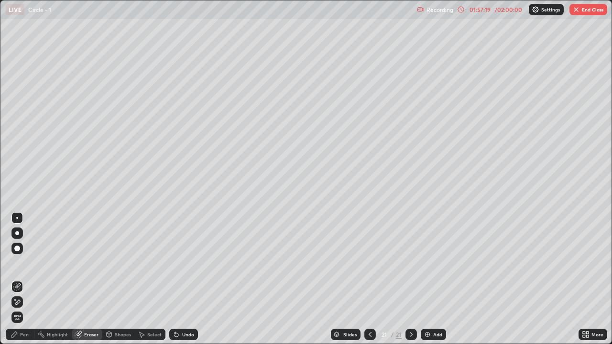
click at [25, 283] on div "Pen" at bounding box center [24, 334] width 9 height 5
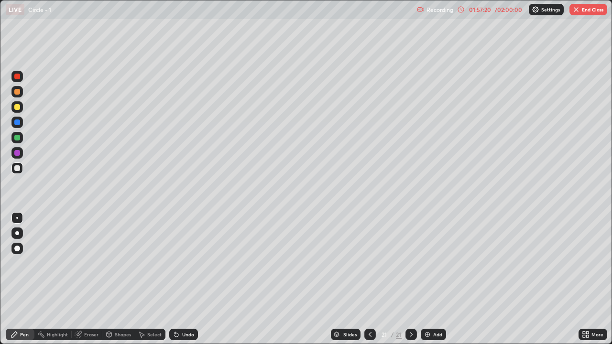
click at [19, 170] on div at bounding box center [17, 168] width 6 height 6
click at [187, 283] on div "Undo" at bounding box center [188, 334] width 12 height 5
click at [20, 283] on div "Pen" at bounding box center [24, 334] width 9 height 5
click at [18, 166] on div at bounding box center [17, 168] width 6 height 6
click at [590, 13] on button "End Class" at bounding box center [589, 9] width 38 height 11
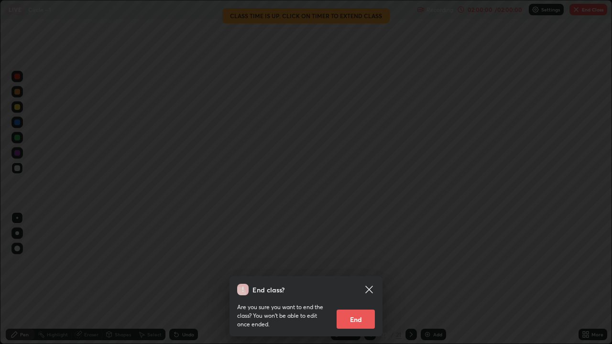
click at [361, 283] on button "End" at bounding box center [356, 319] width 38 height 19
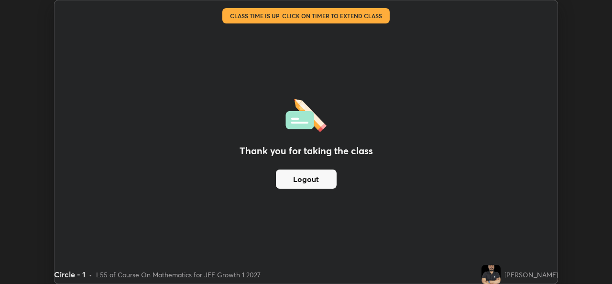
scroll to position [47541, 47213]
